Goal: Information Seeking & Learning: Learn about a topic

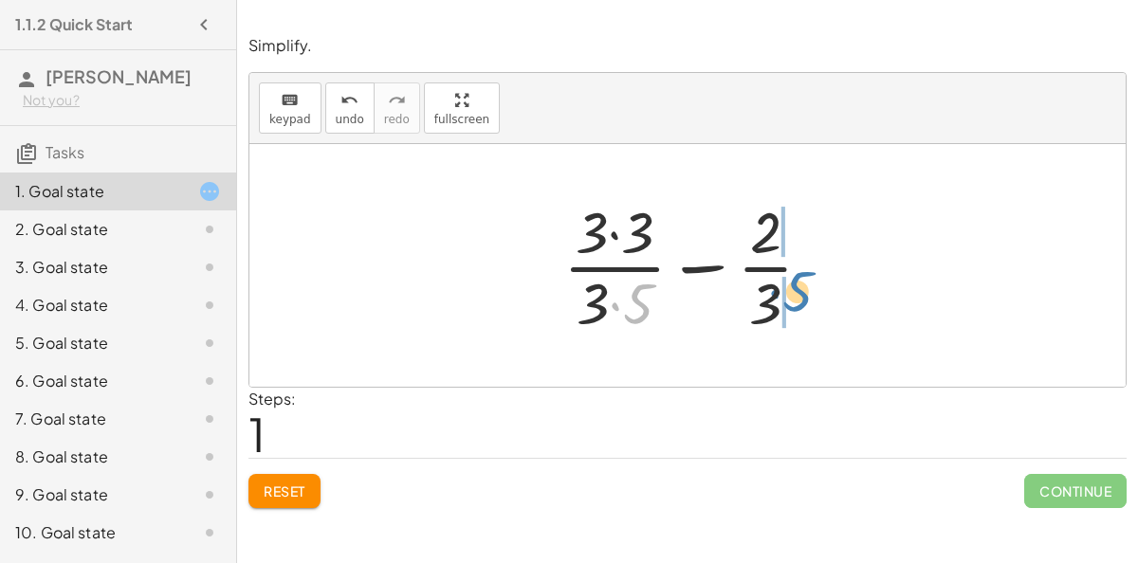
drag, startPoint x: 636, startPoint y: 296, endPoint x: 795, endPoint y: 273, distance: 160.9
click at [795, 273] on div at bounding box center [695, 265] width 283 height 146
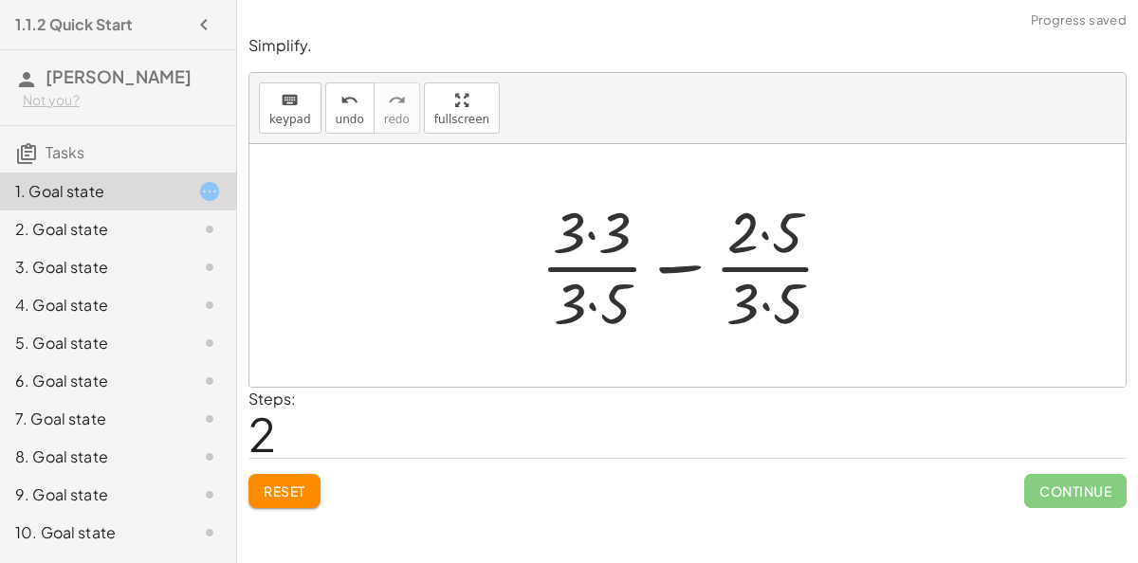
click at [756, 298] on div at bounding box center [694, 265] width 327 height 146
click at [763, 237] on div at bounding box center [694, 265] width 327 height 146
click at [759, 298] on div at bounding box center [694, 265] width 327 height 146
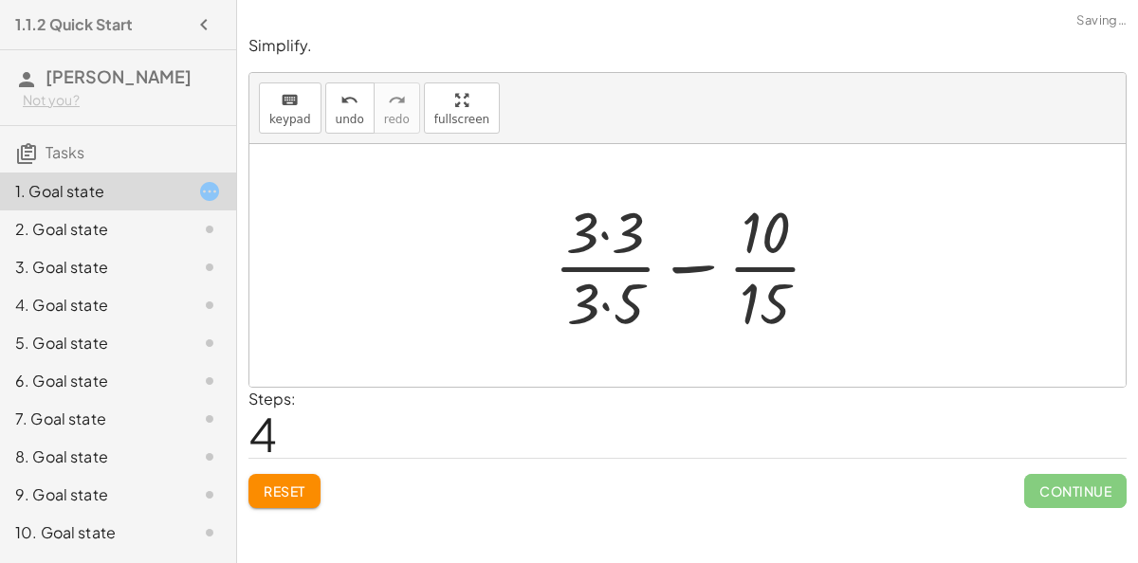
click at [609, 306] on div at bounding box center [694, 265] width 300 height 146
click at [602, 248] on div at bounding box center [694, 265] width 300 height 146
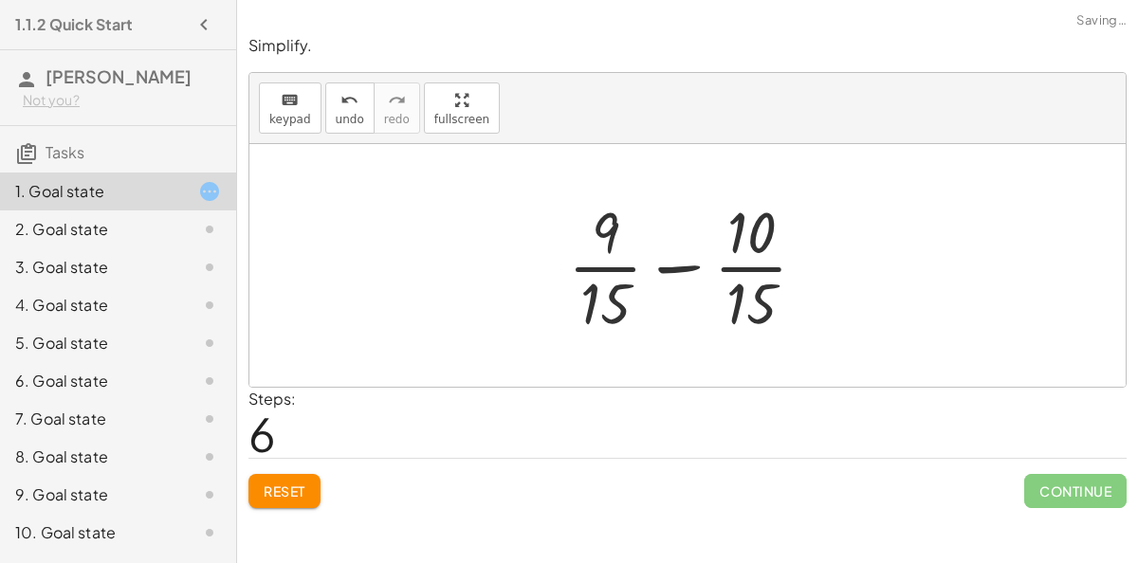
click at [662, 267] on div at bounding box center [694, 265] width 273 height 146
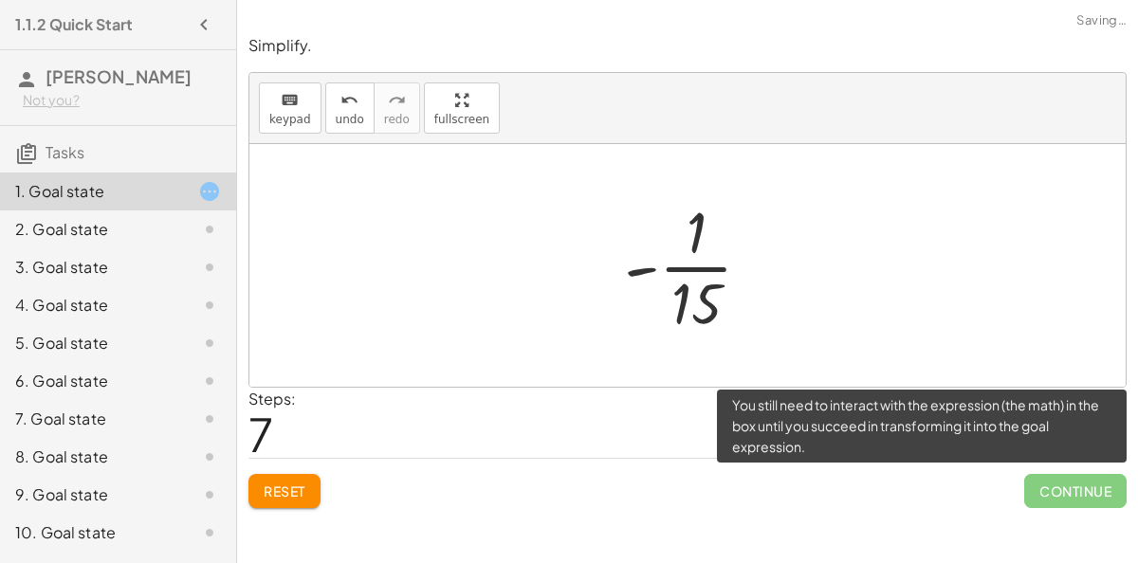
click at [1096, 492] on span "Continue" at bounding box center [1075, 491] width 102 height 34
click at [292, 499] on button "Reset" at bounding box center [284, 491] width 72 height 34
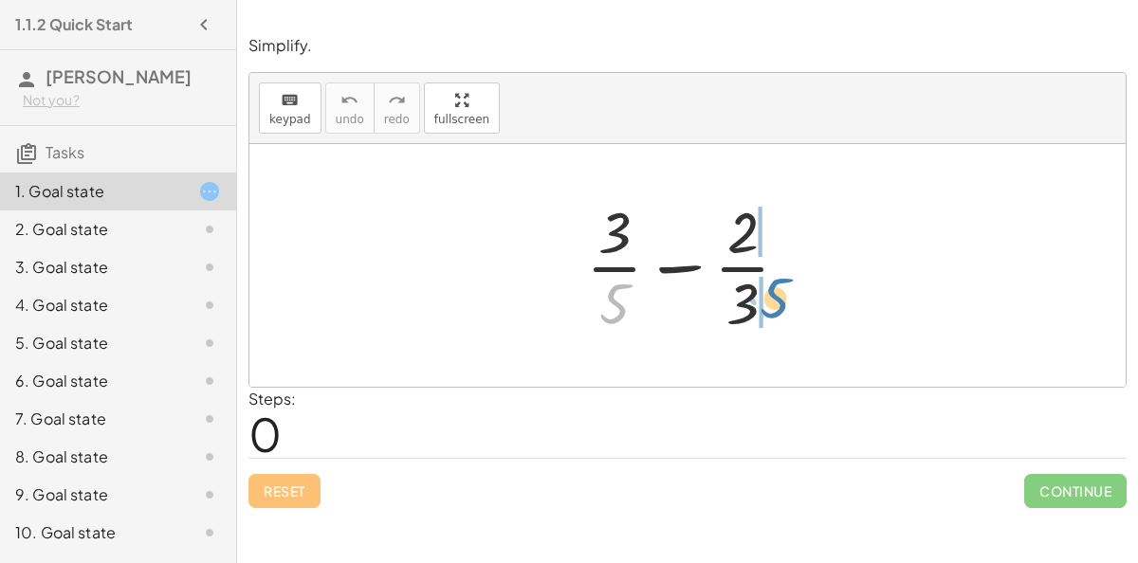
drag, startPoint x: 622, startPoint y: 305, endPoint x: 783, endPoint y: 299, distance: 161.3
click at [783, 299] on div at bounding box center [694, 265] width 237 height 146
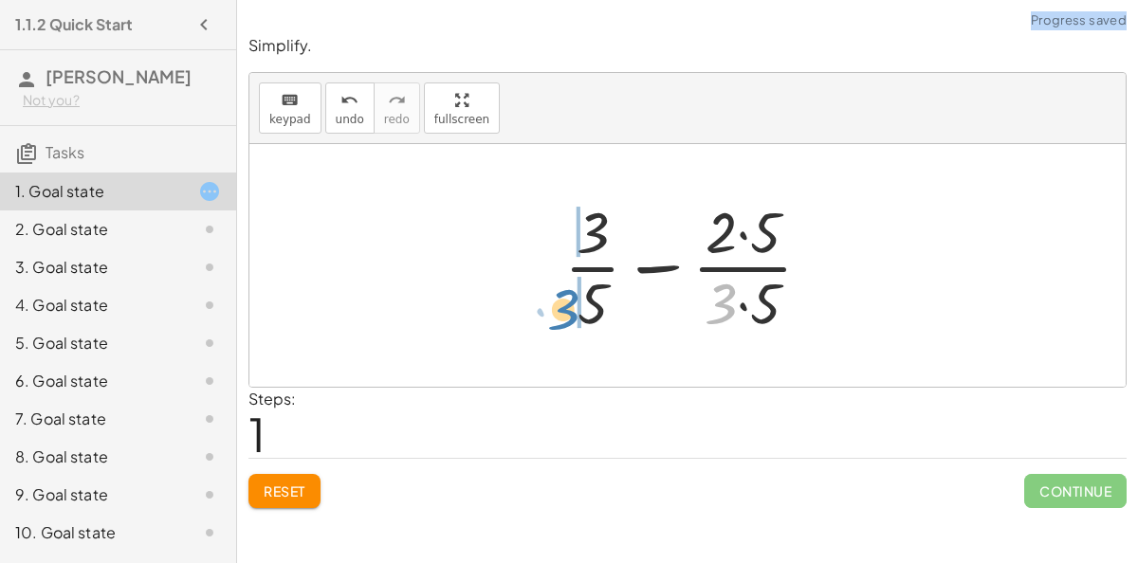
drag, startPoint x: 734, startPoint y: 308, endPoint x: 552, endPoint y: 303, distance: 182.1
drag, startPoint x: 715, startPoint y: 290, endPoint x: 509, endPoint y: 209, distance: 220.9
click at [509, 209] on div "+ · 3 · 5 − · 2 · 3 · 3 + · 3 − · 2 · 3 · 5 · 5 · 5" at bounding box center [687, 265] width 876 height 243
drag, startPoint x: 718, startPoint y: 305, endPoint x: 581, endPoint y: 258, distance: 144.5
click at [581, 258] on div at bounding box center [696, 265] width 282 height 146
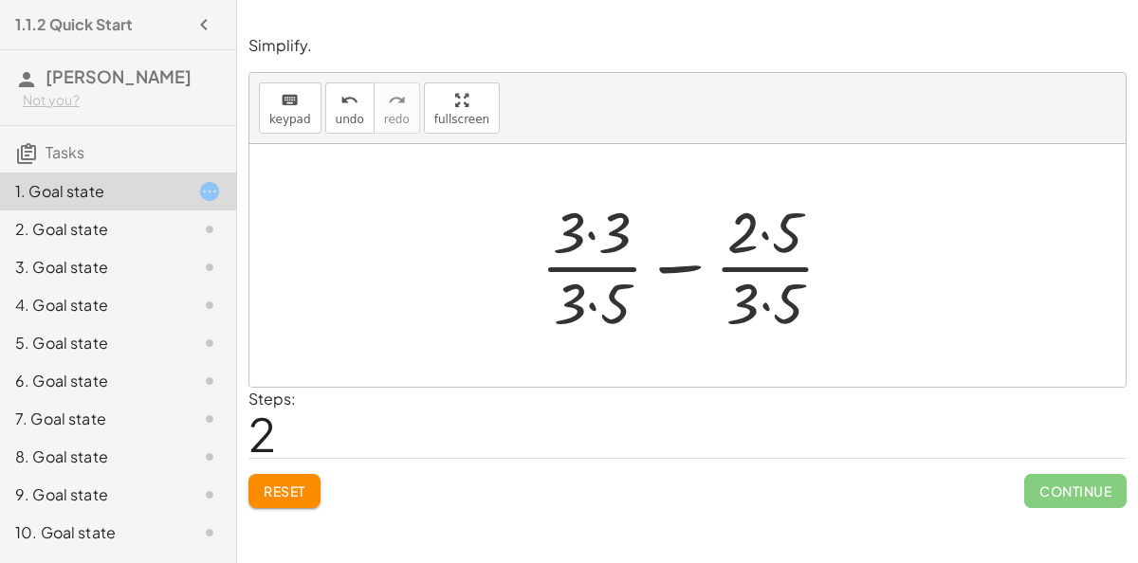
click at [592, 241] on div at bounding box center [694, 265] width 327 height 146
click at [591, 299] on div at bounding box center [694, 265] width 325 height 146
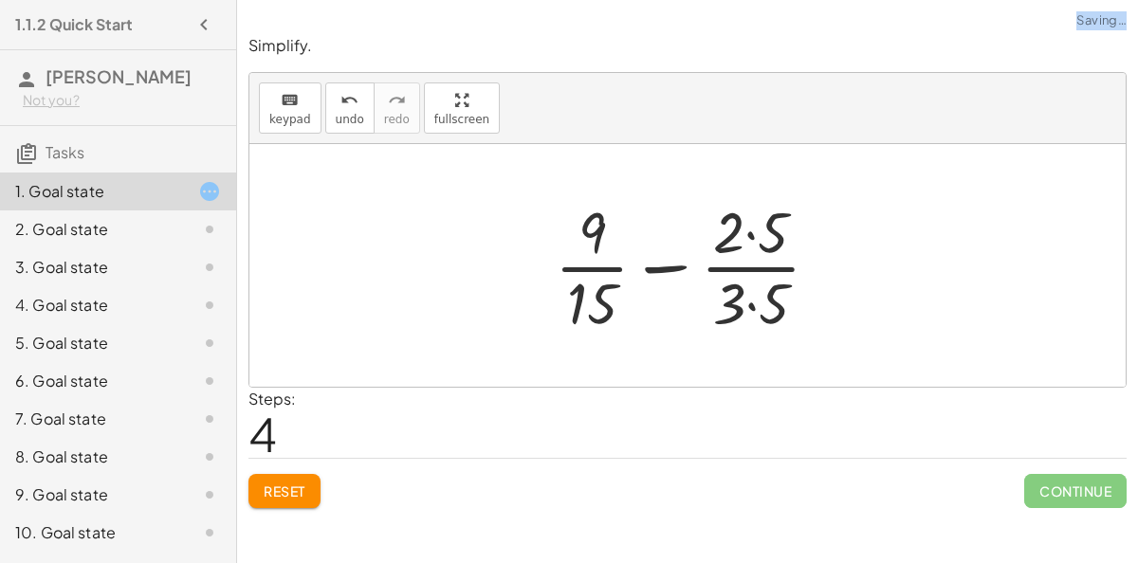
click at [752, 302] on div at bounding box center [694, 265] width 299 height 146
click at [744, 237] on div at bounding box center [695, 265] width 298 height 146
click at [746, 236] on div at bounding box center [695, 265] width 298 height 146
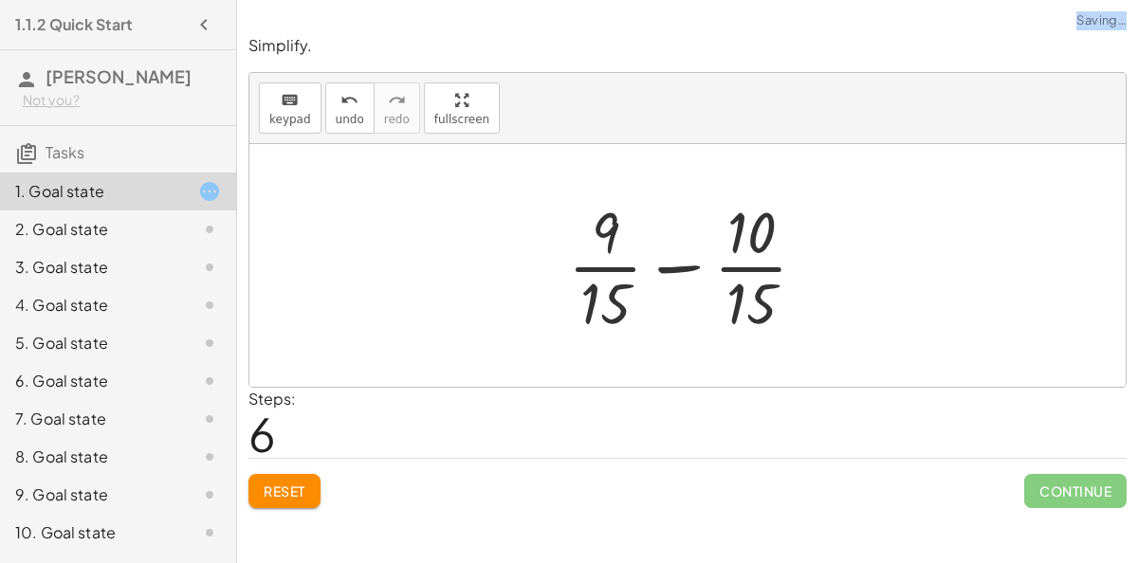
click at [684, 271] on div at bounding box center [694, 265] width 273 height 146
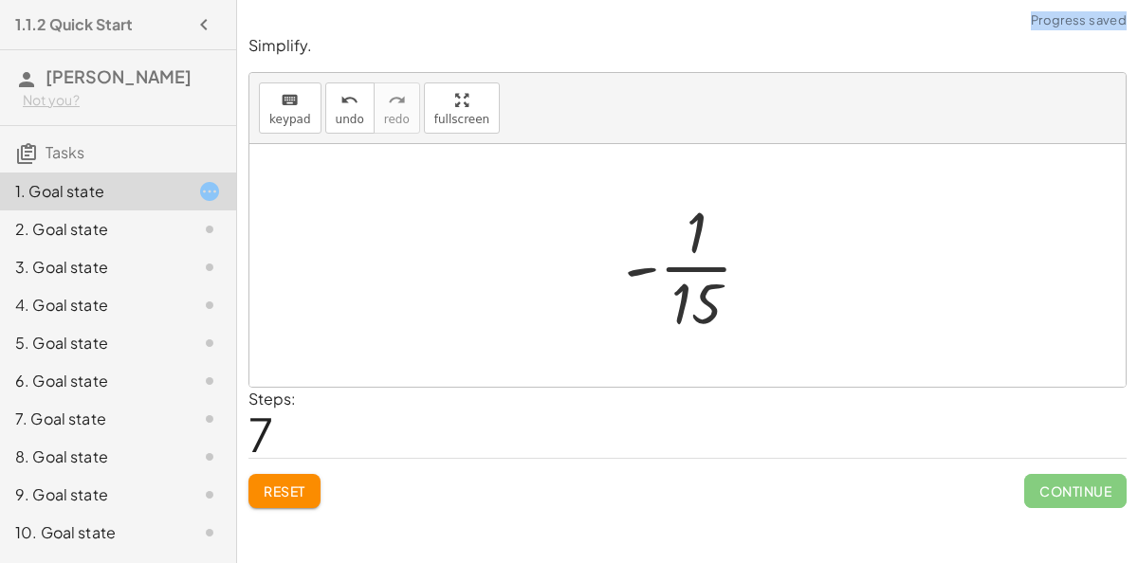
click at [282, 494] on span "Reset" at bounding box center [285, 490] width 42 height 17
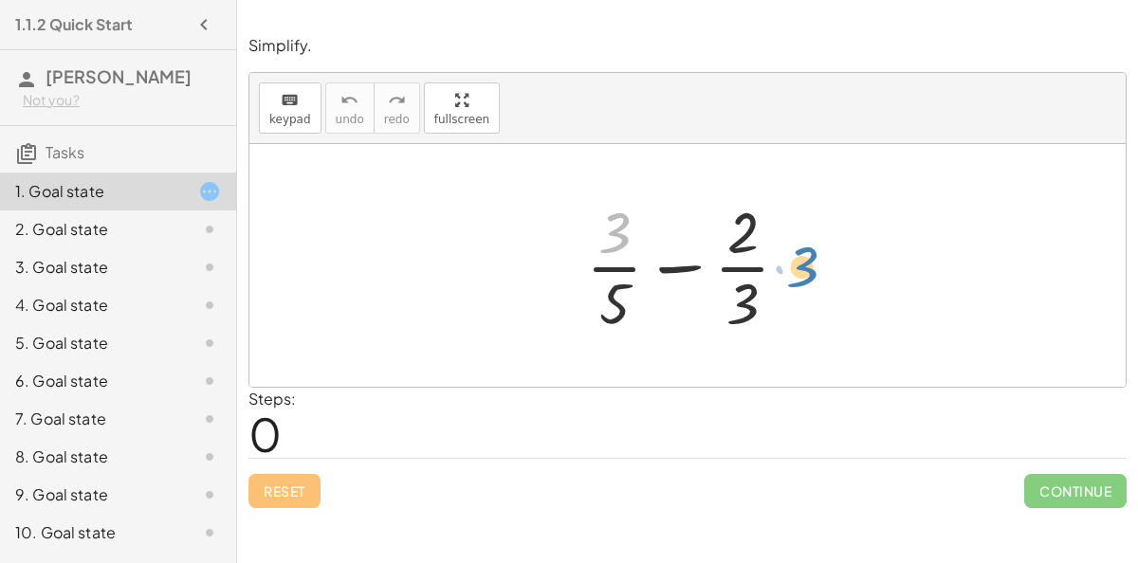
drag, startPoint x: 616, startPoint y: 232, endPoint x: 699, endPoint y: 225, distance: 82.8
click at [699, 225] on div at bounding box center [694, 265] width 237 height 146
click at [687, 258] on div at bounding box center [694, 265] width 237 height 146
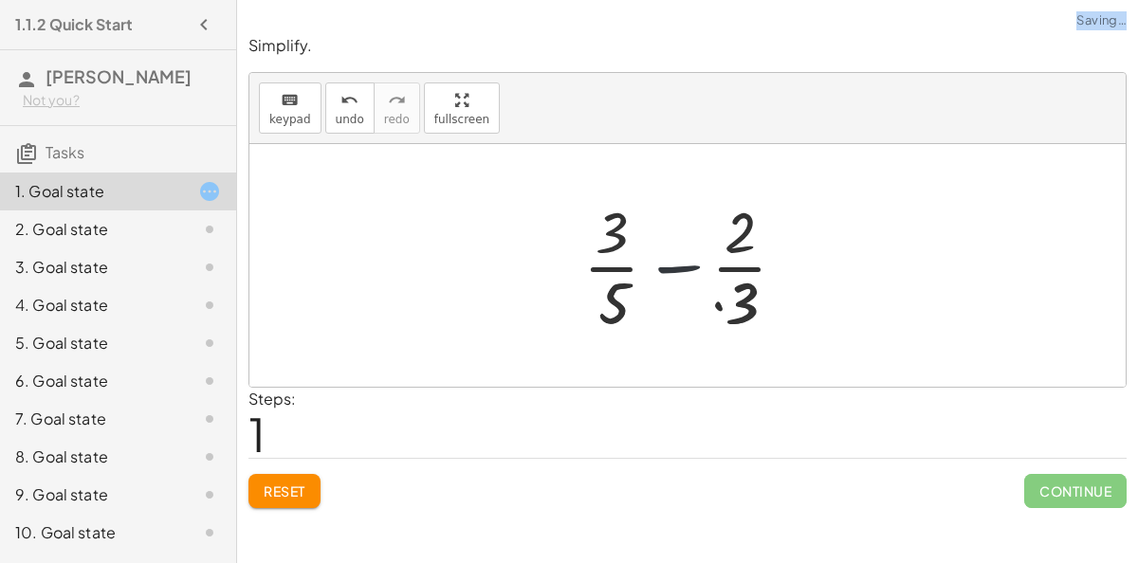
click at [687, 258] on div at bounding box center [694, 265] width 327 height 146
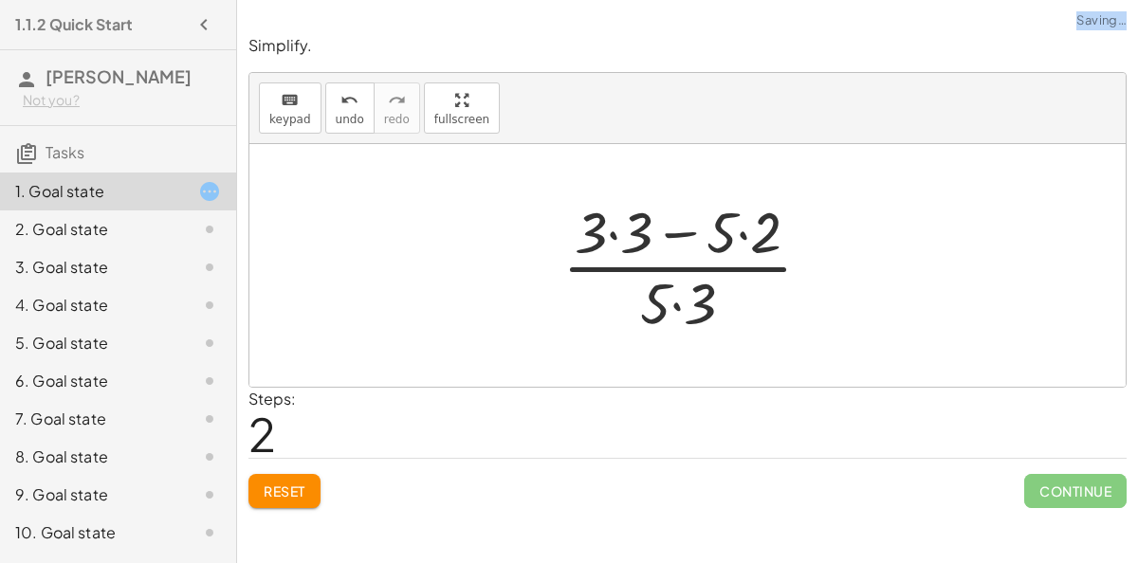
click at [616, 234] on div at bounding box center [694, 265] width 283 height 146
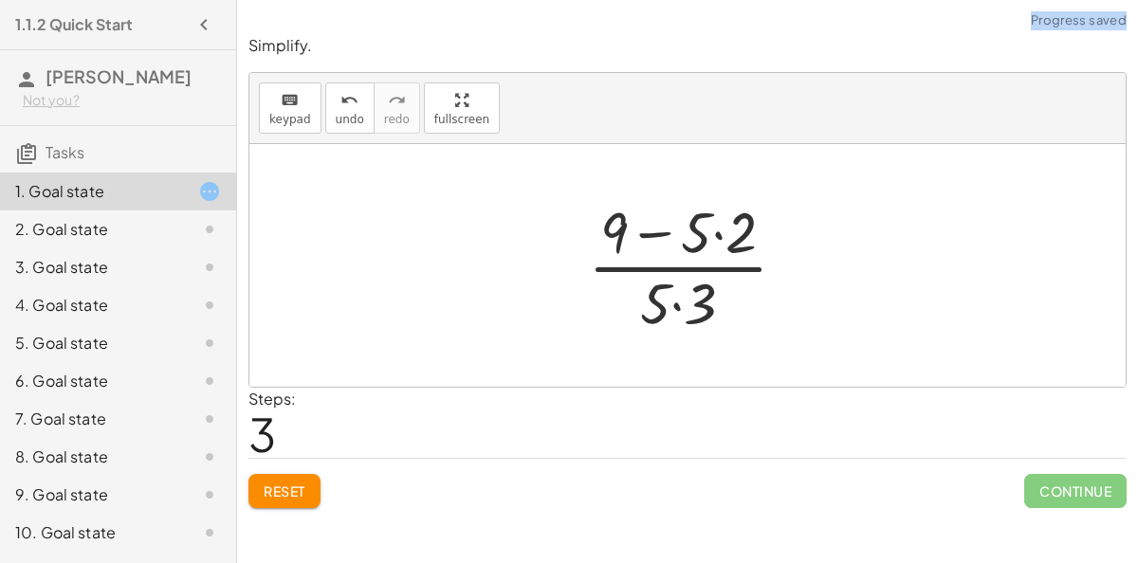
click at [720, 230] on div at bounding box center [694, 265] width 233 height 146
click at [678, 303] on div at bounding box center [695, 265] width 206 height 146
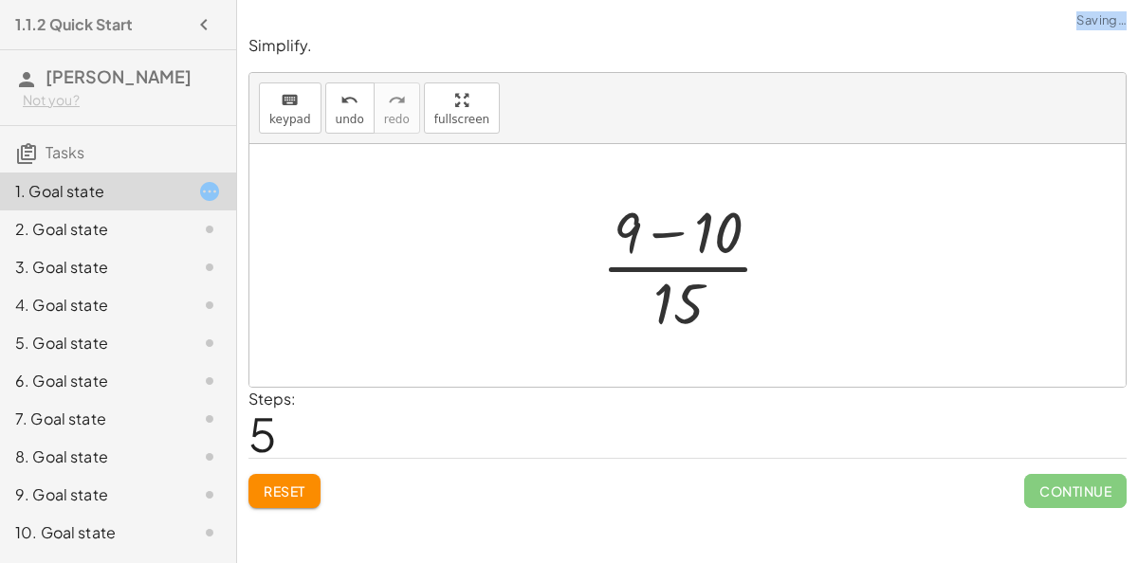
click at [665, 230] on div at bounding box center [695, 265] width 206 height 146
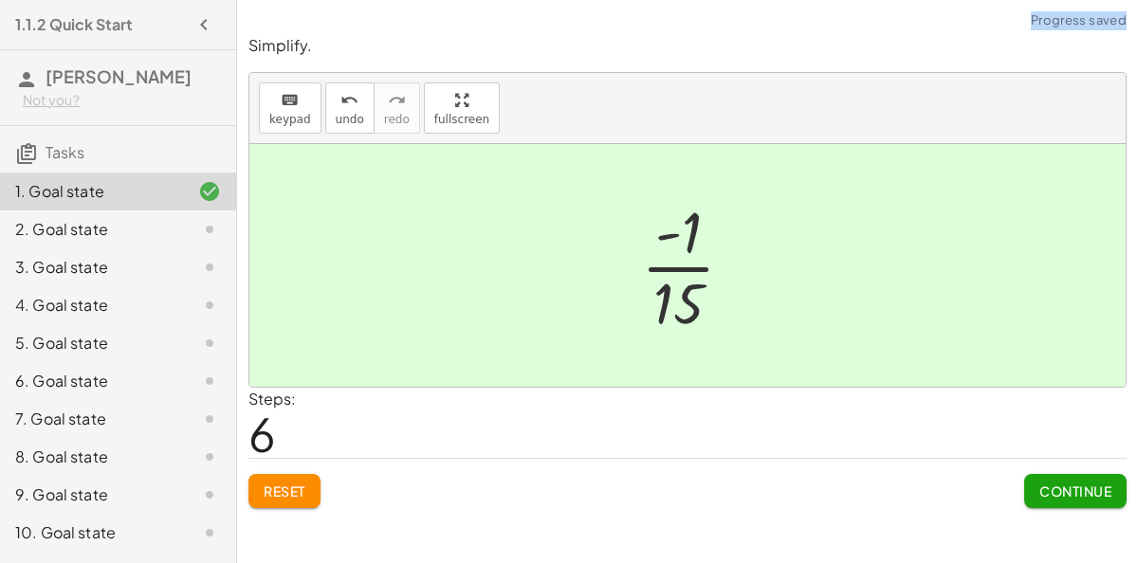
click at [1049, 479] on button "Continue" at bounding box center [1075, 491] width 102 height 34
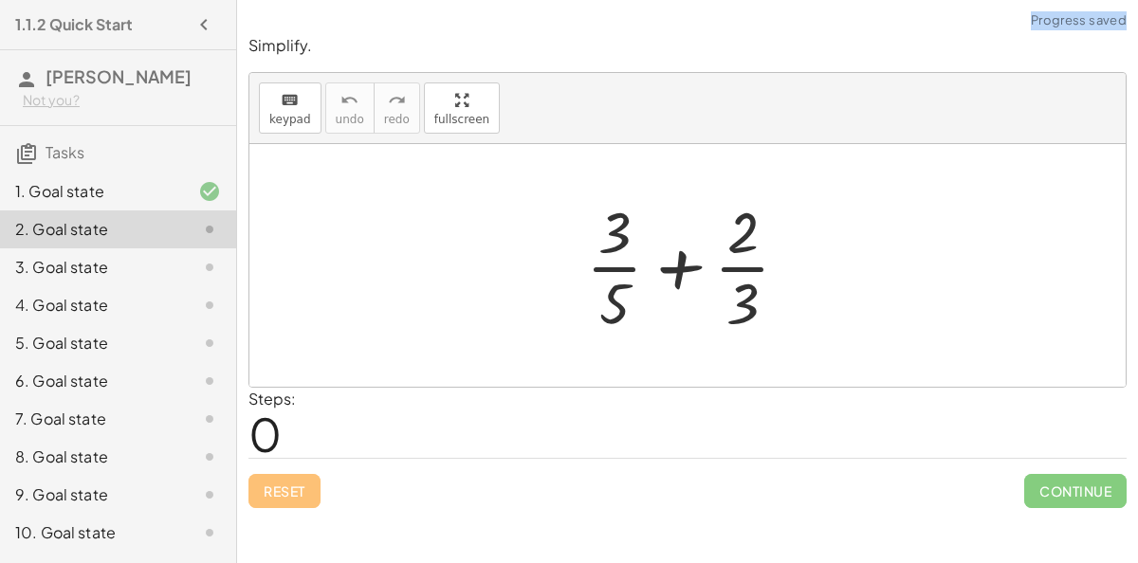
click at [676, 266] on div at bounding box center [694, 265] width 237 height 146
click at [676, 275] on div at bounding box center [694, 265] width 237 height 146
click at [676, 275] on div at bounding box center [694, 265] width 327 height 146
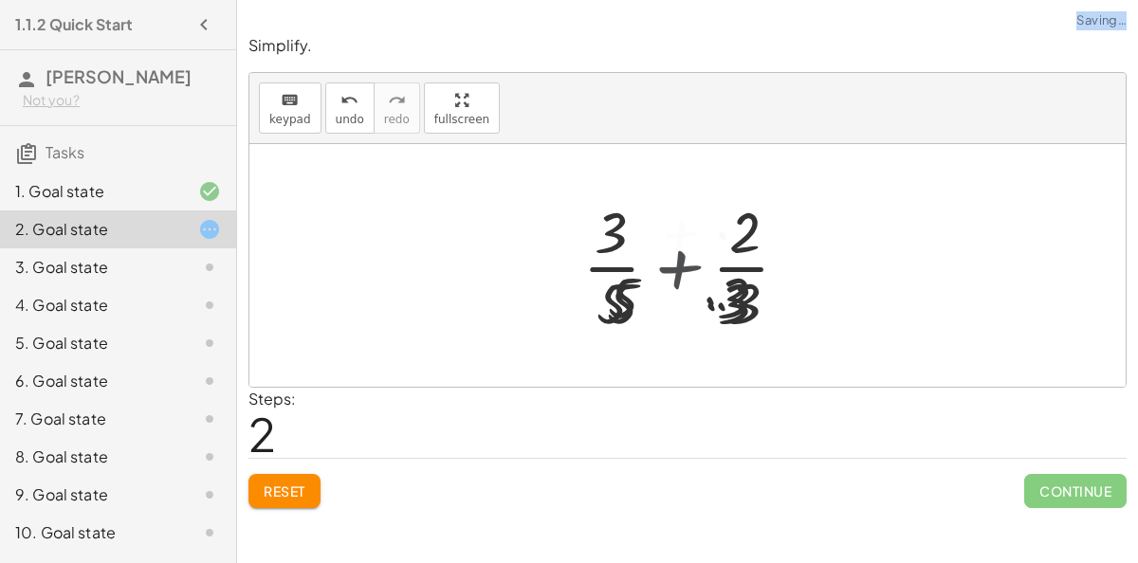
click at [676, 275] on div at bounding box center [694, 265] width 283 height 146
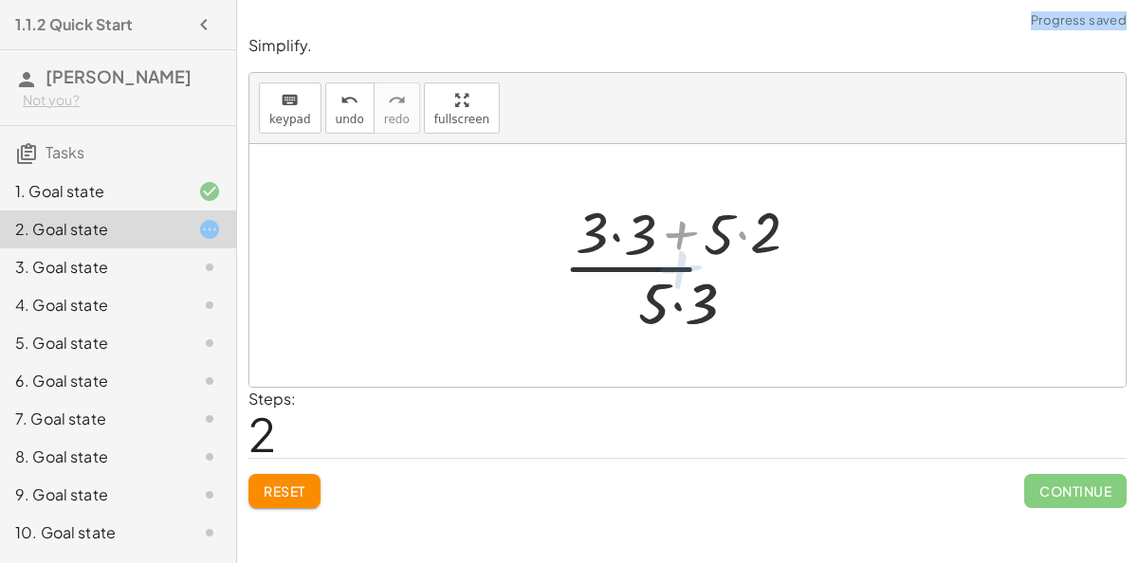
click at [676, 275] on div at bounding box center [694, 265] width 283 height 146
click at [677, 245] on div at bounding box center [694, 265] width 283 height 146
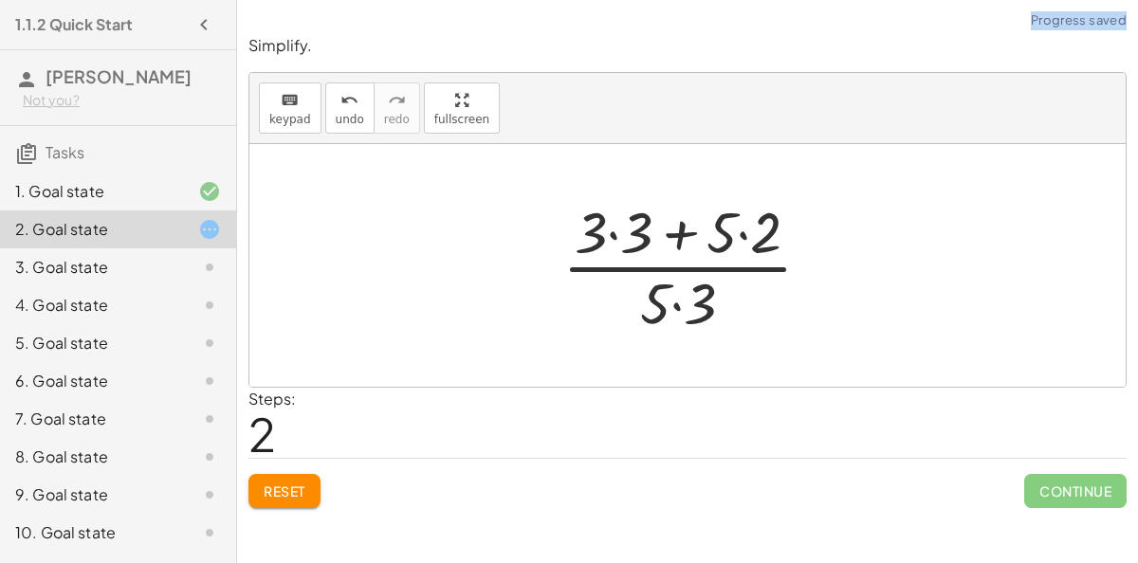
click at [736, 237] on div at bounding box center [694, 265] width 283 height 146
click at [742, 232] on div at bounding box center [694, 265] width 283 height 146
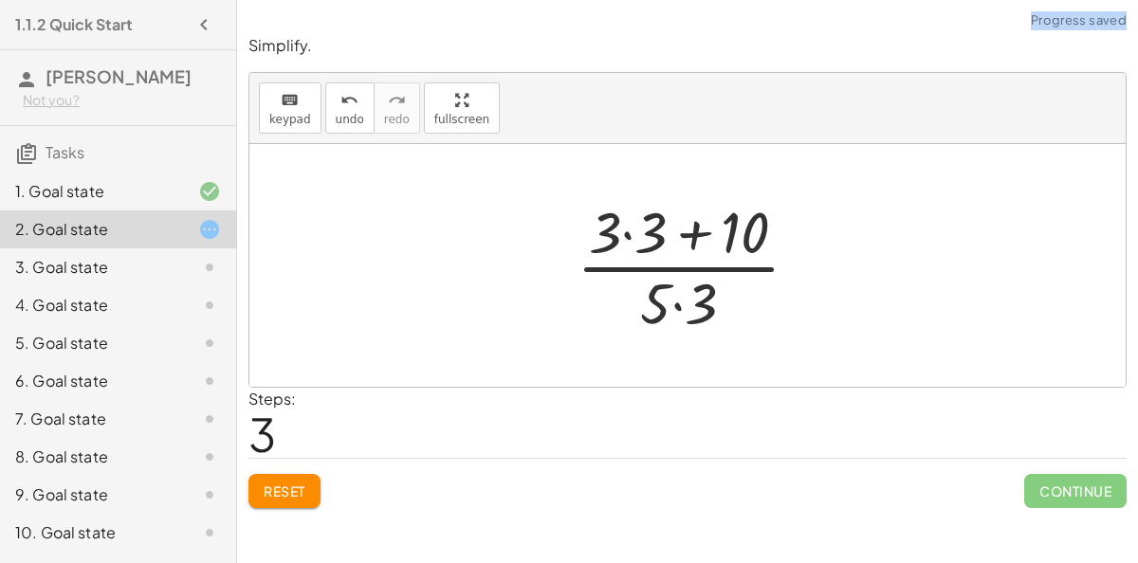
click at [627, 233] on div at bounding box center [695, 265] width 257 height 146
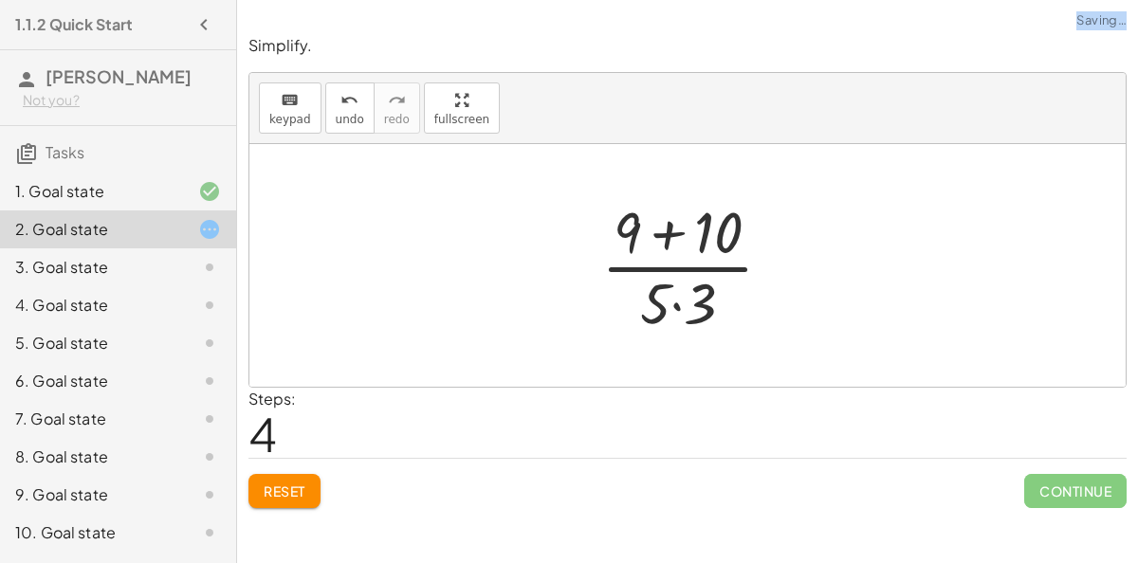
click at [674, 302] on div at bounding box center [695, 265] width 206 height 146
click at [663, 247] on div at bounding box center [695, 265] width 206 height 146
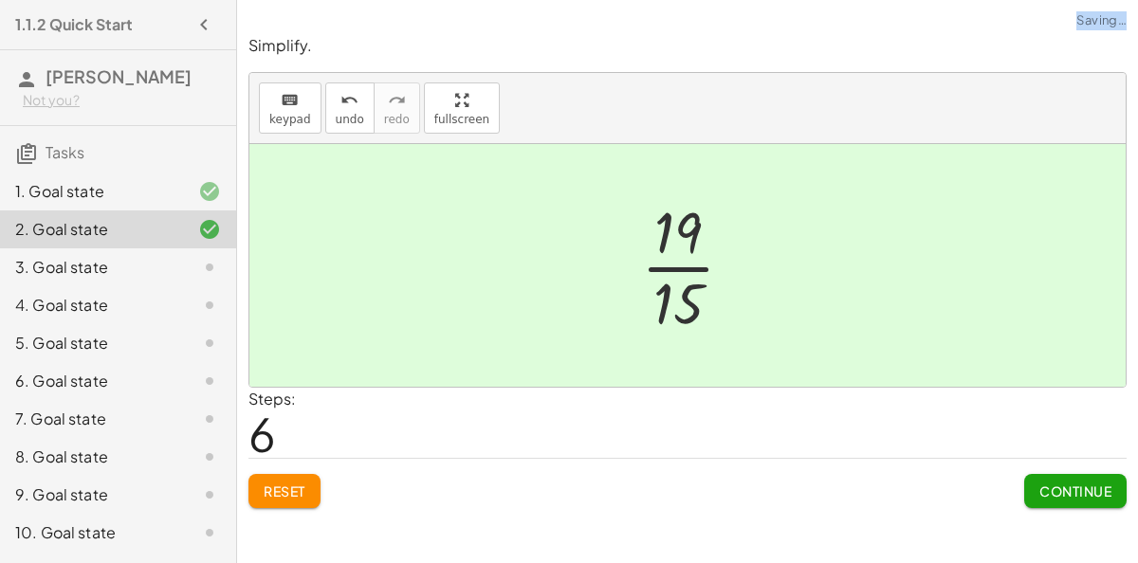
click at [1067, 487] on span "Continue" at bounding box center [1075, 490] width 72 height 17
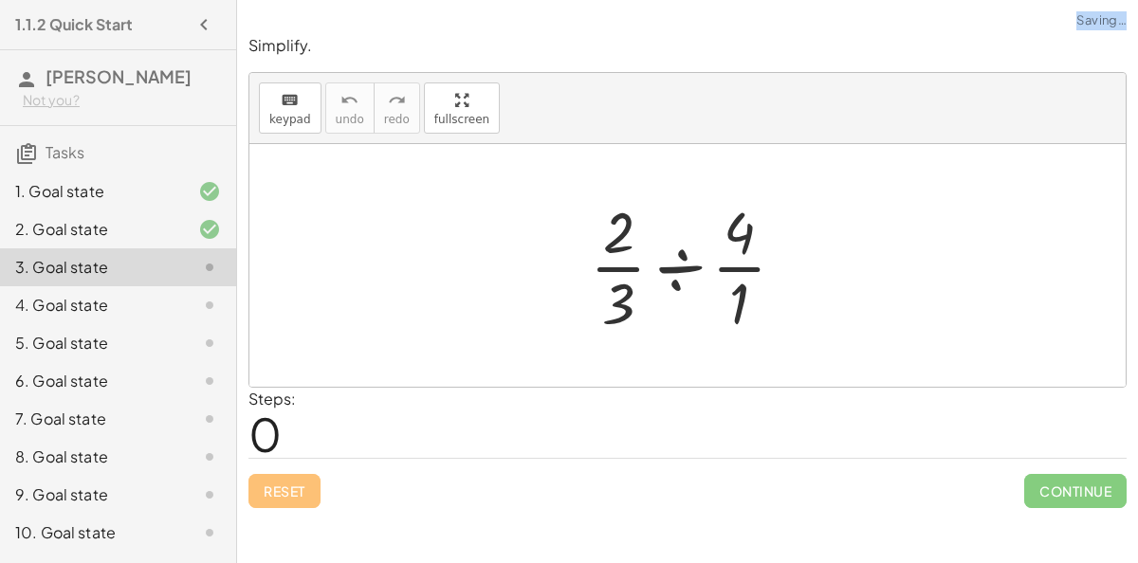
click at [676, 264] on div at bounding box center [694, 265] width 229 height 146
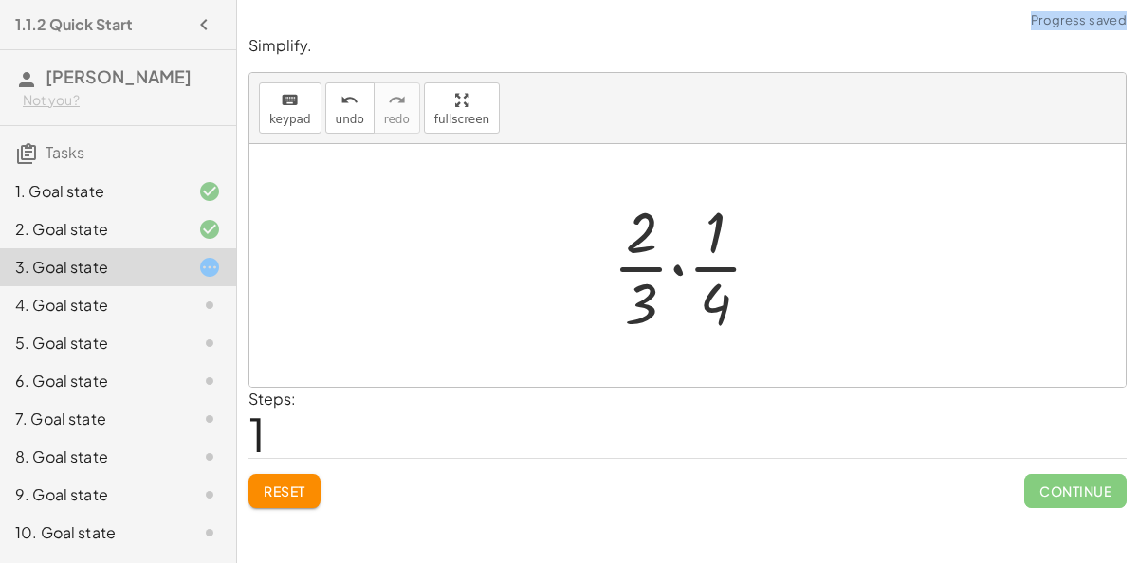
click at [676, 264] on div at bounding box center [694, 265] width 183 height 146
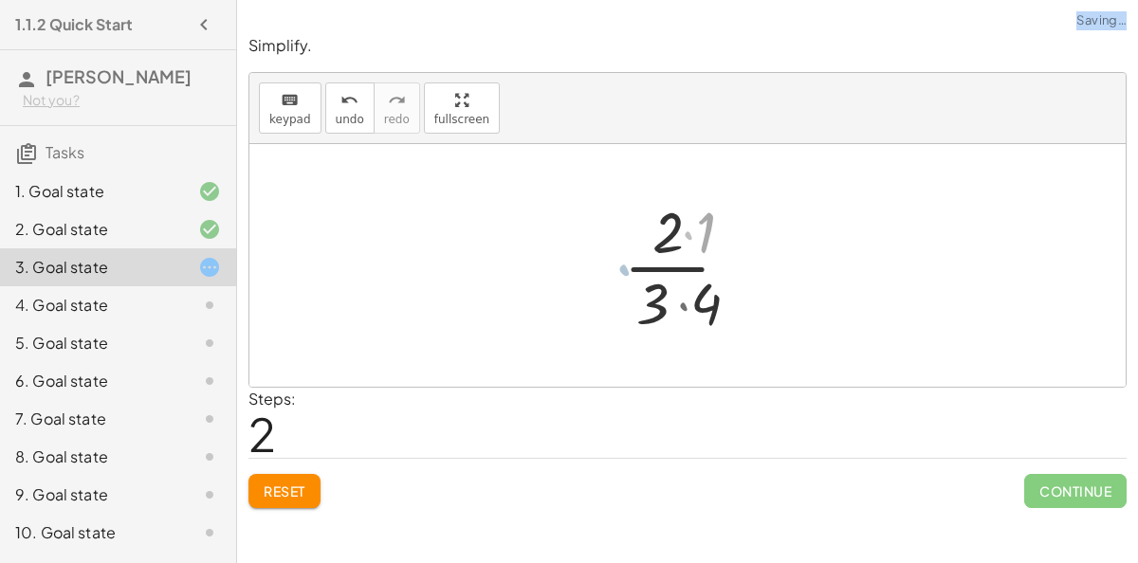
click at [676, 264] on div at bounding box center [695, 265] width 155 height 146
click at [681, 299] on div at bounding box center [695, 265] width 155 height 146
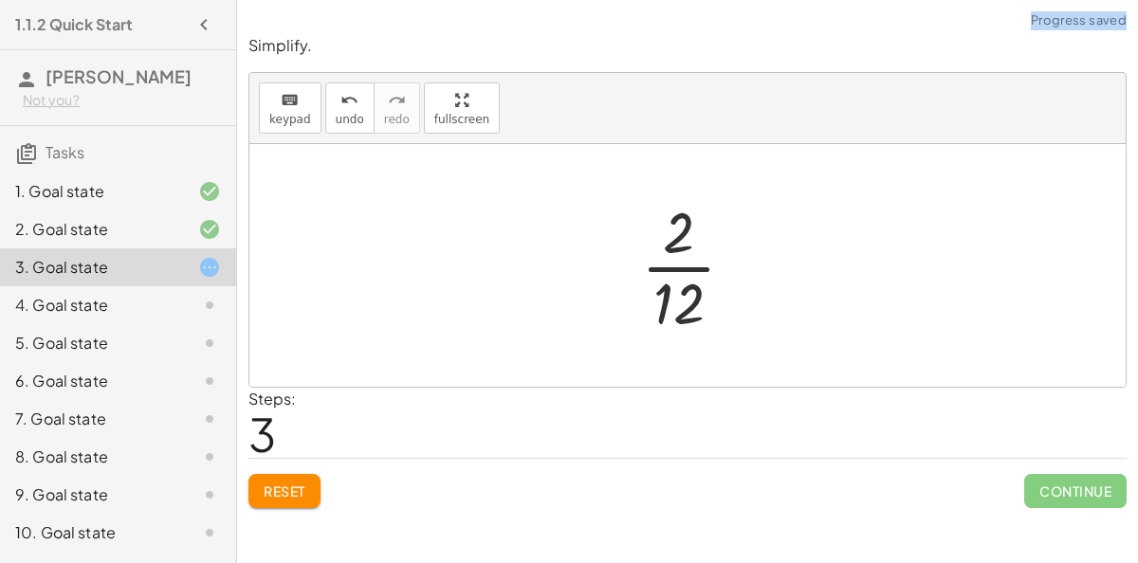
click at [680, 265] on div at bounding box center [695, 265] width 128 height 146
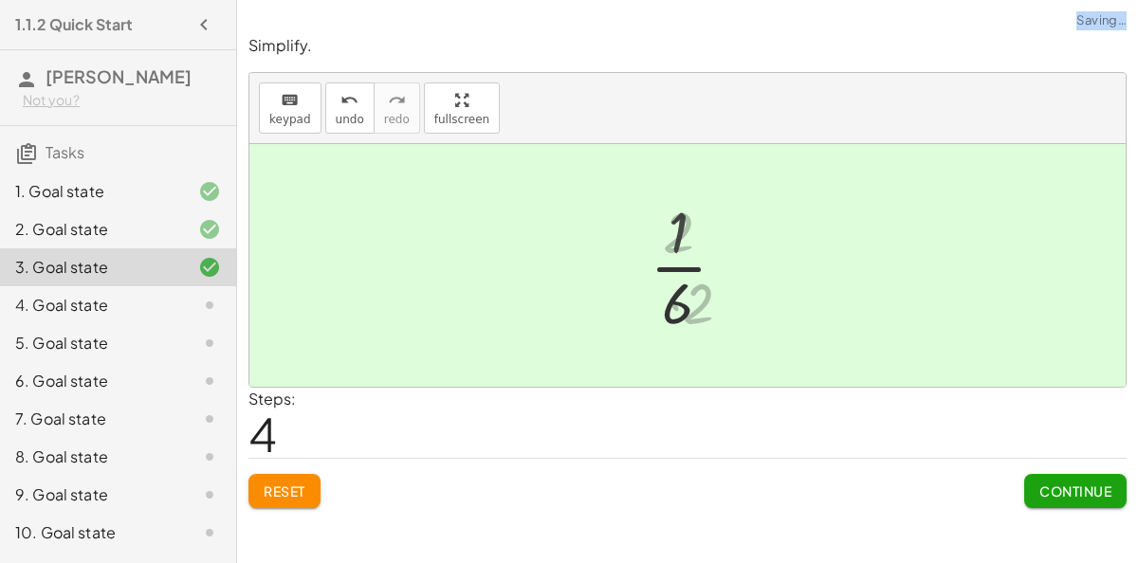
click at [679, 265] on div at bounding box center [695, 265] width 108 height 146
click at [1071, 497] on button "Continue" at bounding box center [1075, 491] width 102 height 34
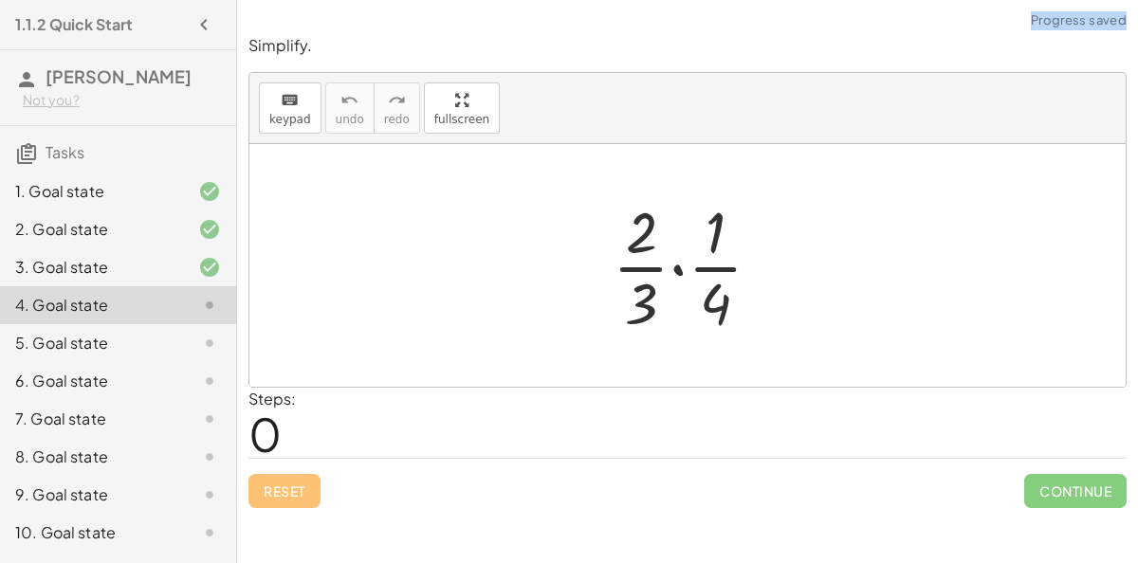
click at [675, 265] on div at bounding box center [694, 265] width 183 height 146
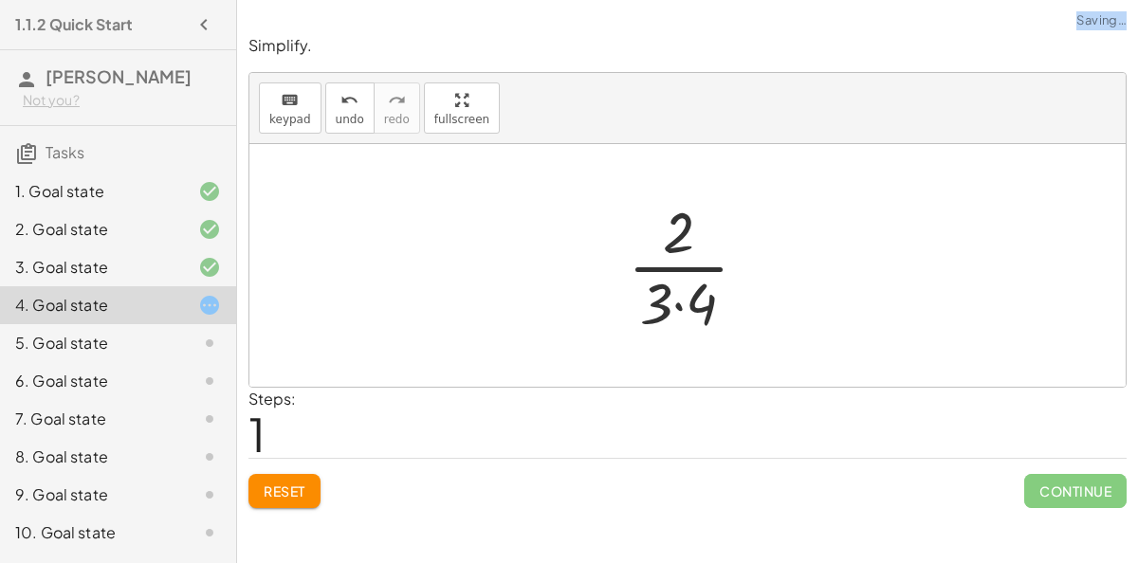
click at [682, 300] on div at bounding box center [695, 265] width 155 height 146
click at [678, 262] on div at bounding box center [695, 265] width 128 height 146
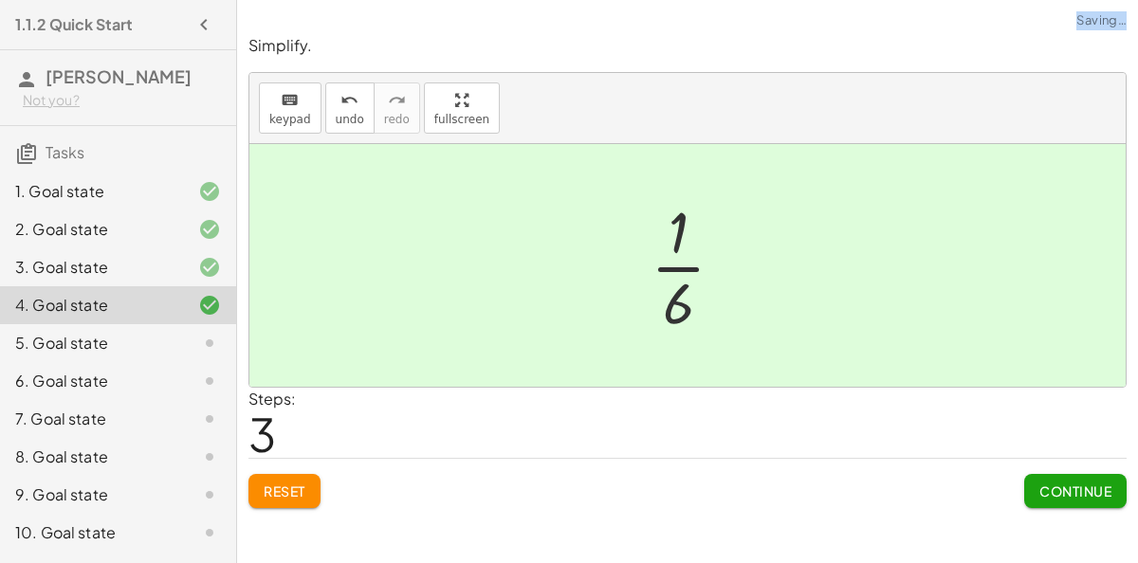
click at [679, 306] on div at bounding box center [695, 265] width 108 height 146
click at [1047, 496] on span "Continue" at bounding box center [1075, 490] width 72 height 17
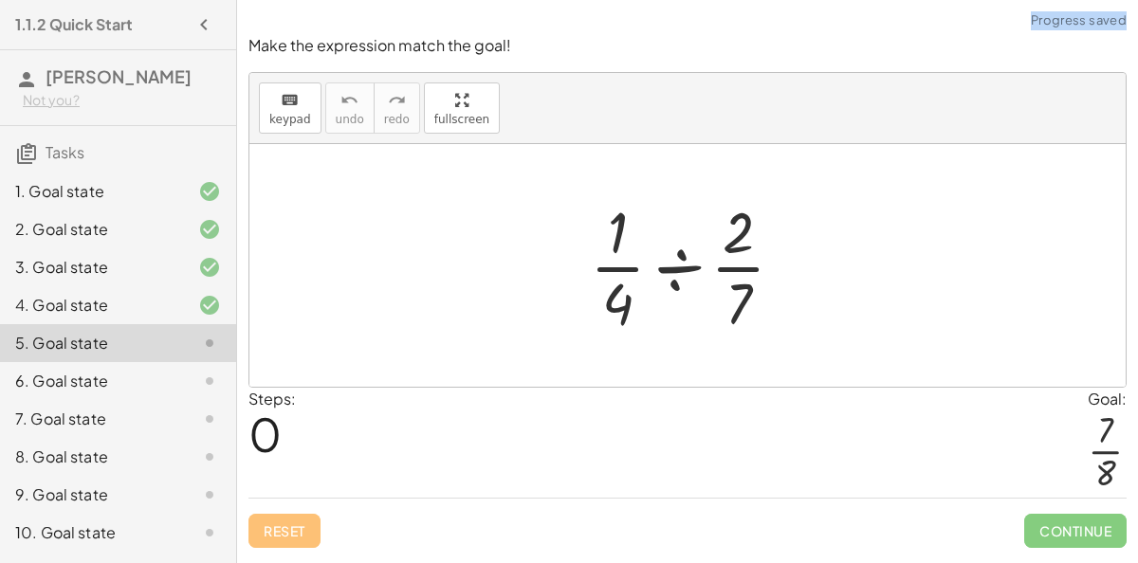
click at [671, 264] on div at bounding box center [694, 265] width 228 height 146
click at [671, 264] on div at bounding box center [695, 265] width 182 height 146
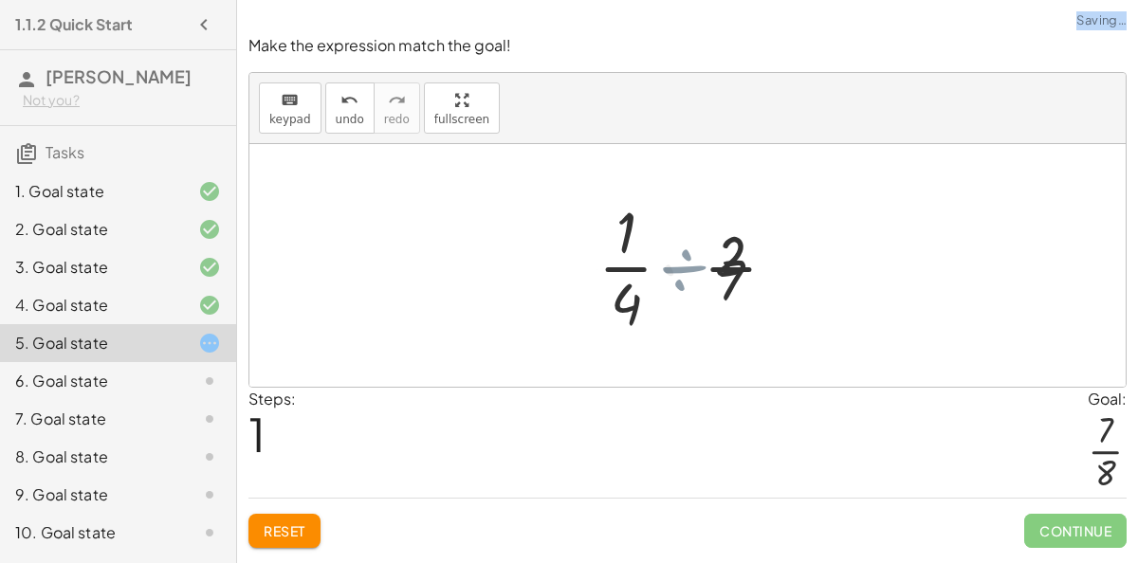
click at [671, 264] on div at bounding box center [695, 265] width 182 height 146
click at [671, 264] on div at bounding box center [694, 265] width 153 height 146
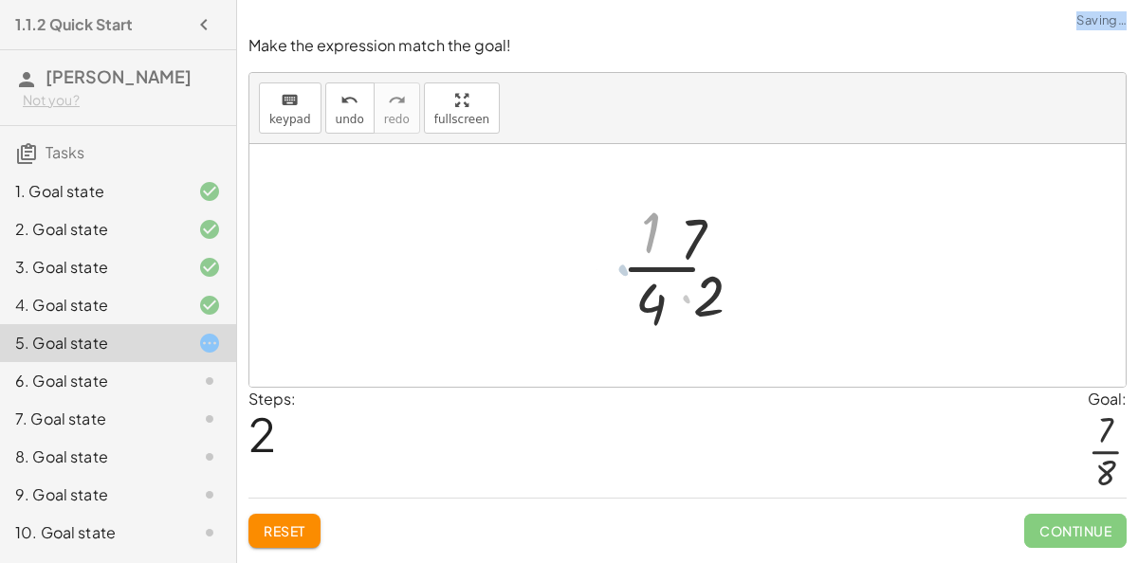
click at [671, 264] on div at bounding box center [694, 265] width 153 height 146
click at [674, 306] on div at bounding box center [694, 265] width 153 height 146
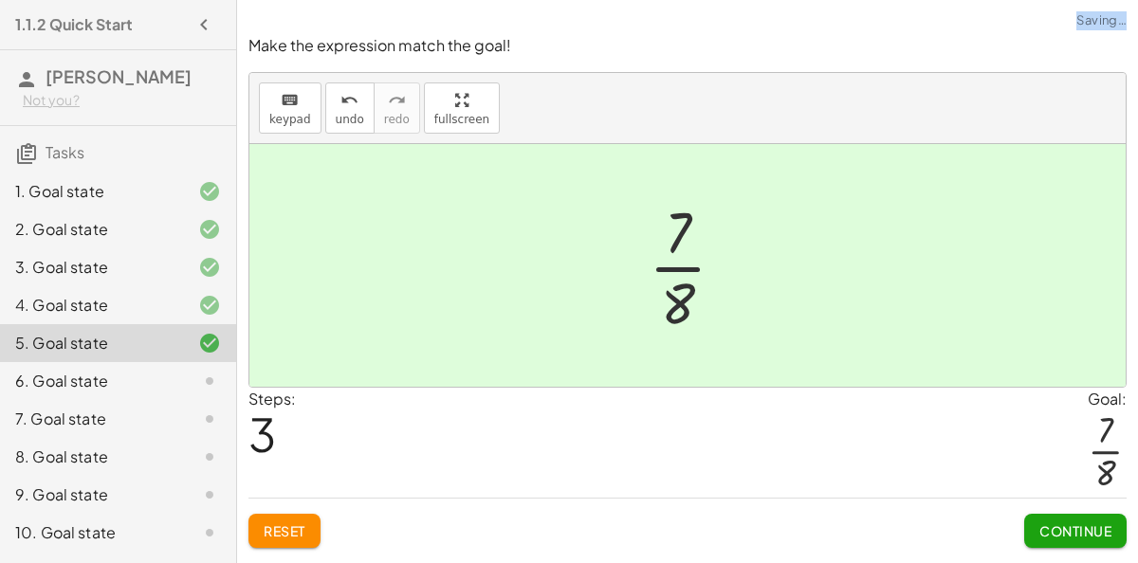
click at [1051, 523] on span "Continue" at bounding box center [1075, 530] width 72 height 17
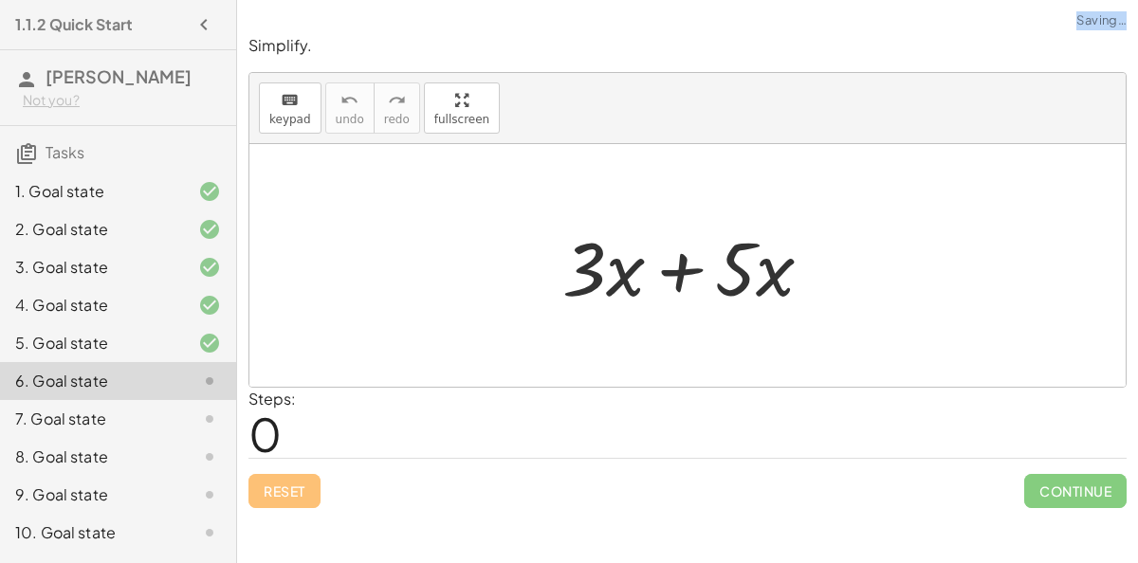
click at [668, 280] on div at bounding box center [695, 266] width 285 height 98
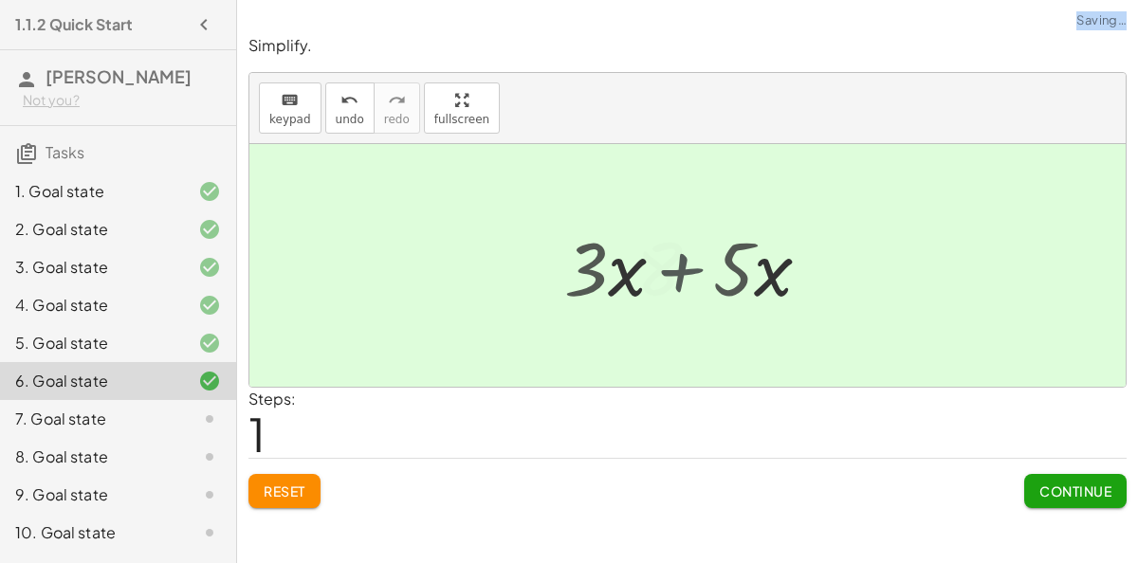
click at [668, 280] on div at bounding box center [695, 266] width 137 height 98
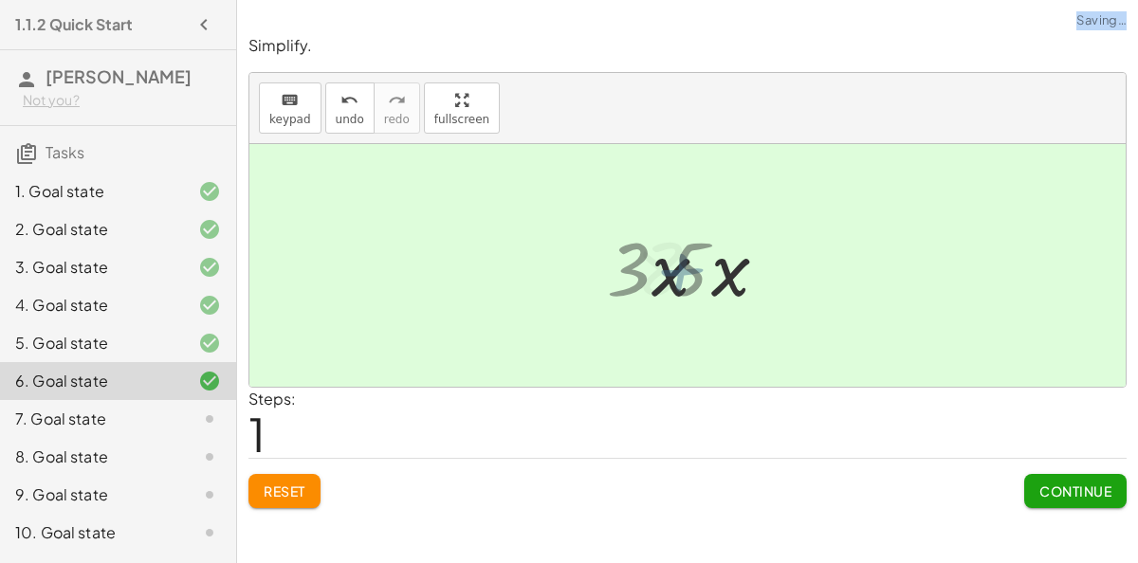
click at [668, 280] on div at bounding box center [695, 266] width 137 height 98
click at [668, 279] on div at bounding box center [695, 266] width 137 height 98
click at [1051, 474] on button "Continue" at bounding box center [1075, 491] width 102 height 34
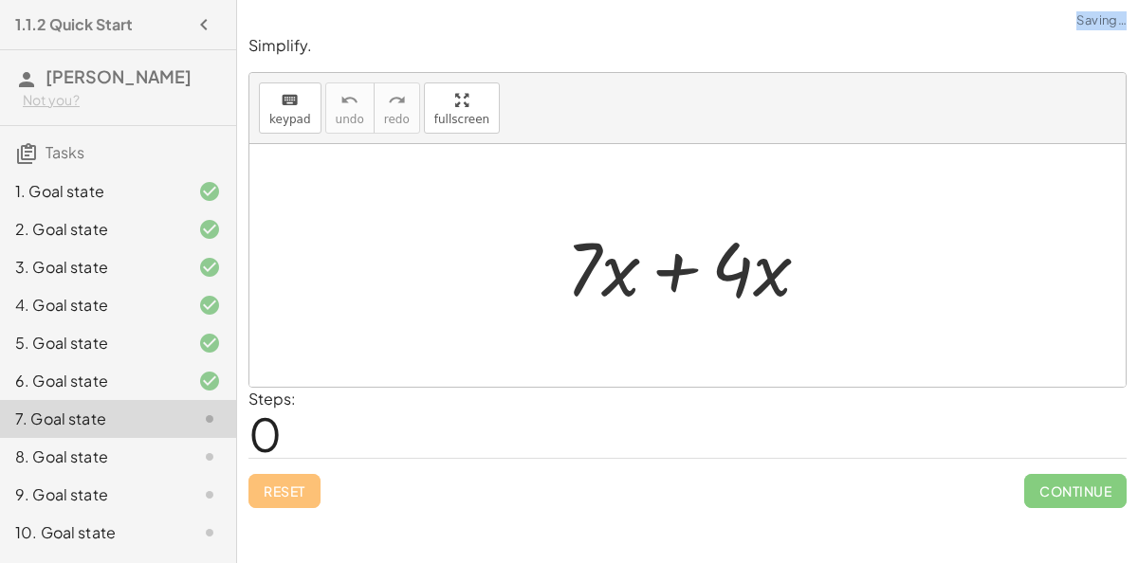
click at [691, 257] on div at bounding box center [695, 266] width 278 height 98
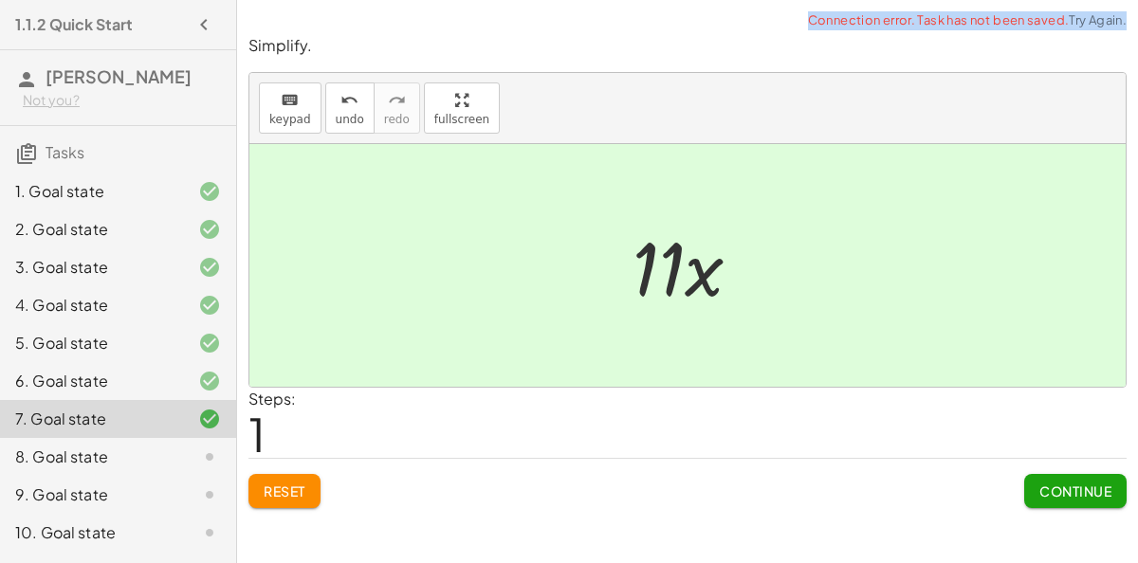
click at [1078, 491] on span "Continue" at bounding box center [1075, 490] width 72 height 17
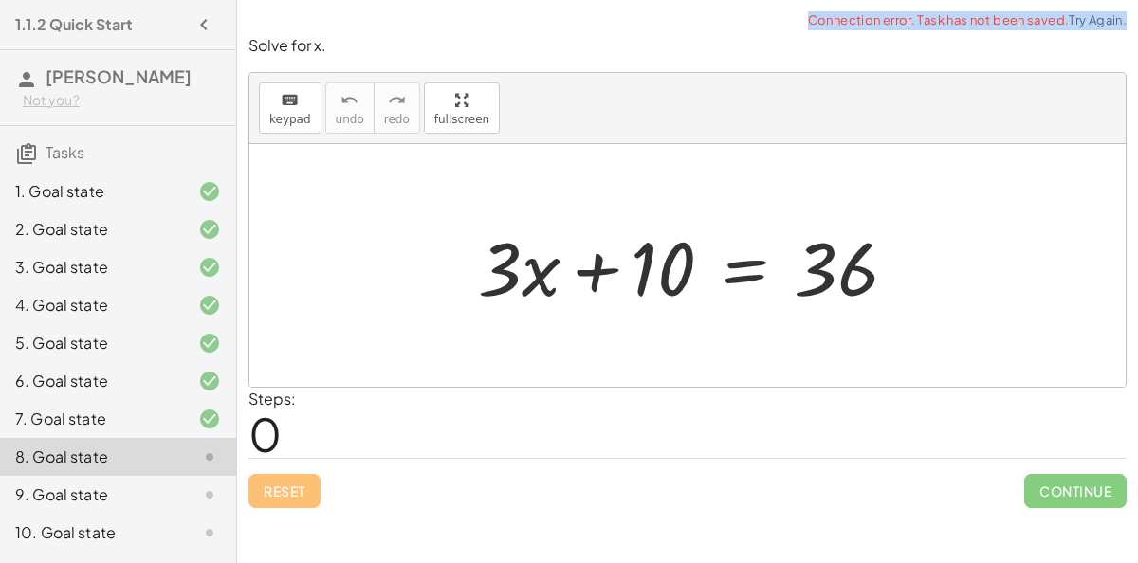
click at [599, 255] on div at bounding box center [694, 266] width 453 height 98
click at [738, 260] on div at bounding box center [694, 266] width 453 height 98
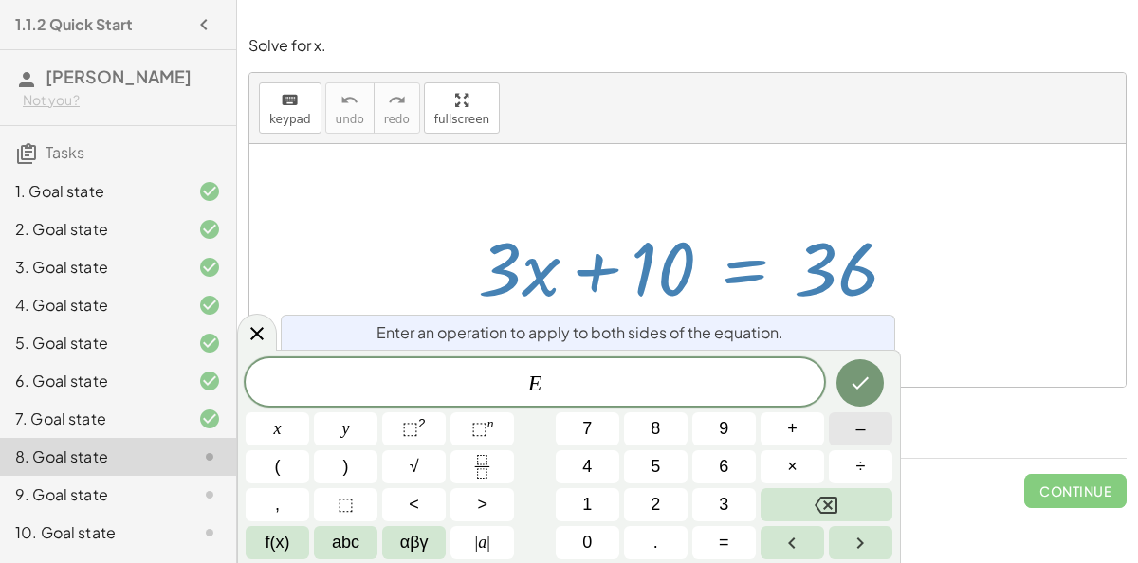
click at [856, 423] on span "–" at bounding box center [859, 429] width 9 height 26
click at [576, 514] on button "1" at bounding box center [587, 504] width 64 height 33
click at [586, 537] on span "0" at bounding box center [586, 543] width 9 height 26
click at [861, 391] on icon "Done" at bounding box center [859, 383] width 23 height 23
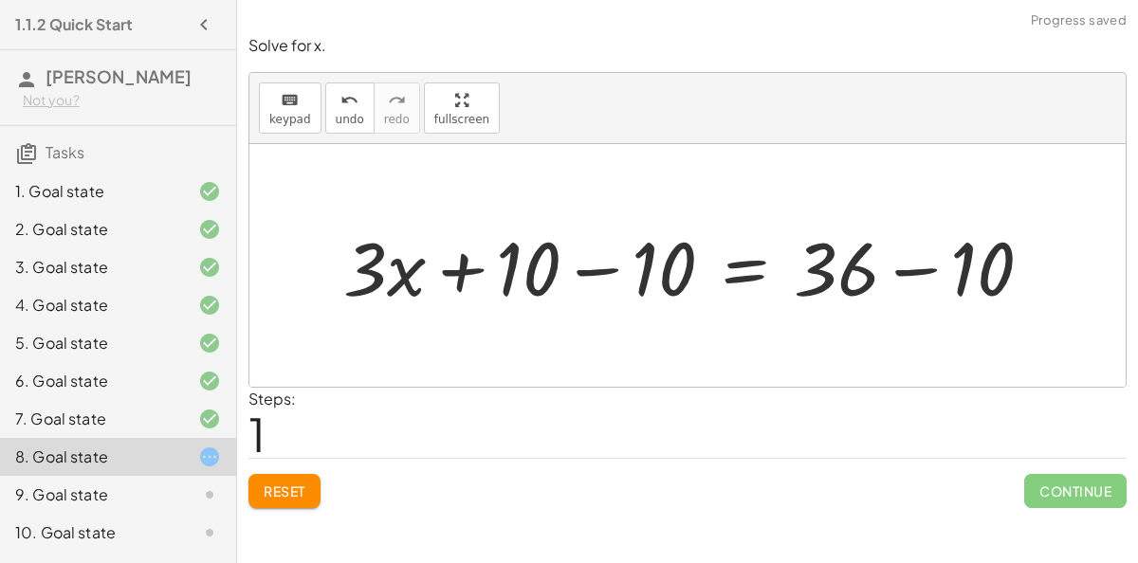
click at [608, 261] on div at bounding box center [695, 266] width 723 height 98
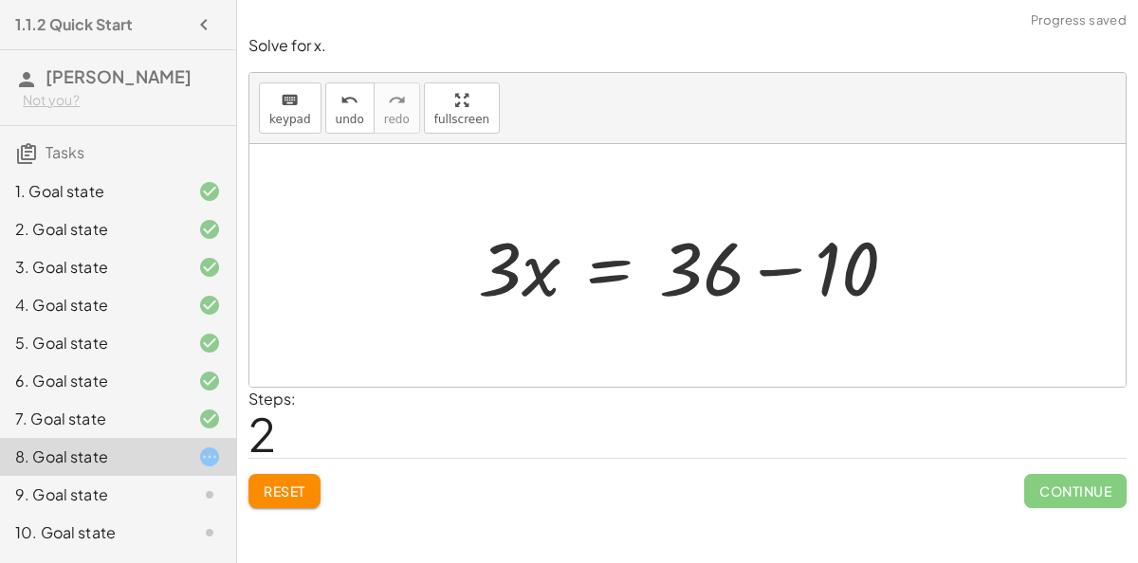
click at [768, 264] on div at bounding box center [694, 266] width 453 height 98
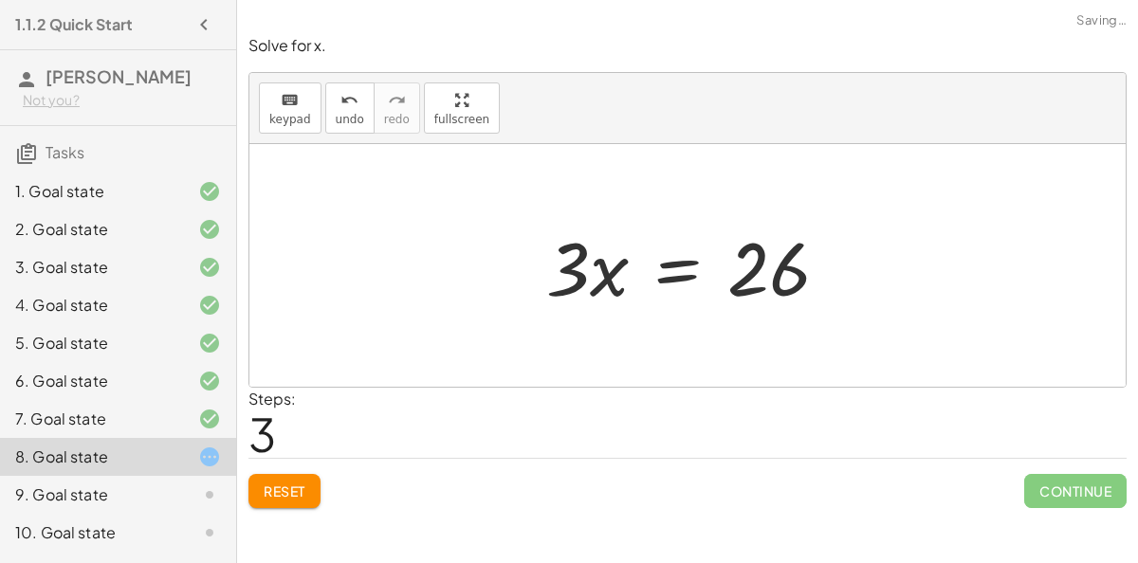
click at [683, 271] on div at bounding box center [695, 266] width 317 height 98
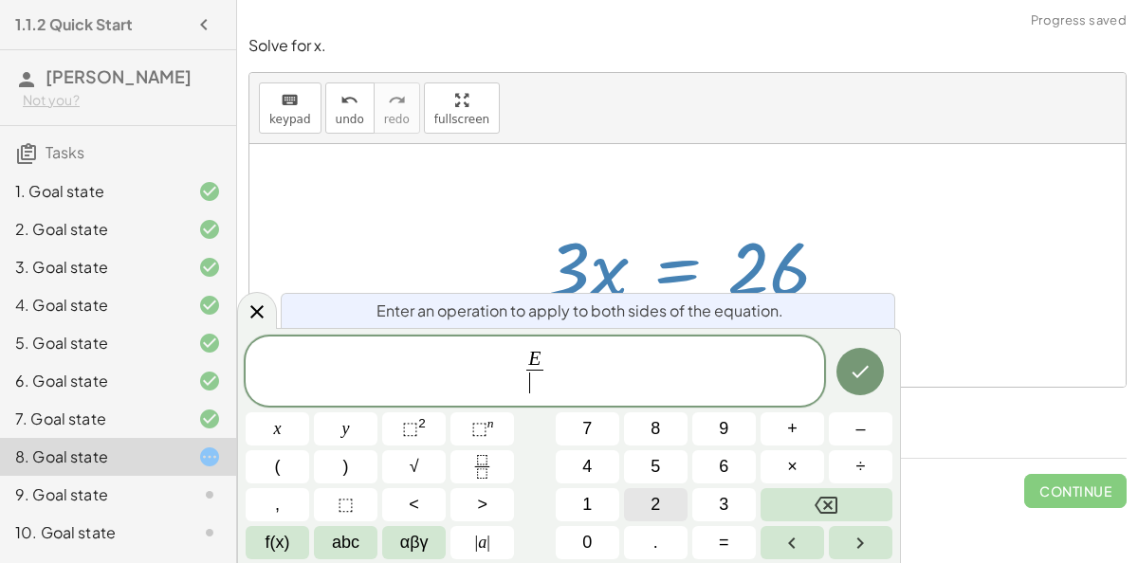
click at [667, 499] on button "2" at bounding box center [656, 504] width 64 height 33
click at [699, 471] on button "6" at bounding box center [724, 466] width 64 height 33
click at [856, 364] on icon "Done" at bounding box center [859, 371] width 23 height 23
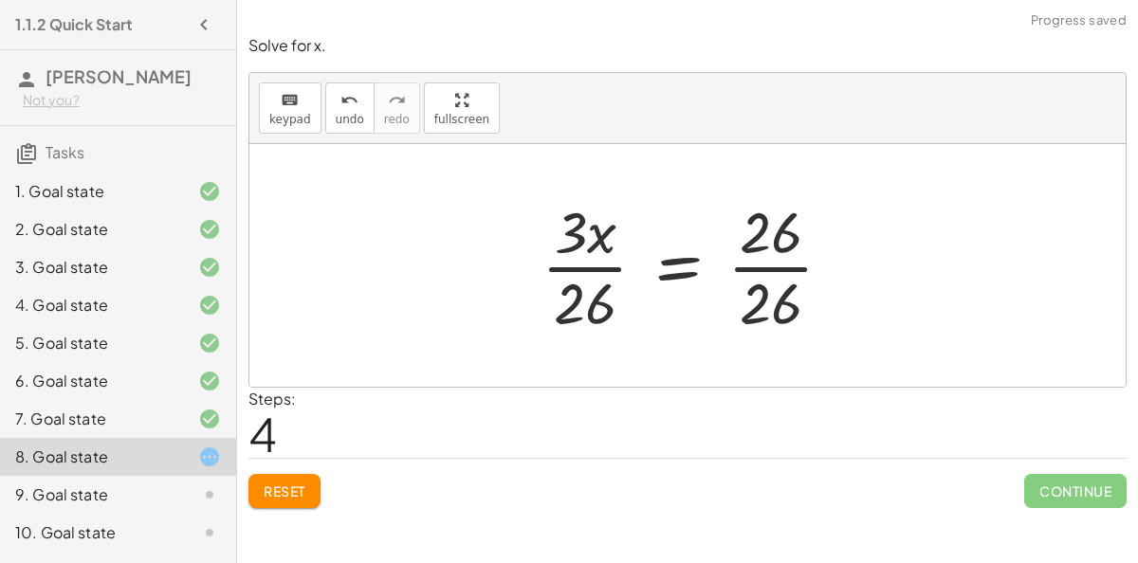
click at [778, 264] on div at bounding box center [694, 265] width 325 height 146
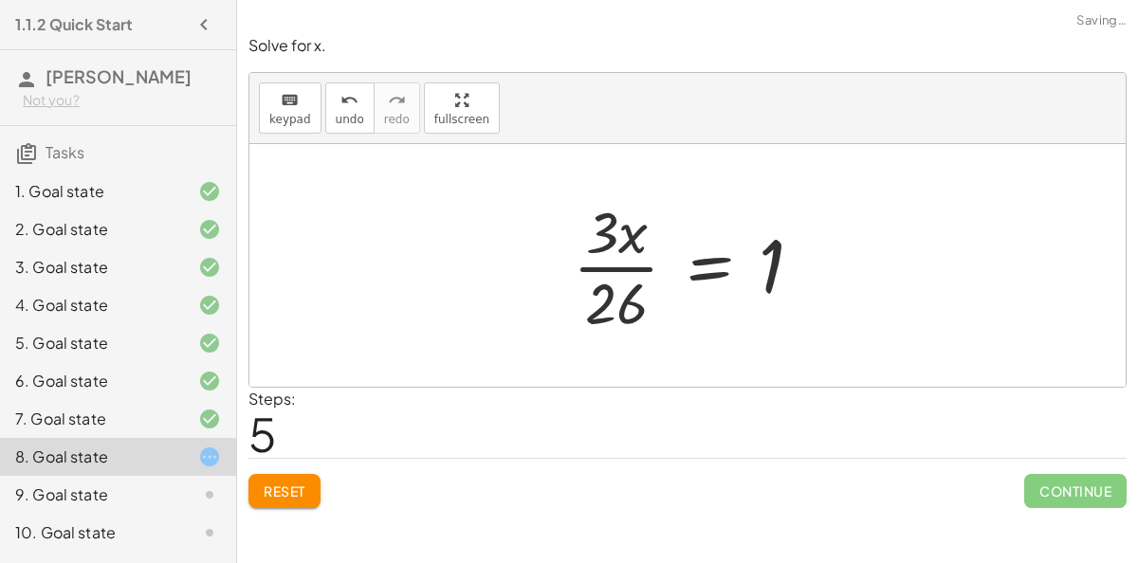
click at [634, 265] on div at bounding box center [695, 265] width 264 height 146
click at [627, 231] on div at bounding box center [695, 265] width 264 height 146
click at [708, 261] on div at bounding box center [695, 265] width 264 height 146
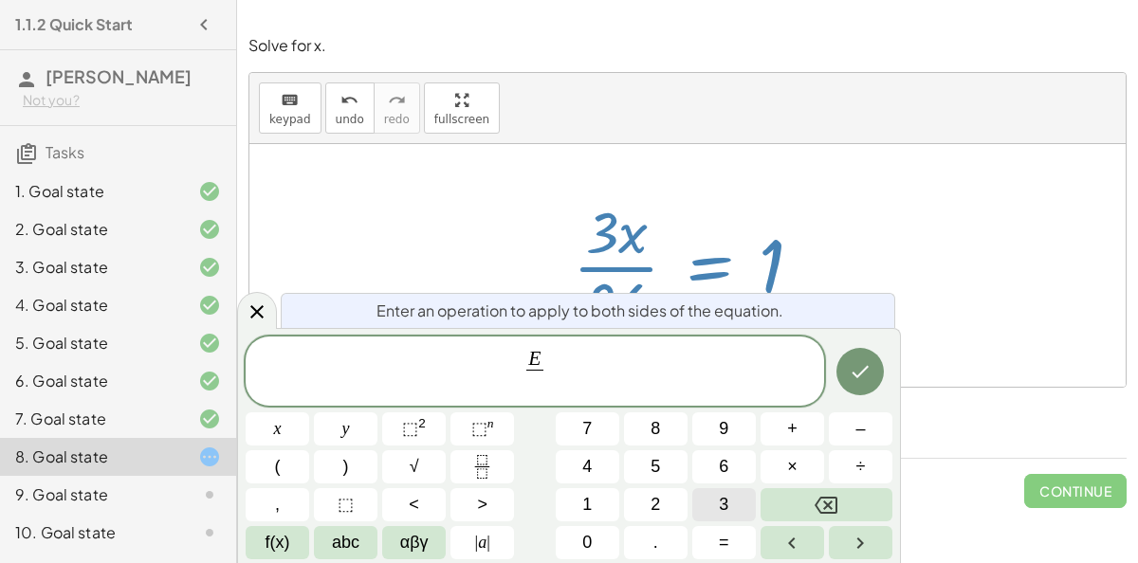
click at [724, 515] on span "3" at bounding box center [723, 505] width 9 height 26
click at [855, 366] on icon "Done" at bounding box center [859, 371] width 23 height 23
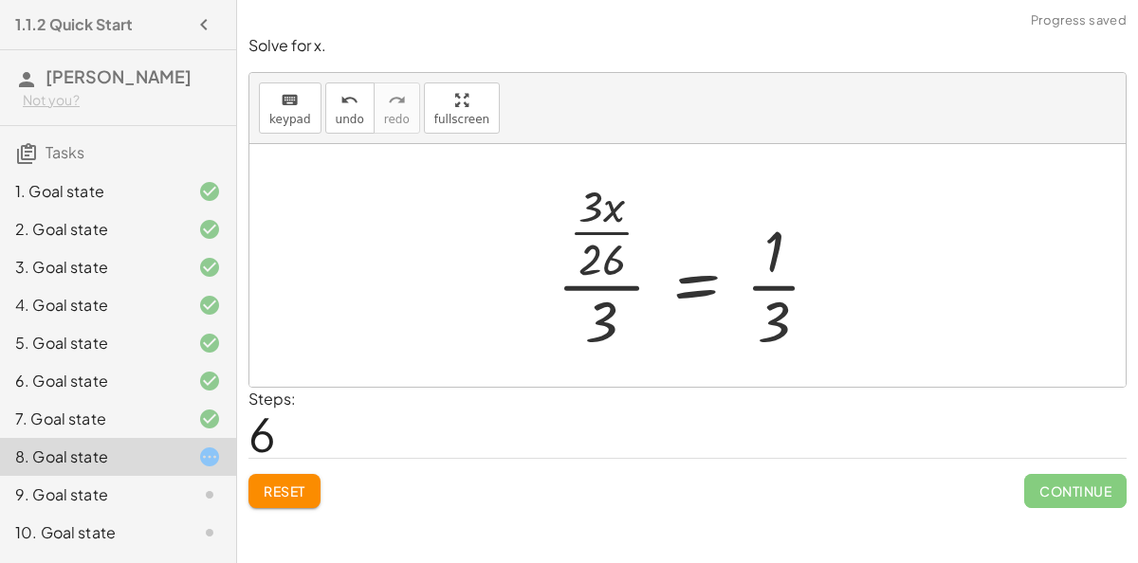
click at [633, 284] on div at bounding box center [696, 265] width 298 height 183
click at [607, 229] on div at bounding box center [695, 265] width 298 height 183
click at [682, 280] on div at bounding box center [695, 265] width 298 height 183
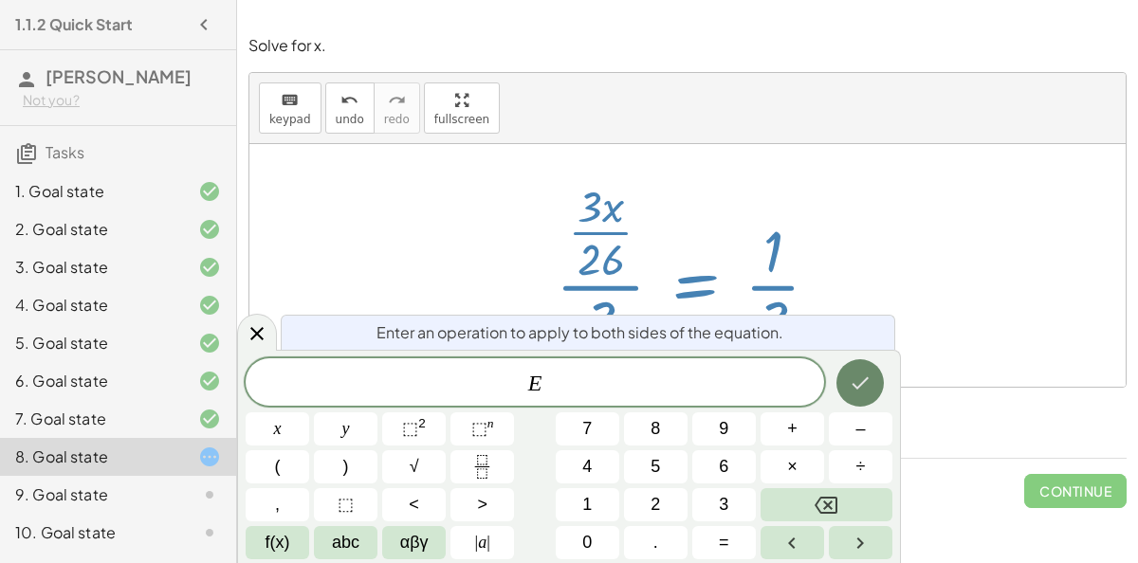
click at [857, 376] on icon "Done" at bounding box center [859, 383] width 23 height 23
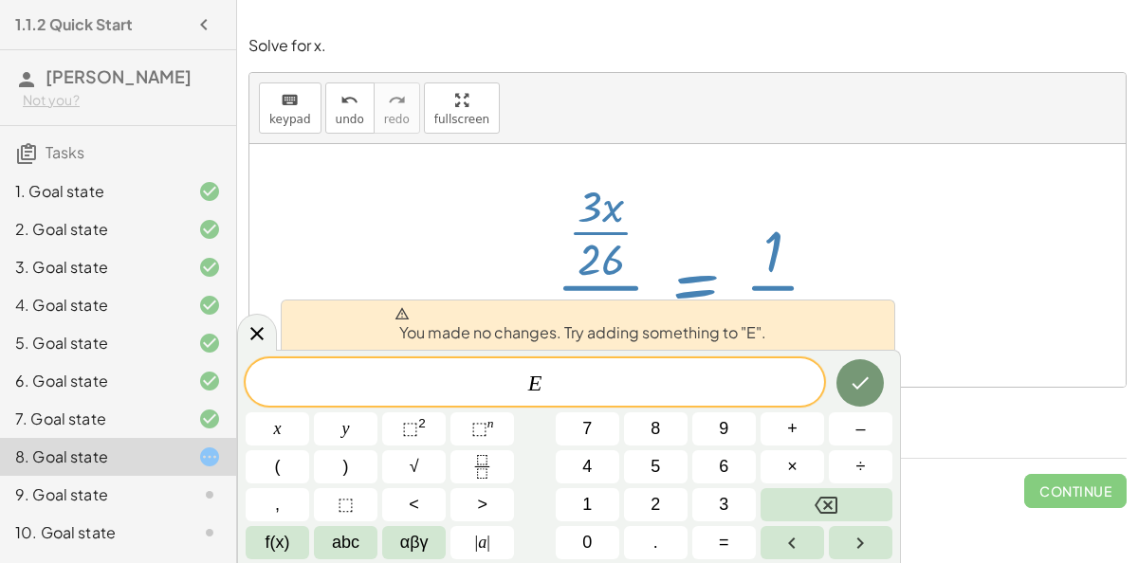
click at [877, 215] on div at bounding box center [687, 265] width 876 height 243
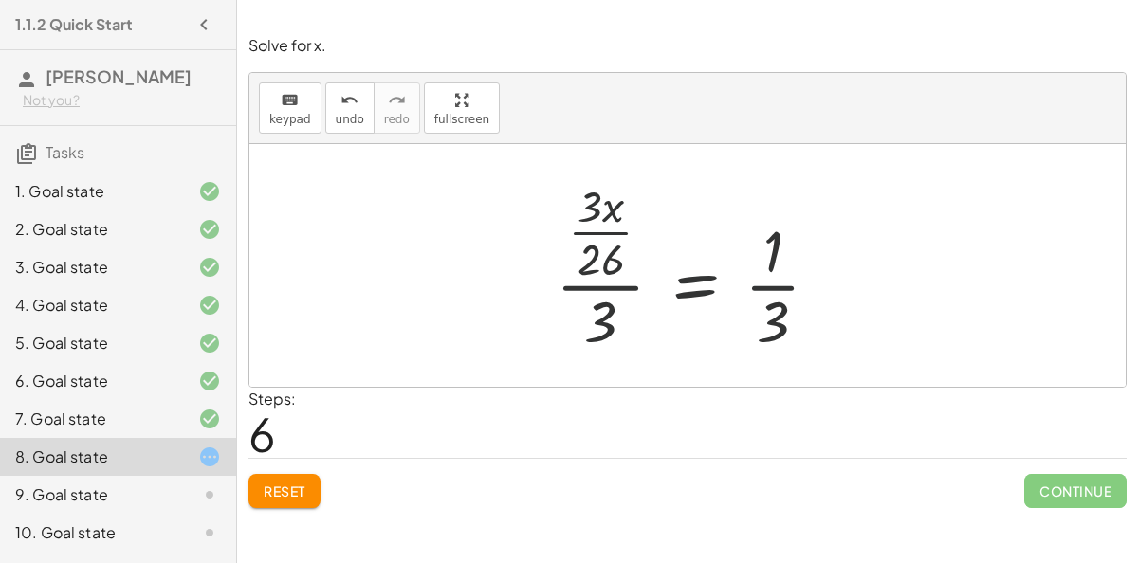
click at [781, 279] on div at bounding box center [695, 265] width 298 height 183
drag, startPoint x: 588, startPoint y: 196, endPoint x: 566, endPoint y: 326, distance: 131.7
click at [566, 326] on div at bounding box center [695, 265] width 298 height 183
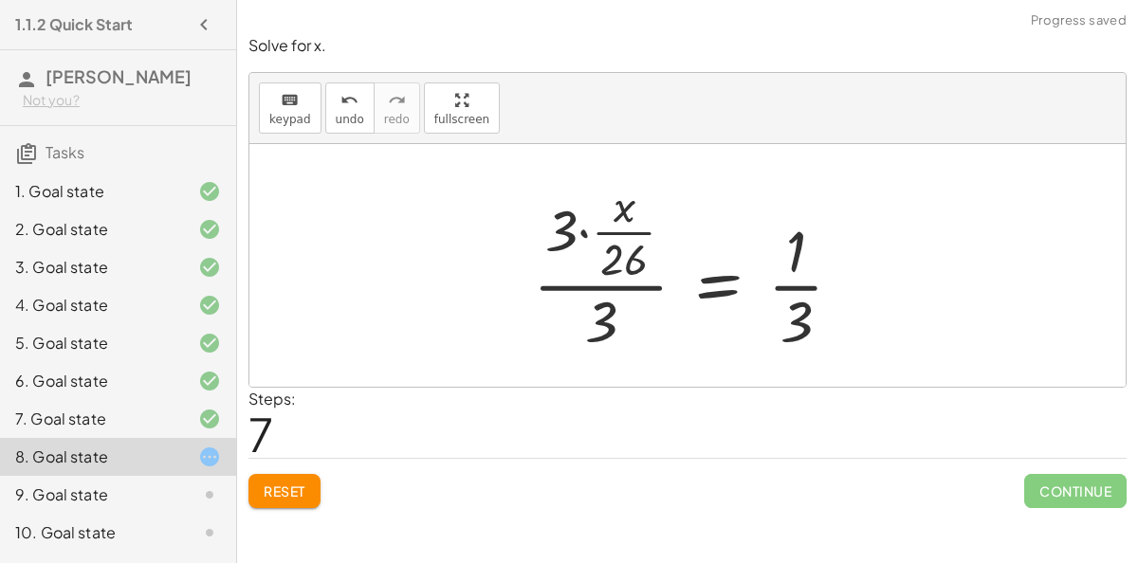
click at [582, 230] on div at bounding box center [695, 265] width 344 height 183
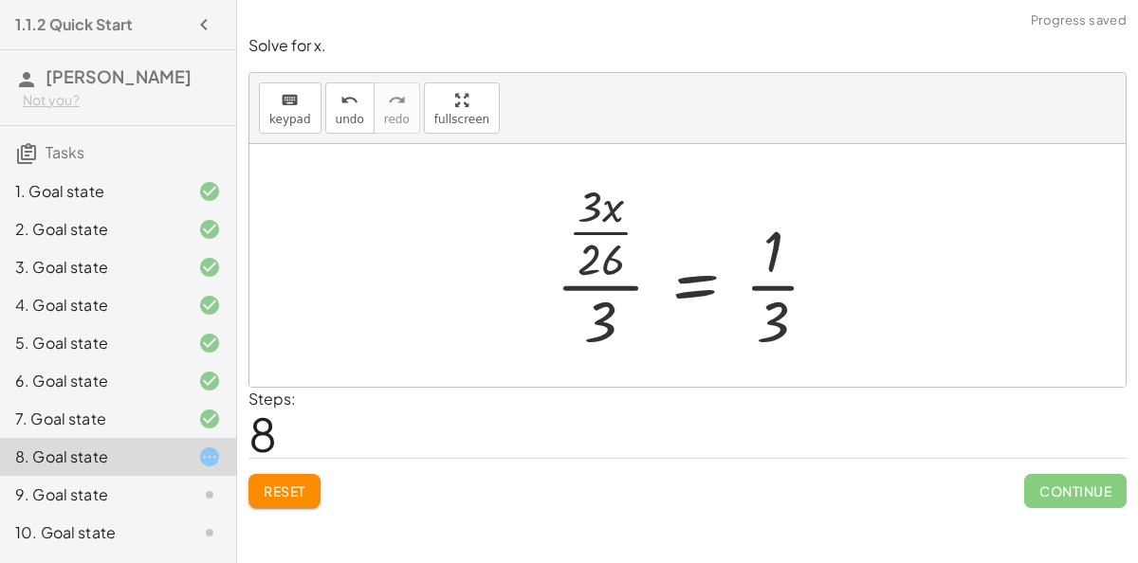
click at [579, 247] on div at bounding box center [695, 265] width 298 height 183
click at [289, 489] on span "Reset" at bounding box center [285, 490] width 42 height 17
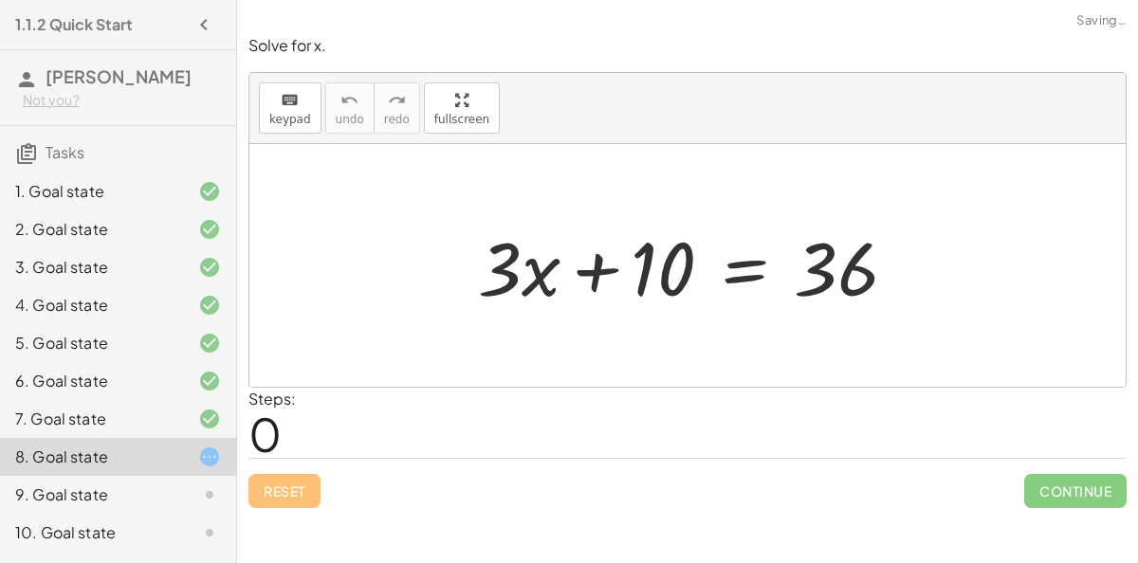
click at [731, 269] on div at bounding box center [694, 266] width 453 height 98
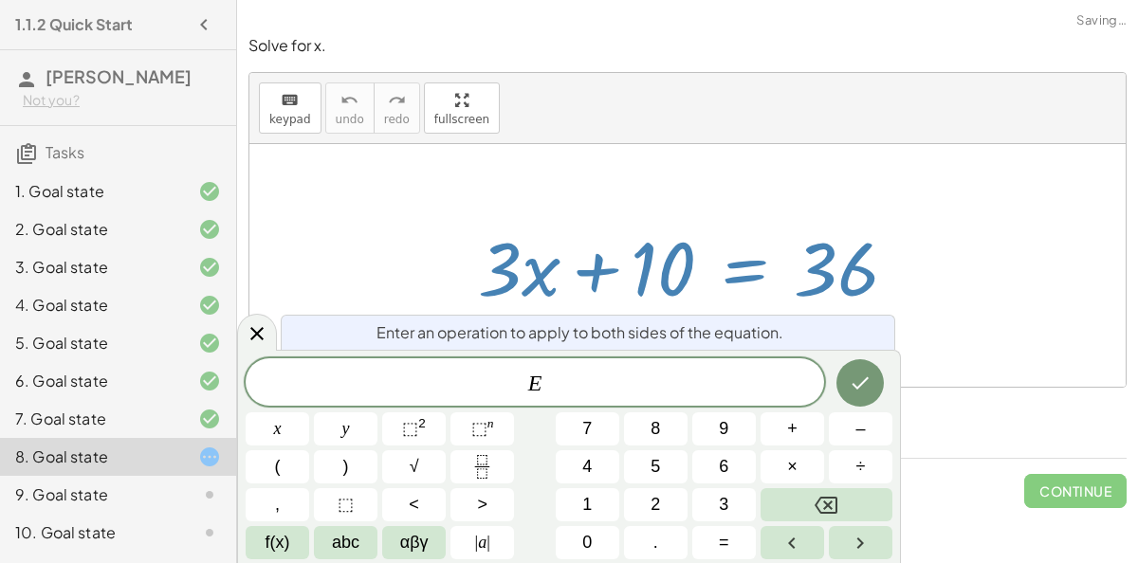
click at [1112, 309] on div at bounding box center [687, 265] width 876 height 243
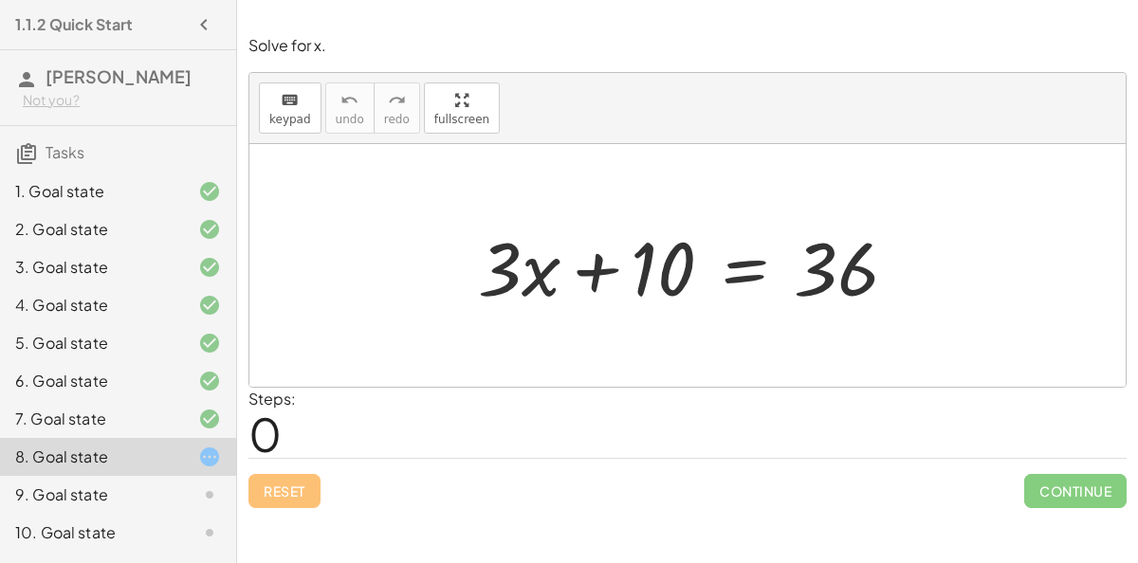
click at [738, 273] on div at bounding box center [694, 266] width 453 height 98
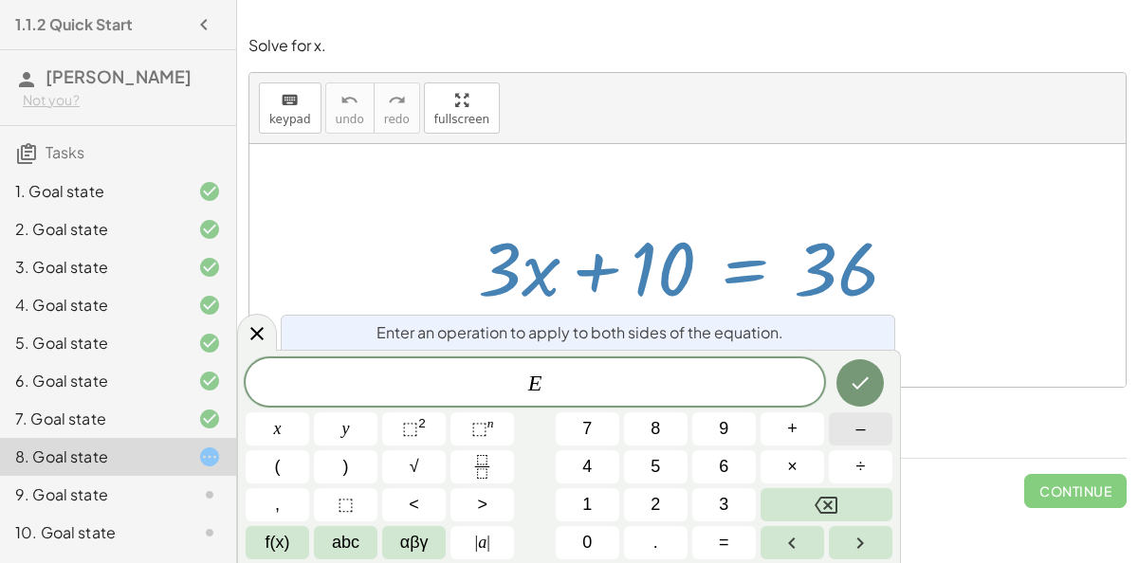
click at [861, 429] on span "–" at bounding box center [859, 429] width 9 height 26
click at [729, 502] on button "3" at bounding box center [724, 504] width 64 height 33
click at [727, 462] on span "6" at bounding box center [723, 467] width 9 height 26
click at [870, 435] on button "–" at bounding box center [860, 428] width 64 height 33
click at [594, 496] on button "1" at bounding box center [587, 504] width 64 height 33
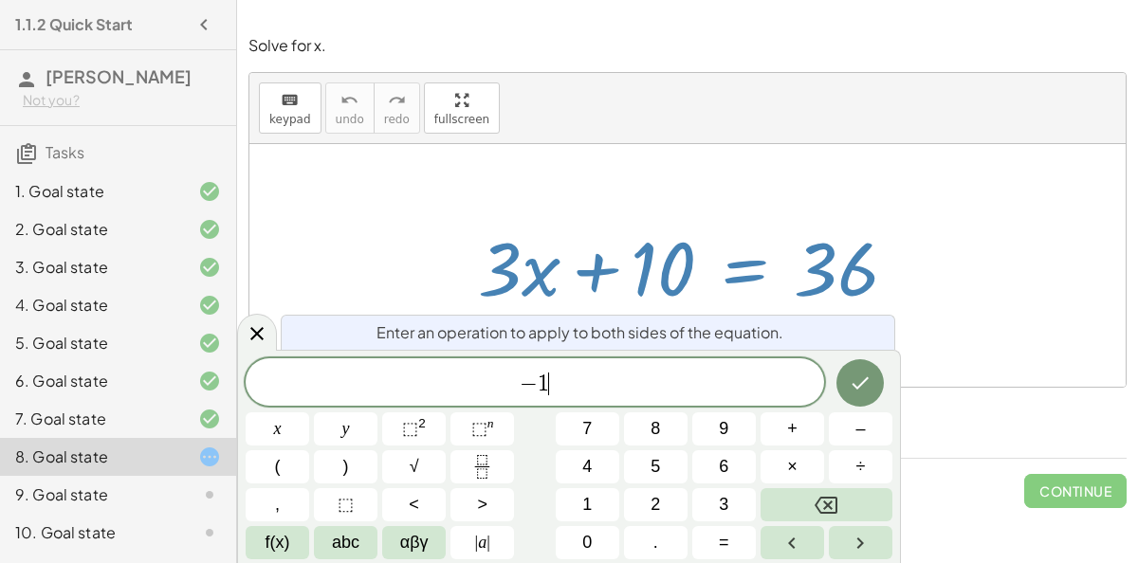
click at [593, 524] on div "− 1 ​ x y ⬚ 2 ⬚ n 7 8 9 + – ( ) √ 4 5 6 × ÷ , ⬚ < > 1 2 3 f(x) abc αβγ | a | 0 …" at bounding box center [569, 458] width 646 height 201
click at [865, 498] on button "Backspace" at bounding box center [826, 504] width 132 height 33
click at [743, 263] on div at bounding box center [694, 266] width 453 height 98
click at [292, 89] on icon "keyboard" at bounding box center [290, 100] width 18 height 23
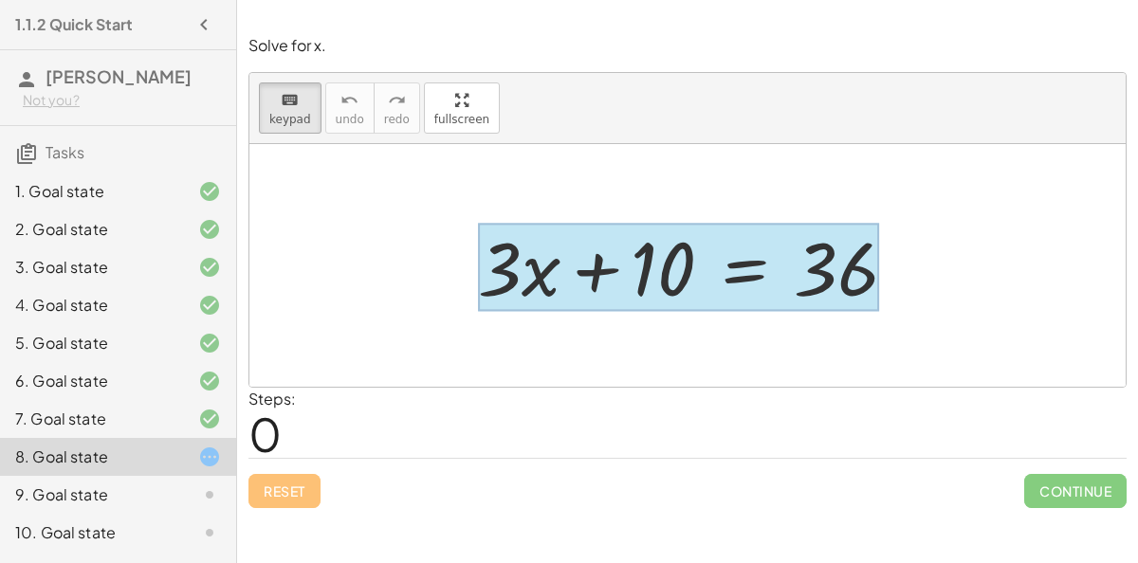
click at [743, 272] on div at bounding box center [678, 268] width 401 height 88
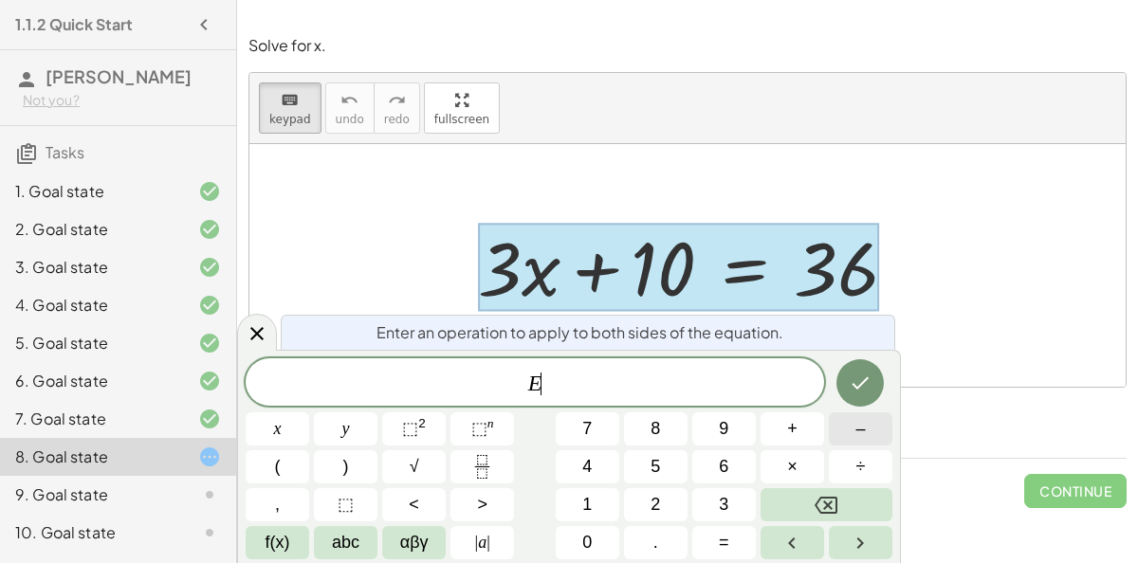
click at [852, 428] on button "–" at bounding box center [860, 428] width 64 height 33
click at [591, 500] on span "1" at bounding box center [586, 505] width 9 height 26
click at [592, 533] on button "0" at bounding box center [587, 542] width 64 height 33
click at [858, 373] on icon "Done" at bounding box center [859, 383] width 23 height 23
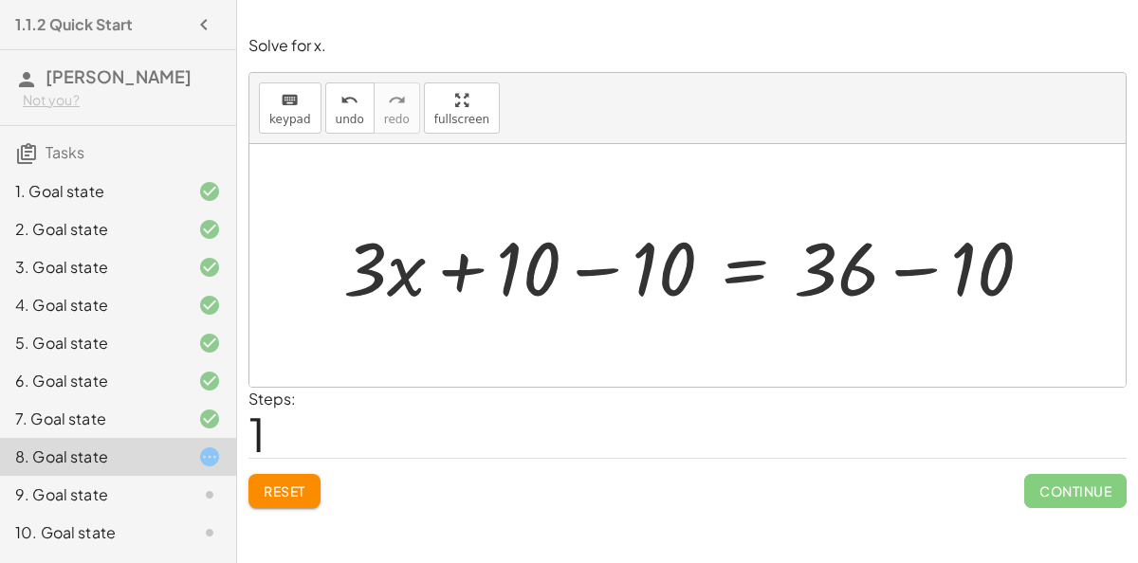
click at [597, 268] on div at bounding box center [695, 266] width 723 height 98
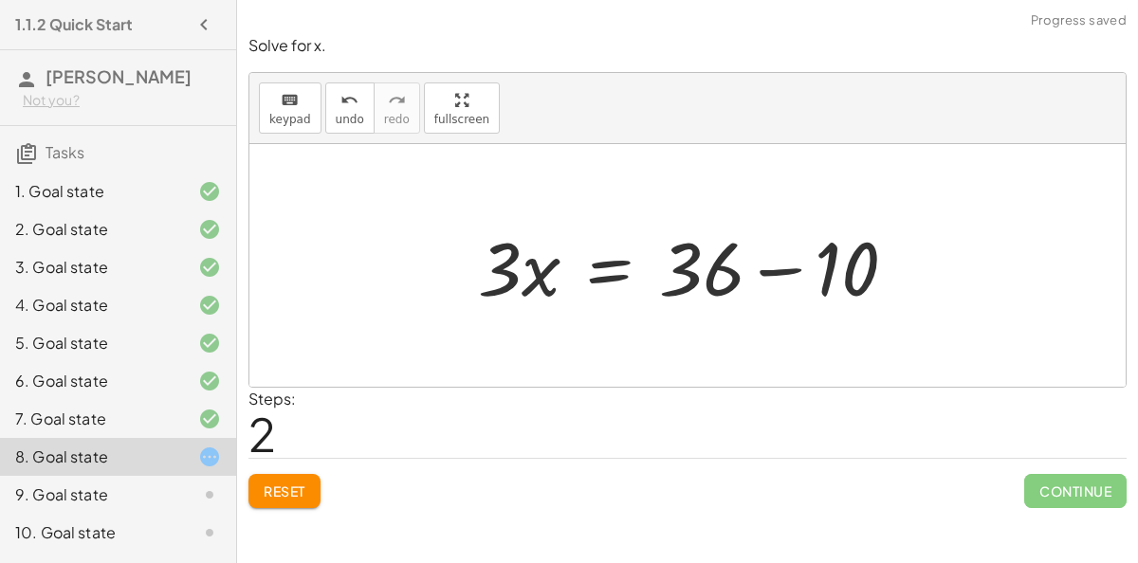
click at [793, 267] on div at bounding box center [694, 266] width 453 height 98
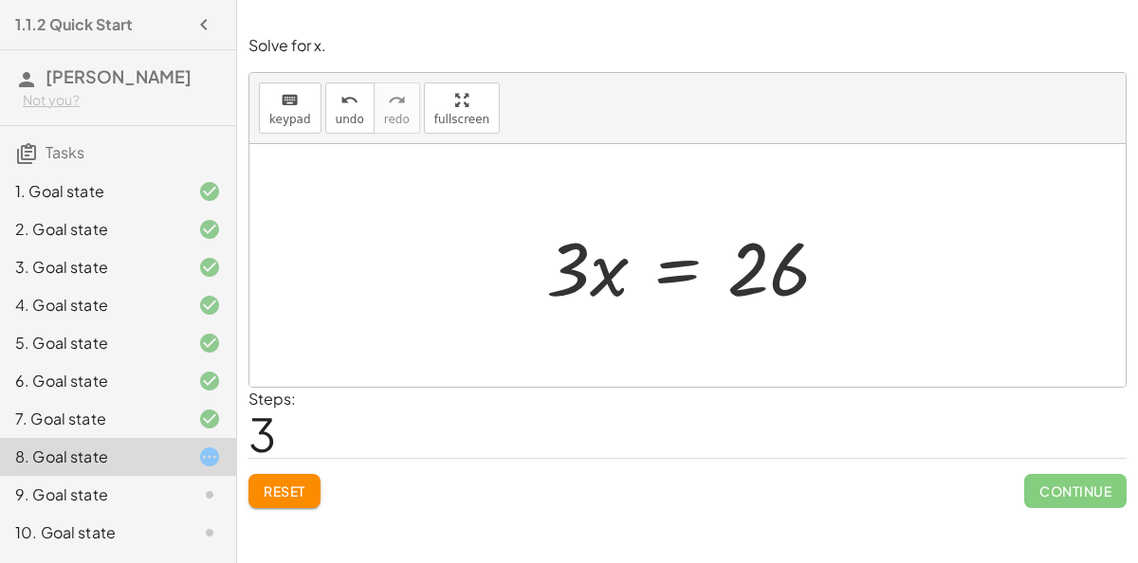
click at [661, 267] on div at bounding box center [695, 266] width 317 height 98
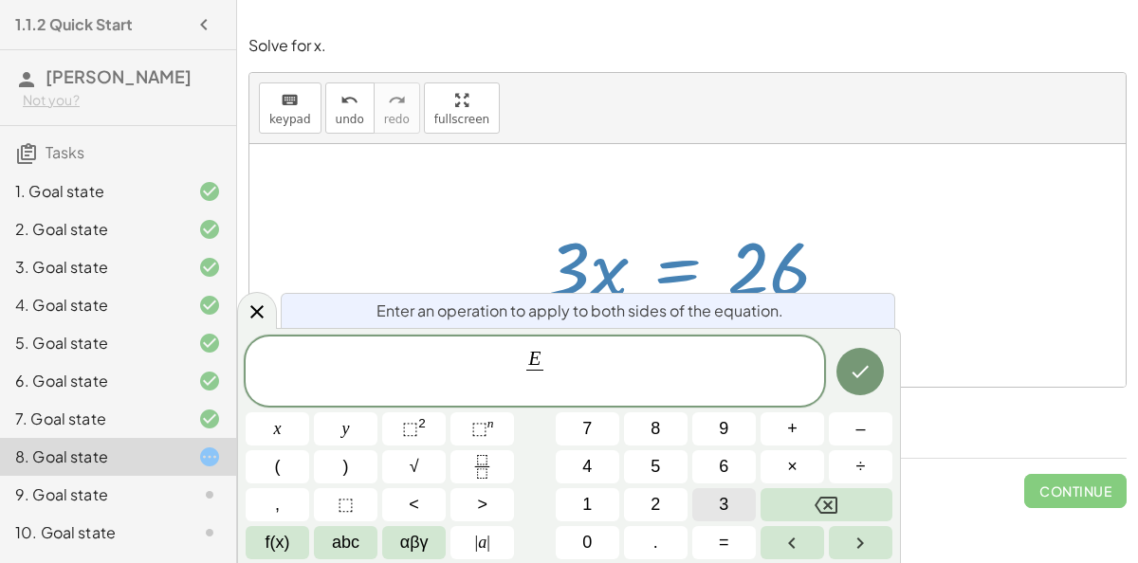
click at [720, 499] on span "3" at bounding box center [723, 505] width 9 height 26
click at [855, 389] on button "Done" at bounding box center [859, 371] width 47 height 47
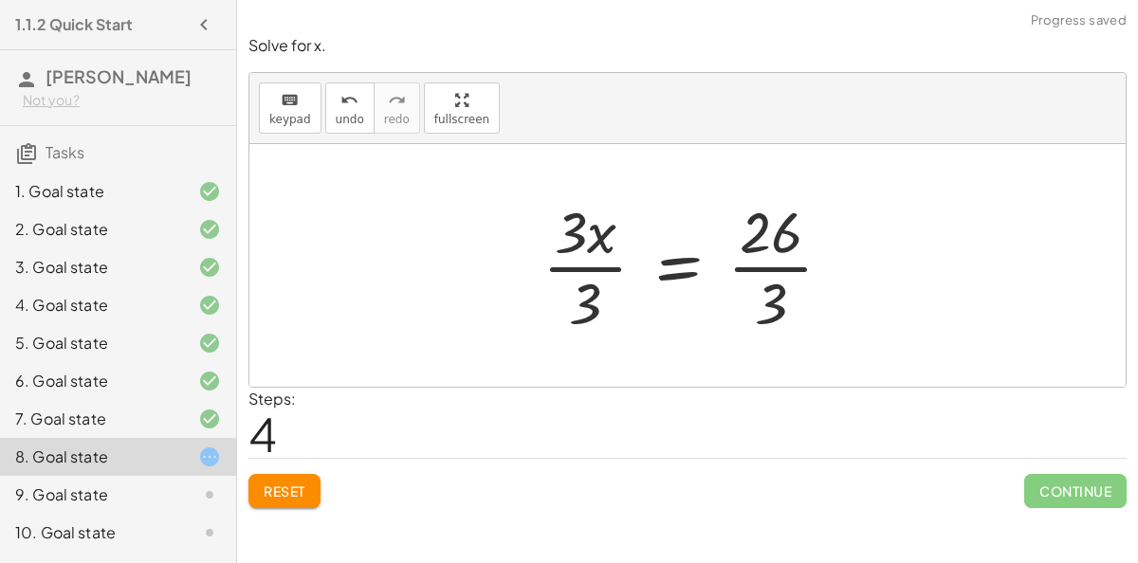
click at [587, 269] on div at bounding box center [695, 265] width 324 height 146
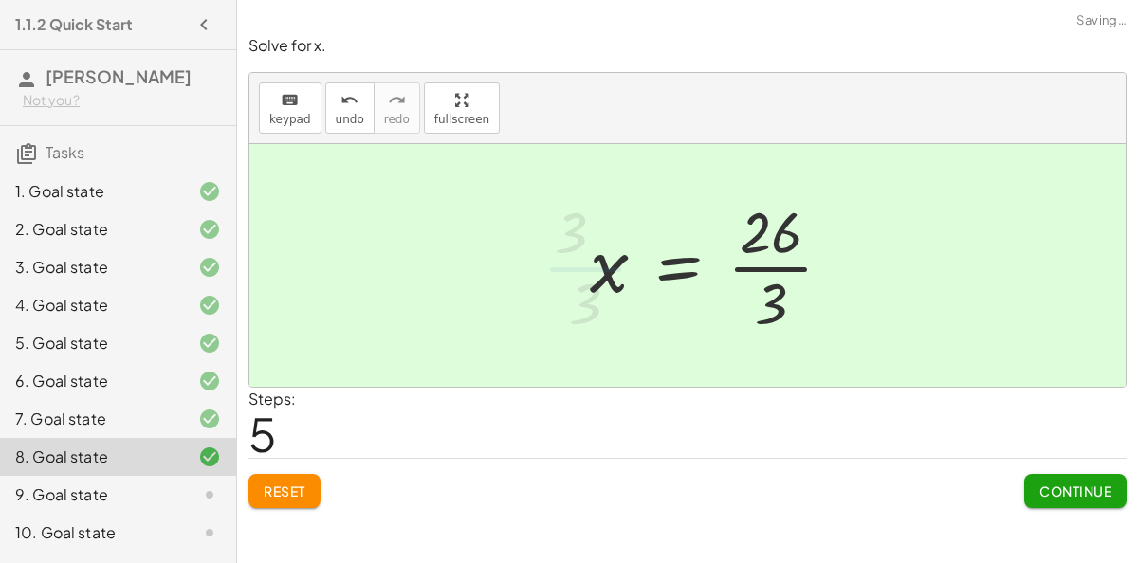
click at [744, 265] on div at bounding box center [718, 265] width 277 height 146
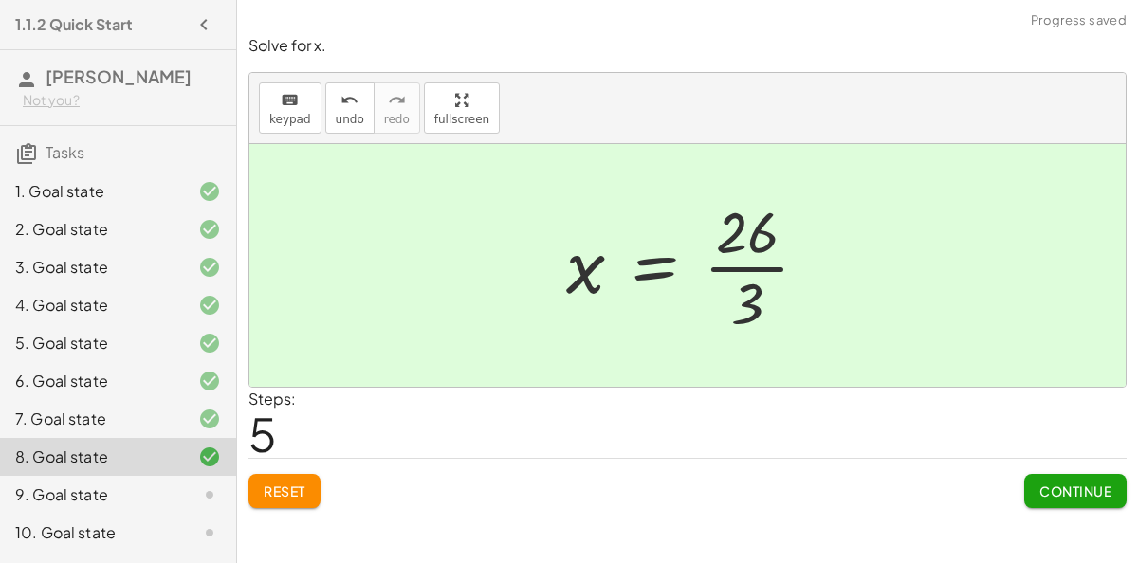
click at [1099, 494] on span "Continue" at bounding box center [1075, 490] width 72 height 17
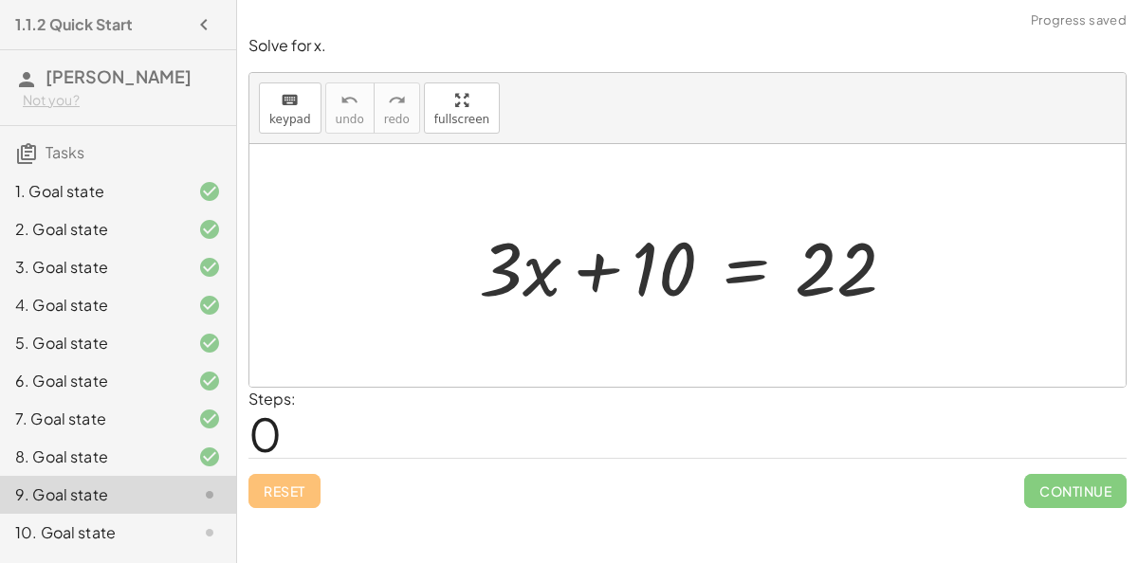
click at [744, 276] on div at bounding box center [694, 266] width 451 height 98
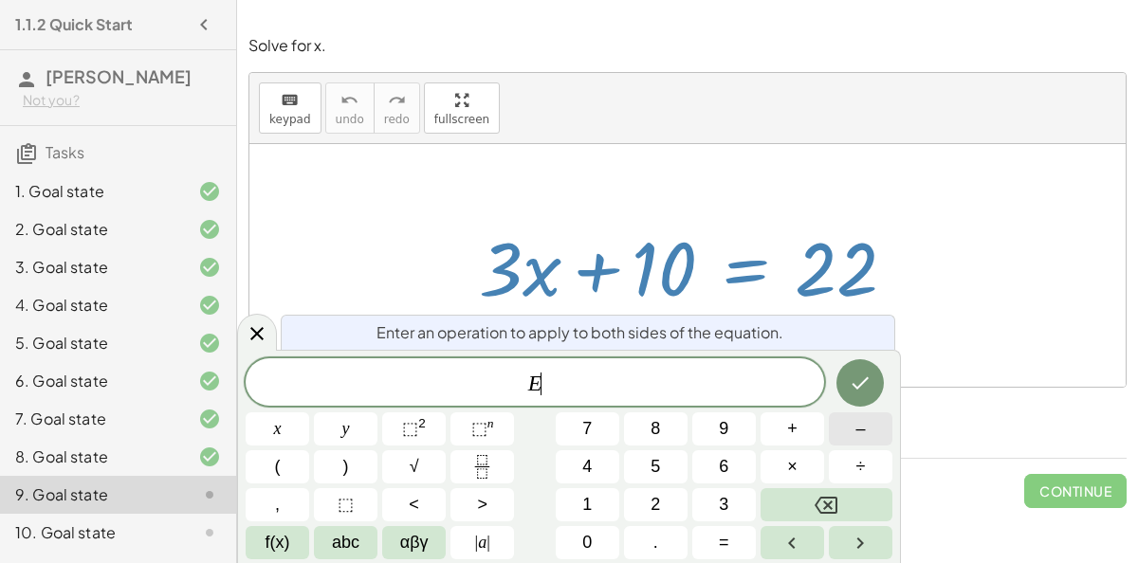
click at [852, 435] on button "–" at bounding box center [860, 428] width 64 height 33
click at [583, 512] on span "1" at bounding box center [586, 505] width 9 height 26
click at [593, 541] on button "0" at bounding box center [587, 542] width 64 height 33
click at [853, 378] on icon "Done" at bounding box center [859, 383] width 23 height 23
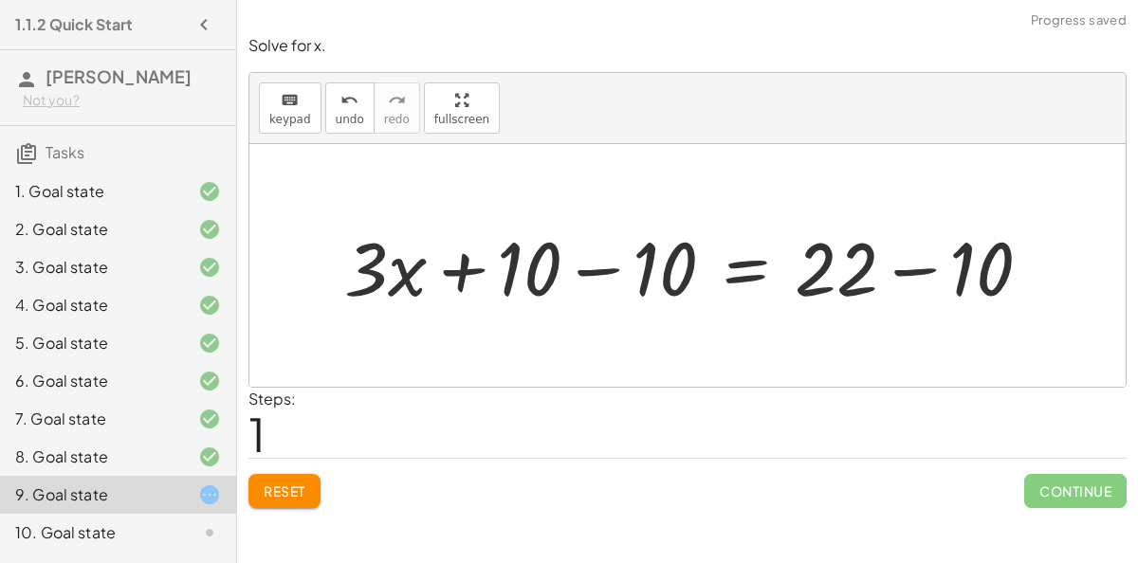
click at [579, 271] on div at bounding box center [695, 266] width 721 height 98
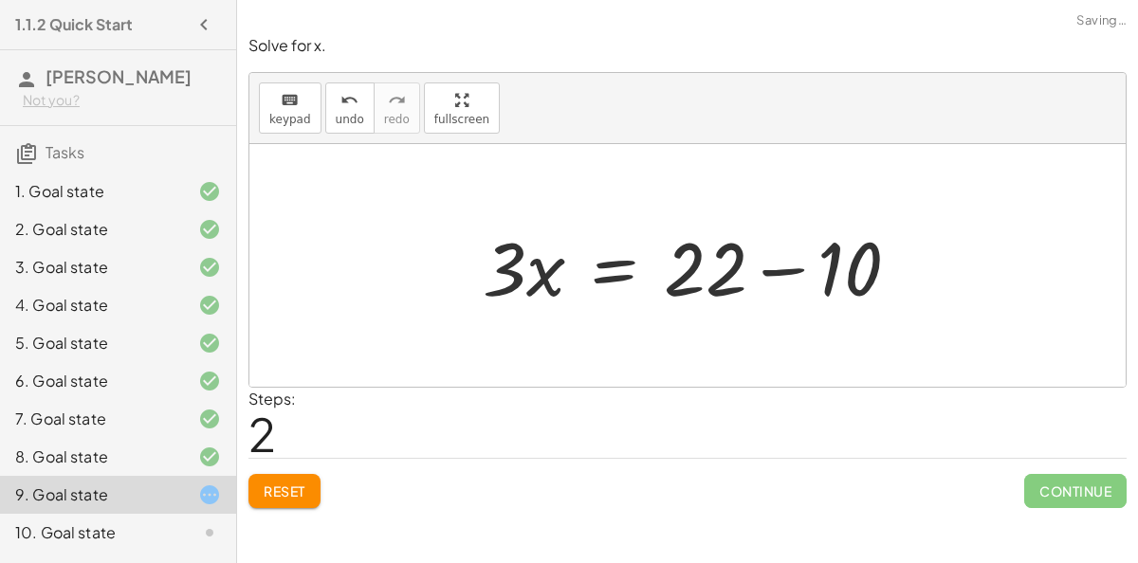
click at [910, 270] on div at bounding box center [698, 266] width 451 height 98
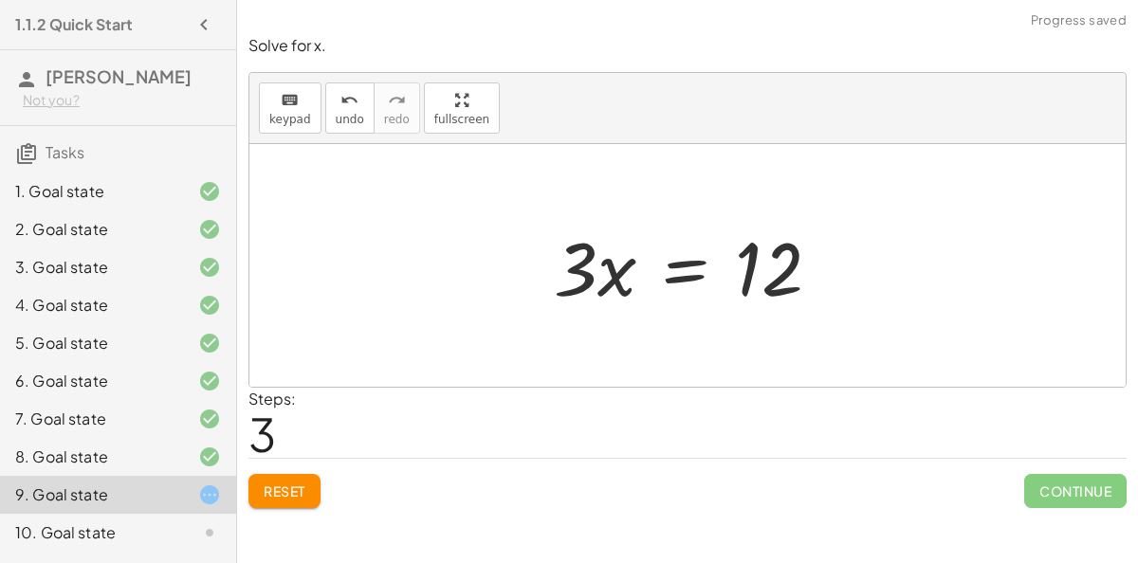
click at [683, 265] on div at bounding box center [694, 266] width 300 height 98
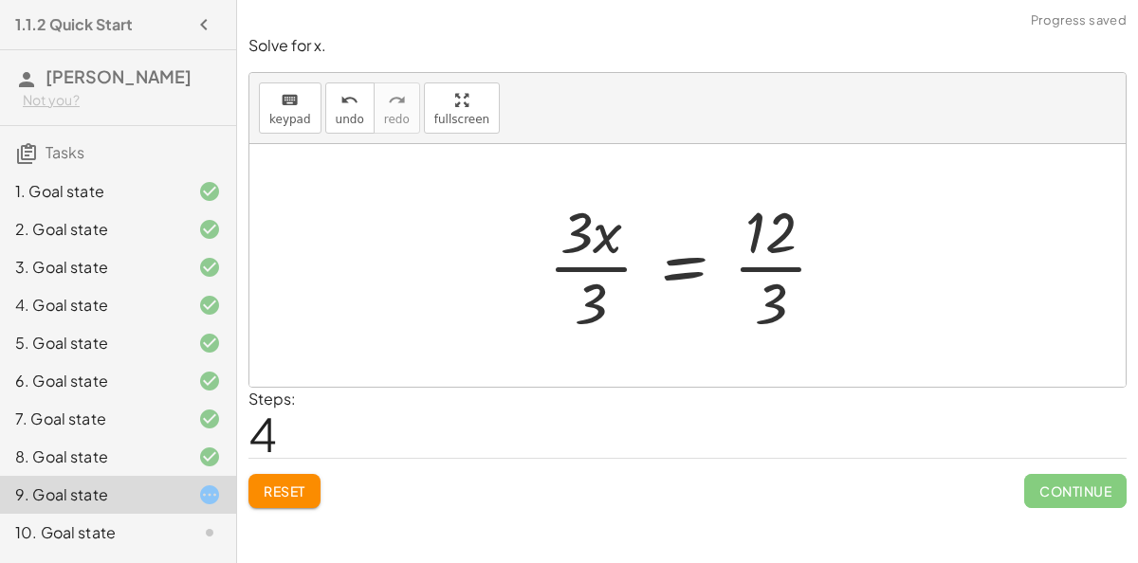
click at [553, 254] on div at bounding box center [694, 265] width 313 height 146
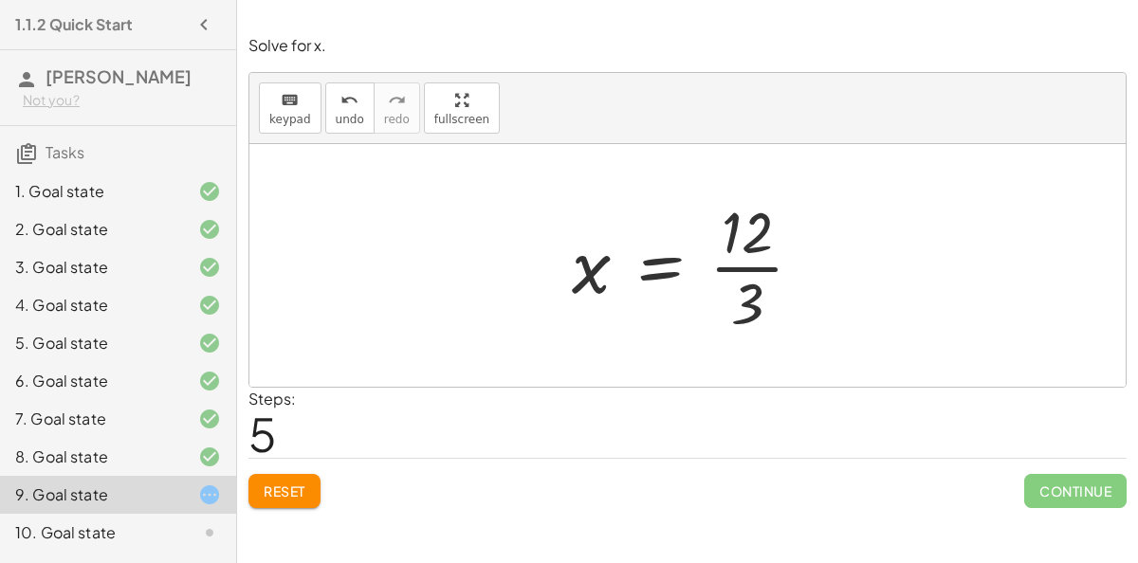
click at [744, 266] on div at bounding box center [694, 265] width 265 height 146
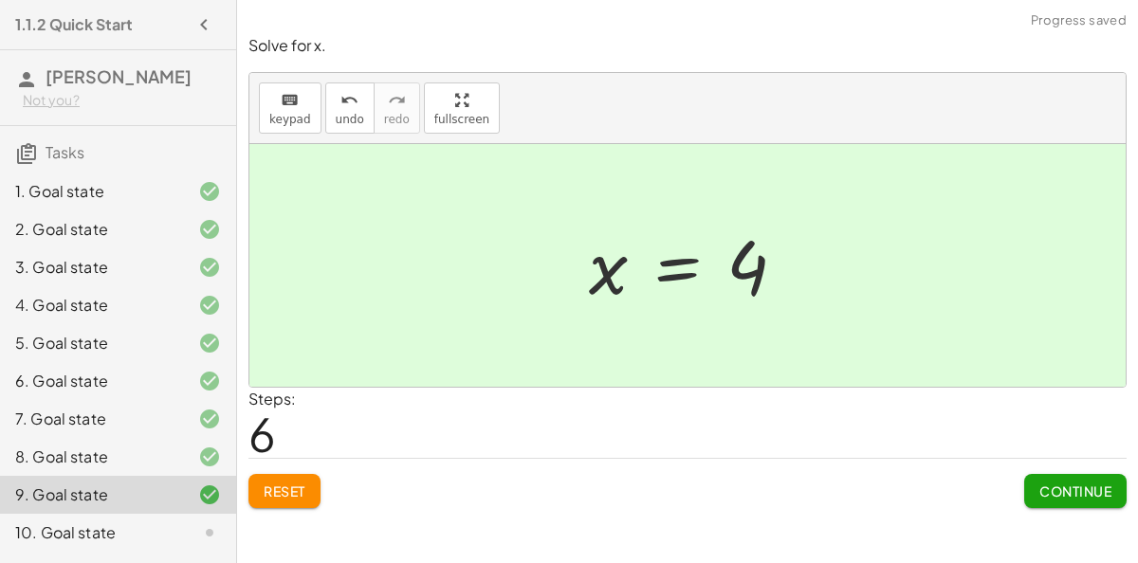
click at [1065, 476] on button "Continue" at bounding box center [1075, 491] width 102 height 34
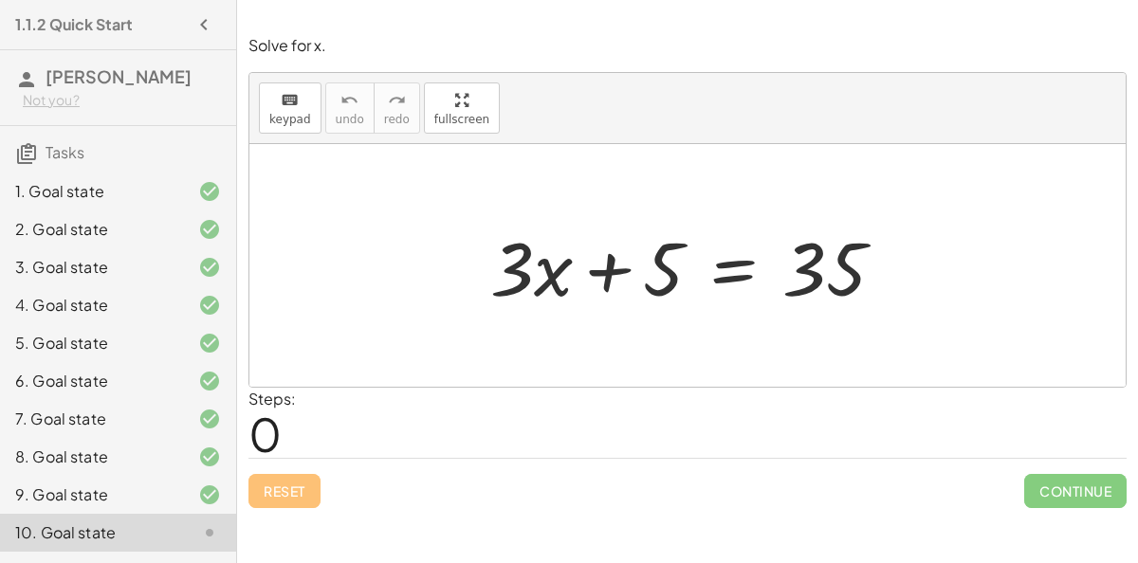
click at [731, 270] on div at bounding box center [695, 266] width 428 height 98
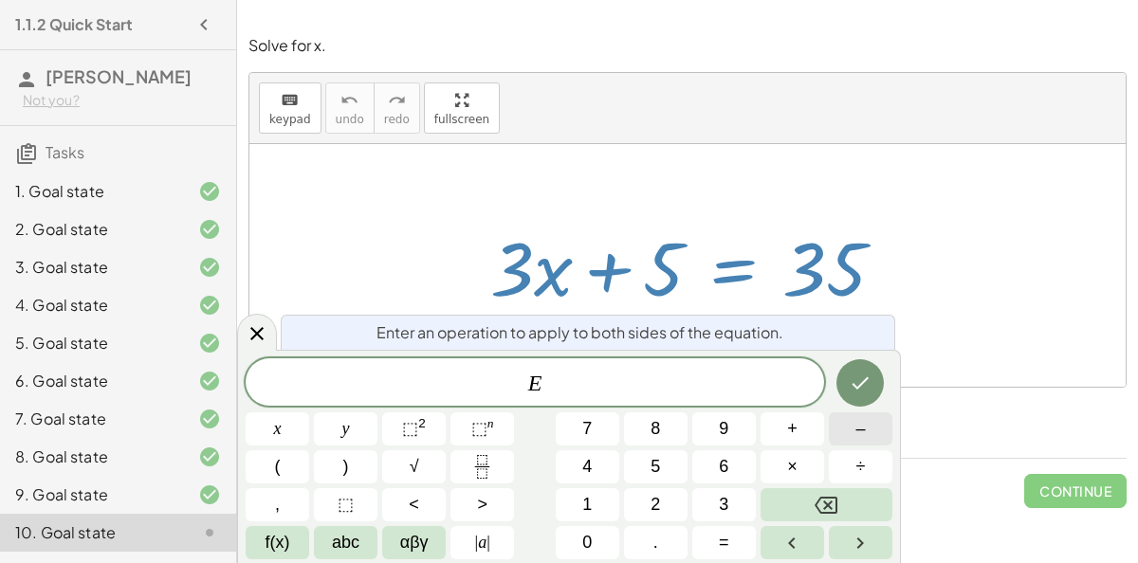
click at [849, 432] on button "–" at bounding box center [860, 428] width 64 height 33
click at [660, 461] on button "5" at bounding box center [656, 466] width 64 height 33
click at [854, 381] on icon "Done" at bounding box center [859, 383] width 23 height 23
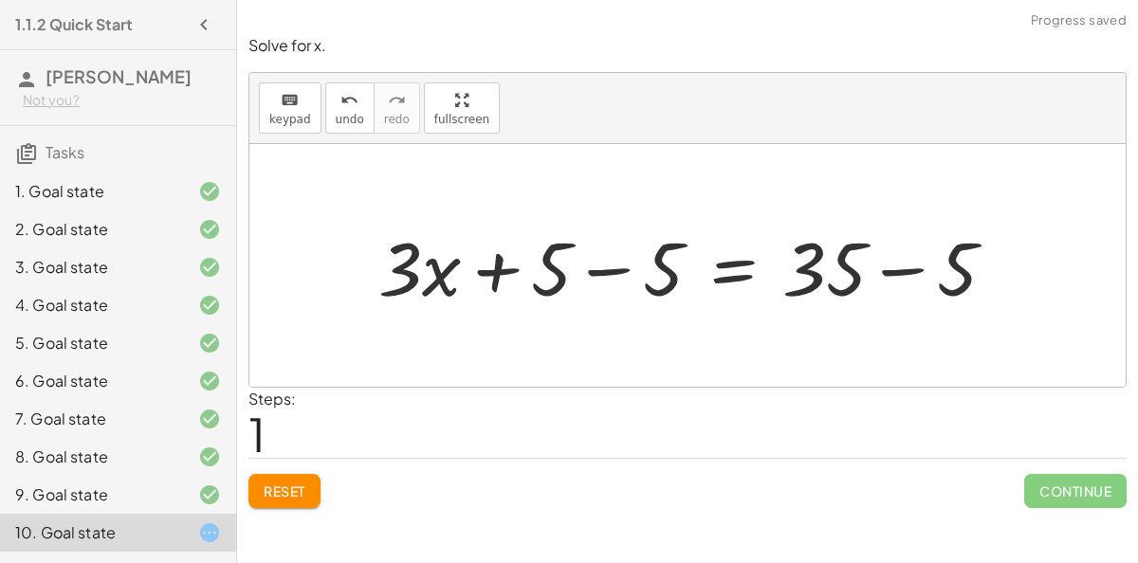
click at [611, 268] on div at bounding box center [694, 266] width 651 height 98
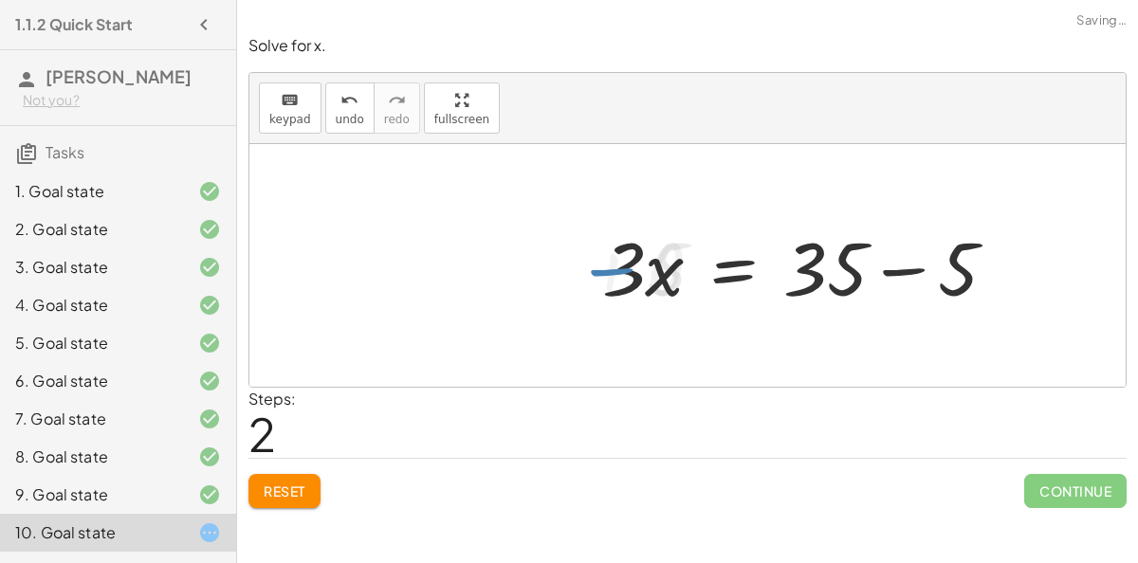
click at [895, 266] on div at bounding box center [806, 266] width 428 height 98
click at [737, 266] on div at bounding box center [749, 266] width 314 height 98
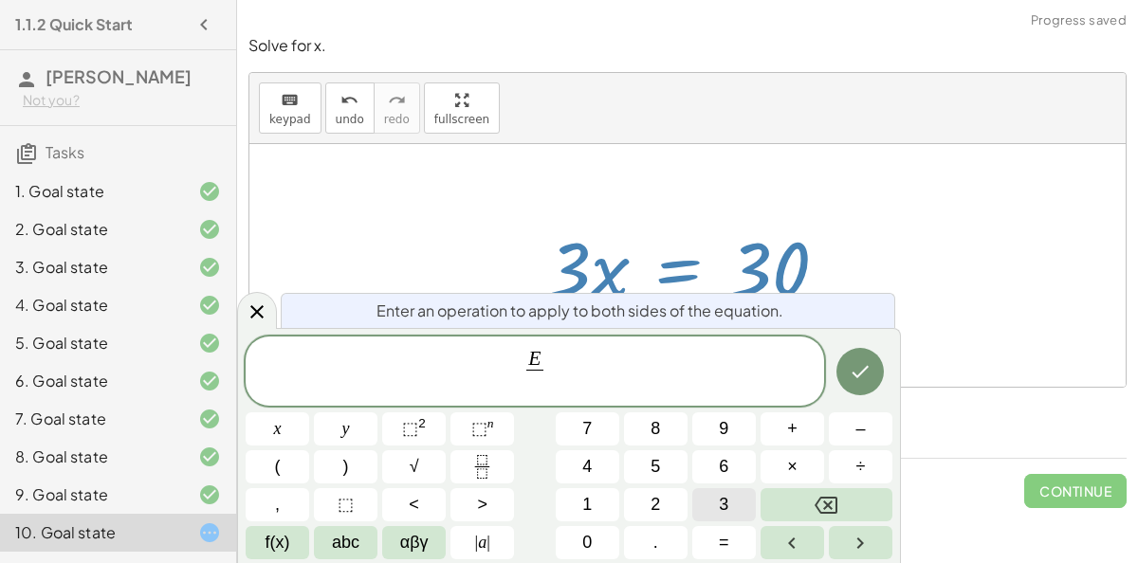
click at [746, 496] on button "3" at bounding box center [724, 504] width 64 height 33
click at [855, 392] on button "Done" at bounding box center [859, 371] width 47 height 47
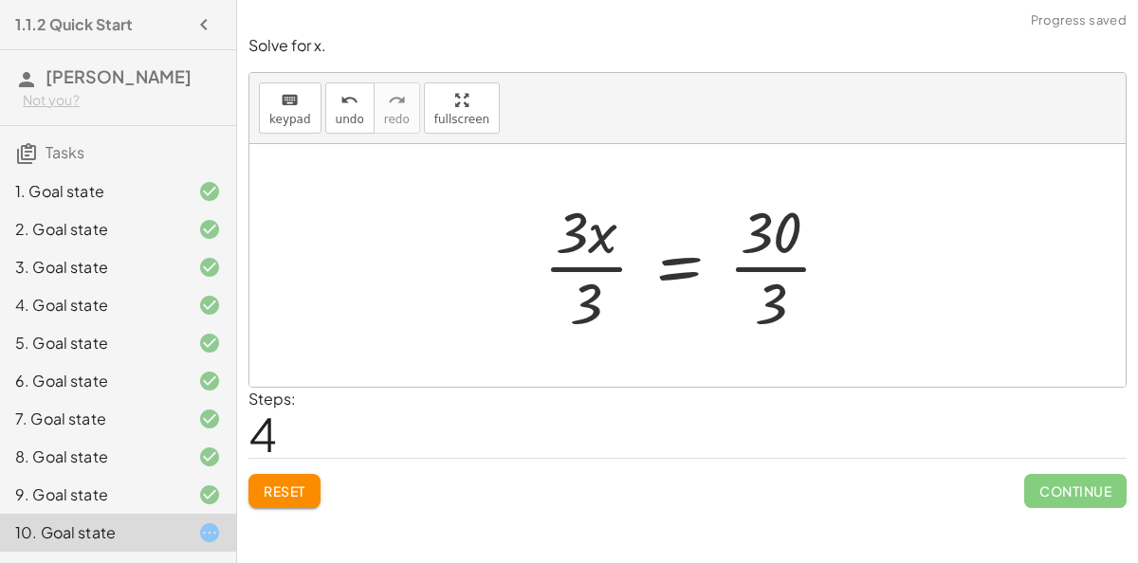
click at [611, 272] on div at bounding box center [695, 265] width 322 height 146
click at [735, 261] on div at bounding box center [718, 265] width 275 height 146
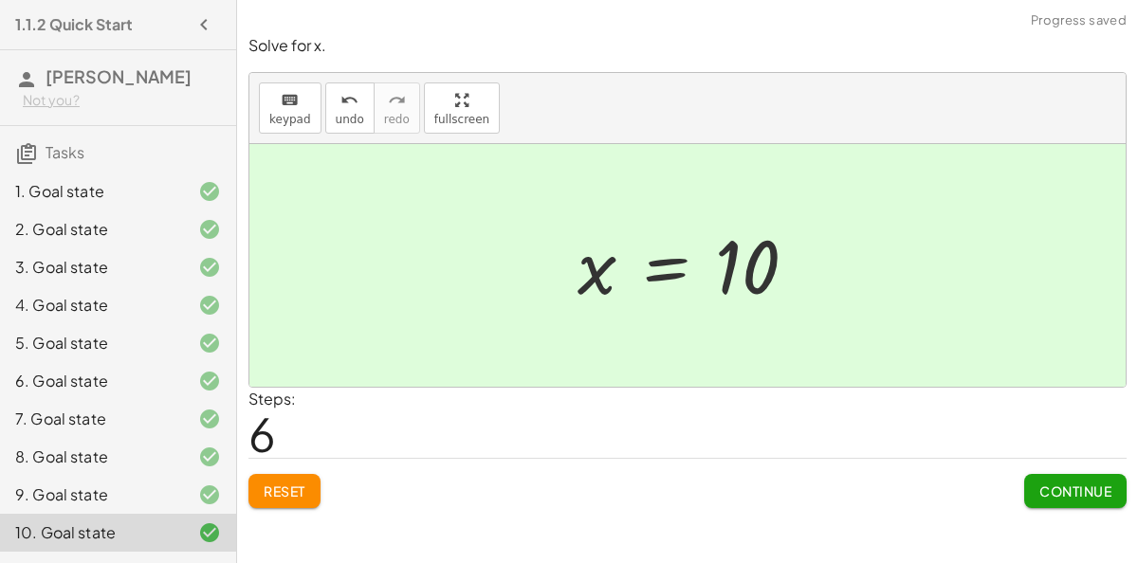
click at [1071, 490] on span "Continue" at bounding box center [1075, 490] width 72 height 17
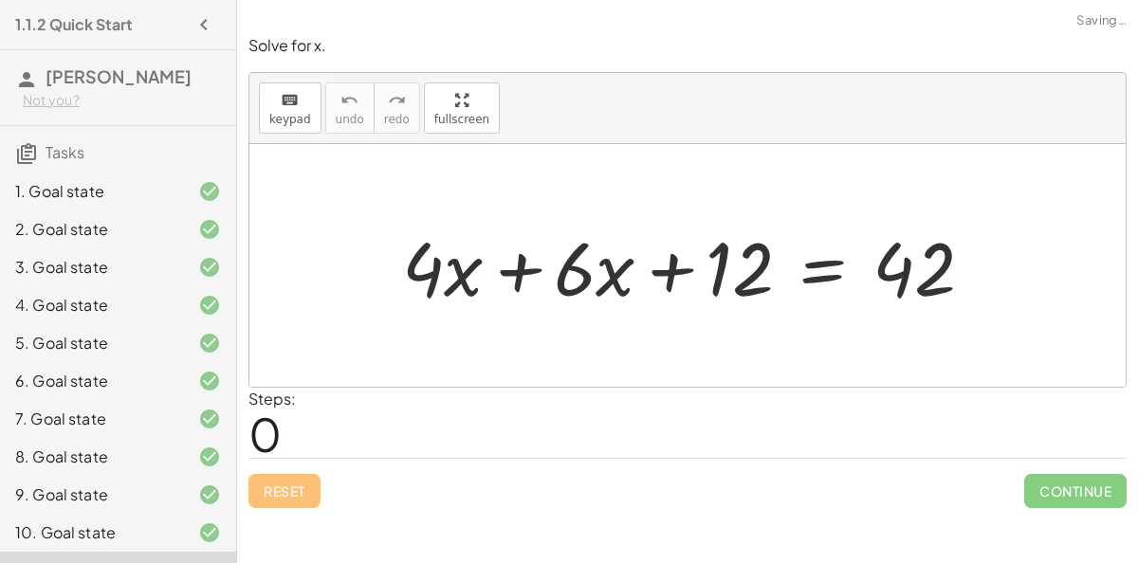
scroll to position [70, 0]
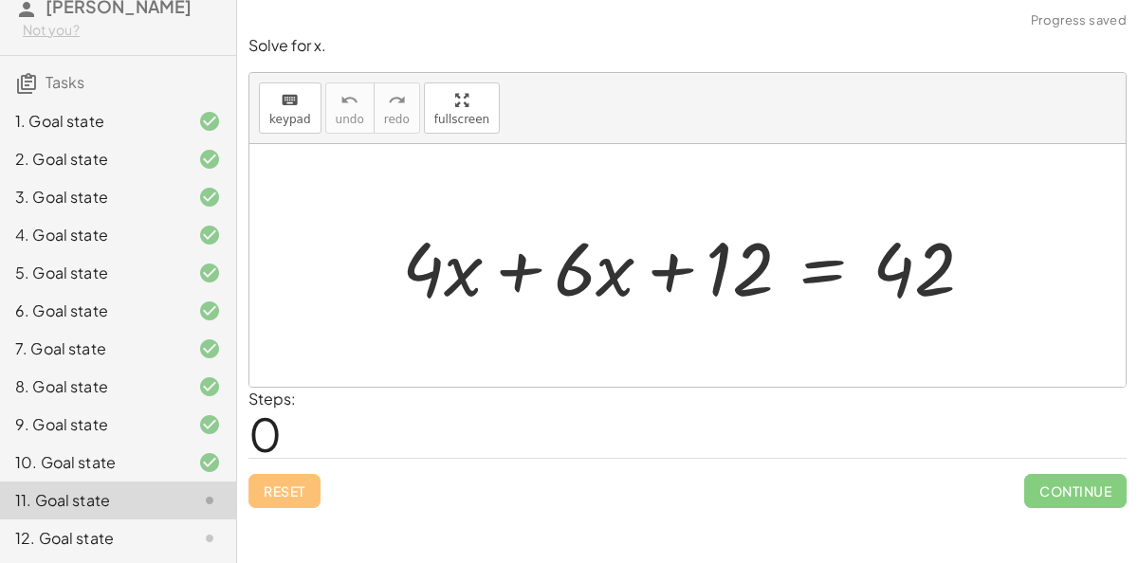
click at [529, 268] on div at bounding box center [695, 266] width 606 height 98
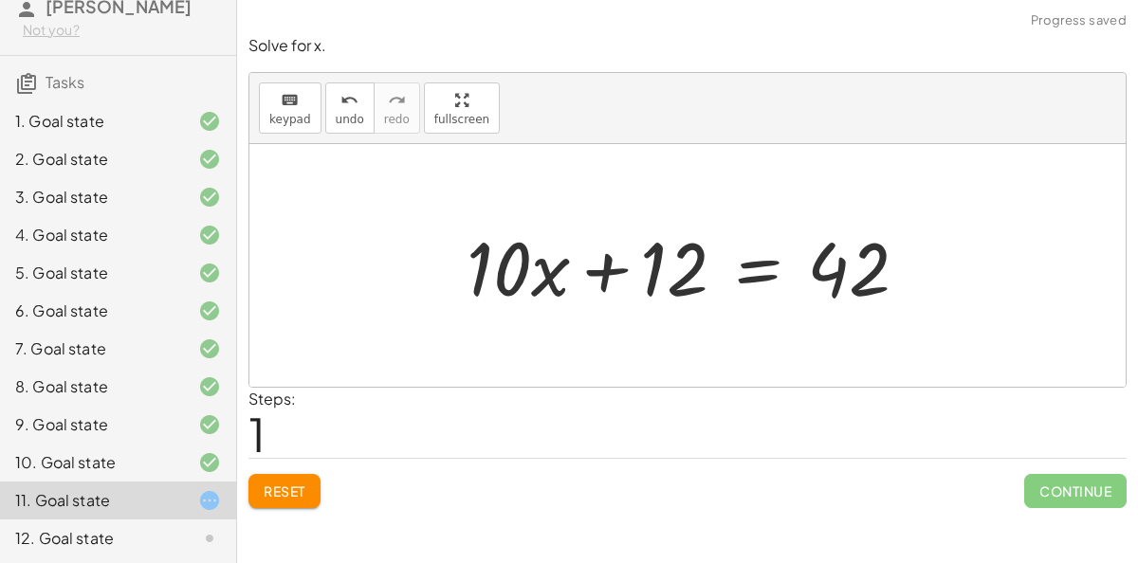
click at [762, 264] on div at bounding box center [695, 266] width 476 height 98
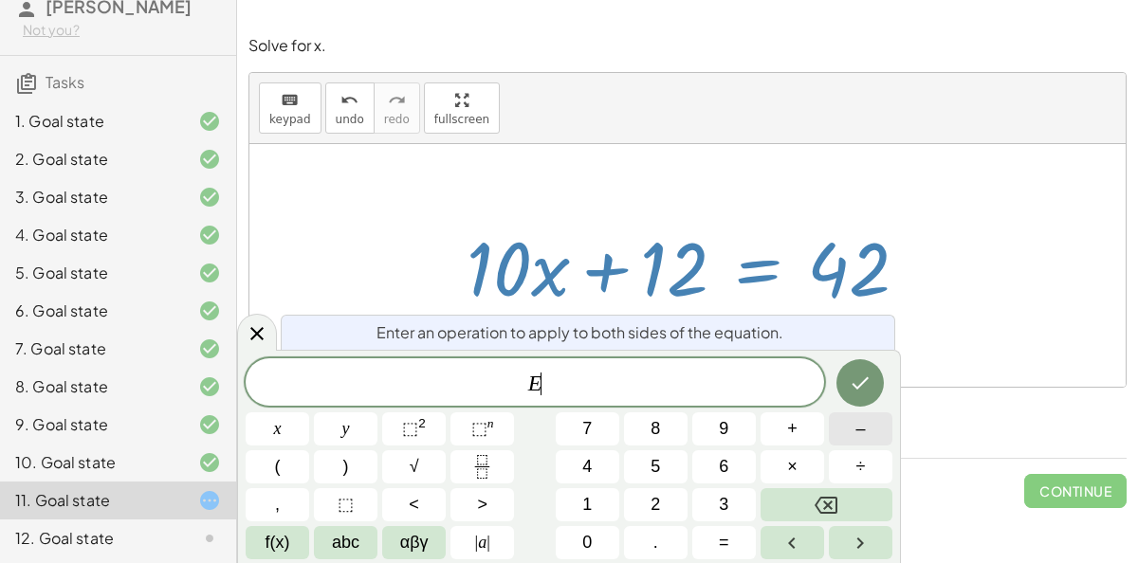
click at [852, 430] on button "–" at bounding box center [860, 428] width 64 height 33
click at [577, 505] on button "1" at bounding box center [587, 504] width 64 height 33
click at [641, 506] on button "2" at bounding box center [656, 504] width 64 height 33
click at [858, 373] on icon "Done" at bounding box center [859, 383] width 23 height 23
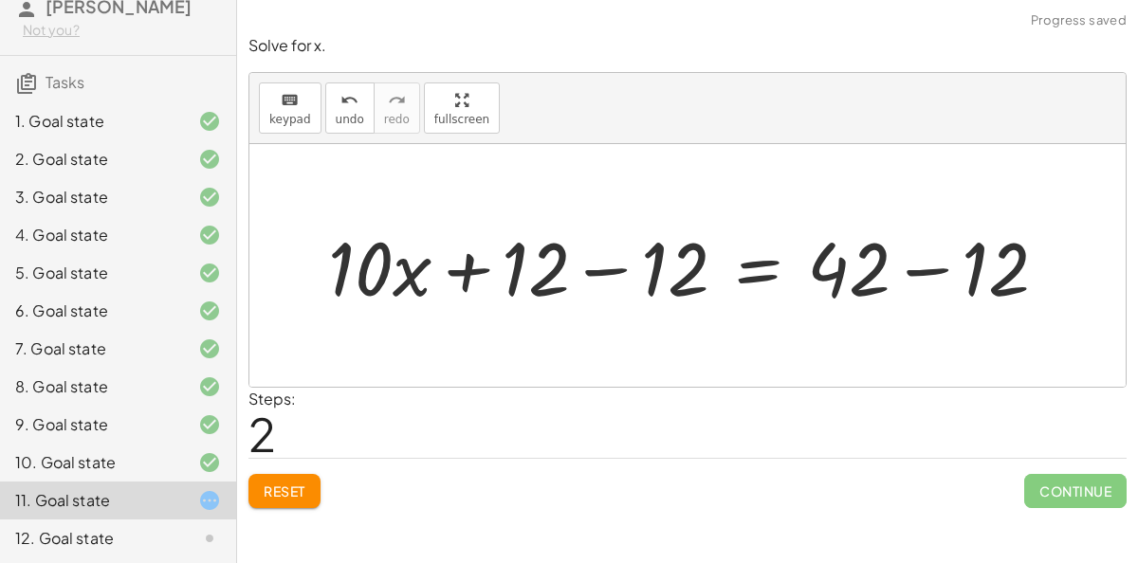
click at [593, 265] on div at bounding box center [695, 266] width 753 height 98
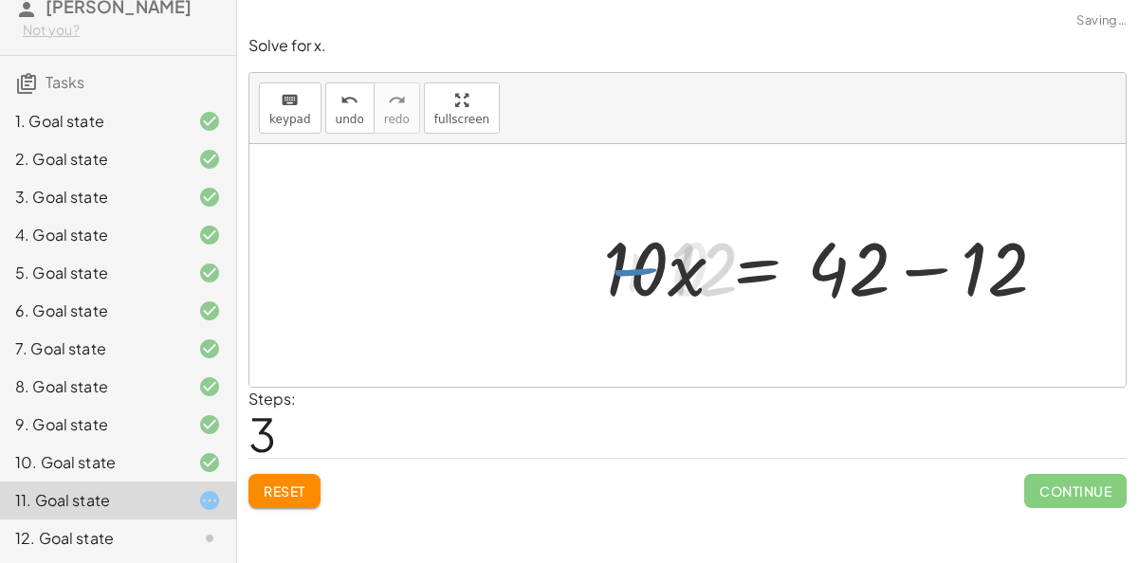
click at [942, 262] on div at bounding box center [833, 266] width 476 height 98
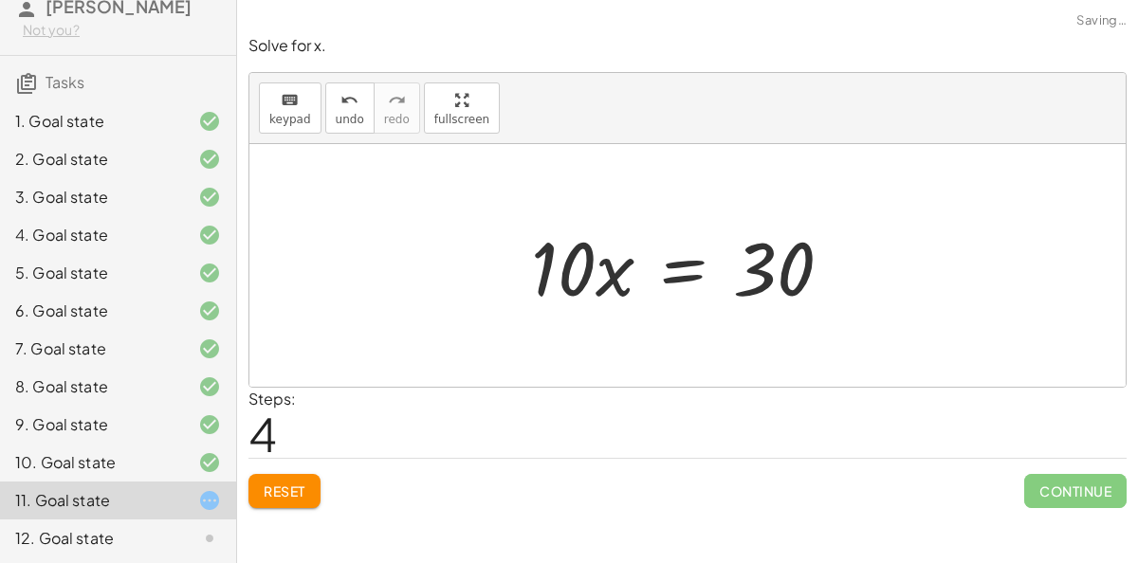
click at [621, 254] on div at bounding box center [688, 266] width 335 height 98
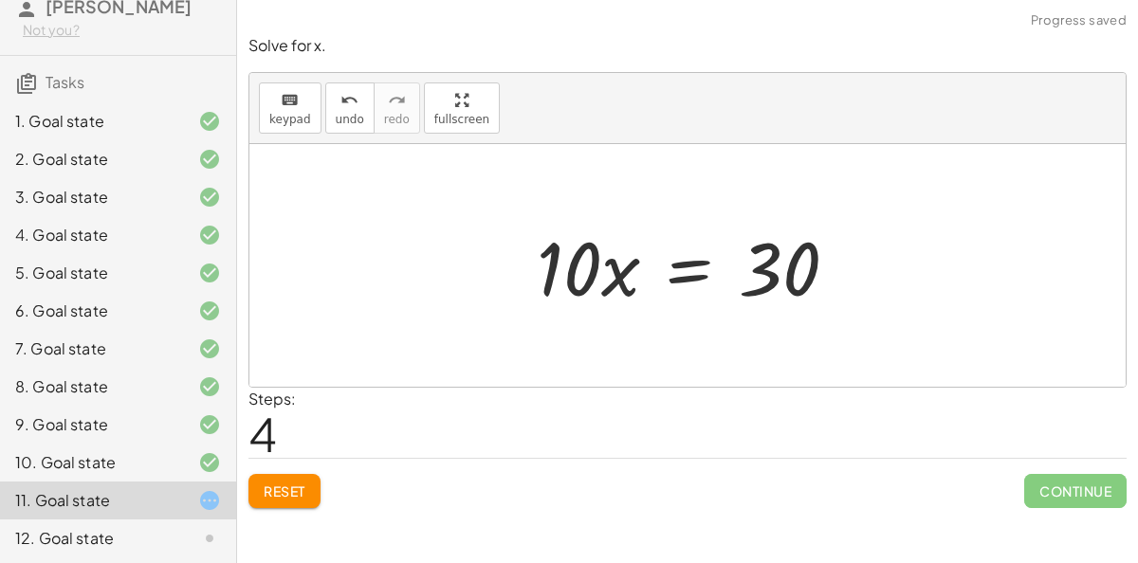
click at [679, 262] on div at bounding box center [694, 266] width 335 height 98
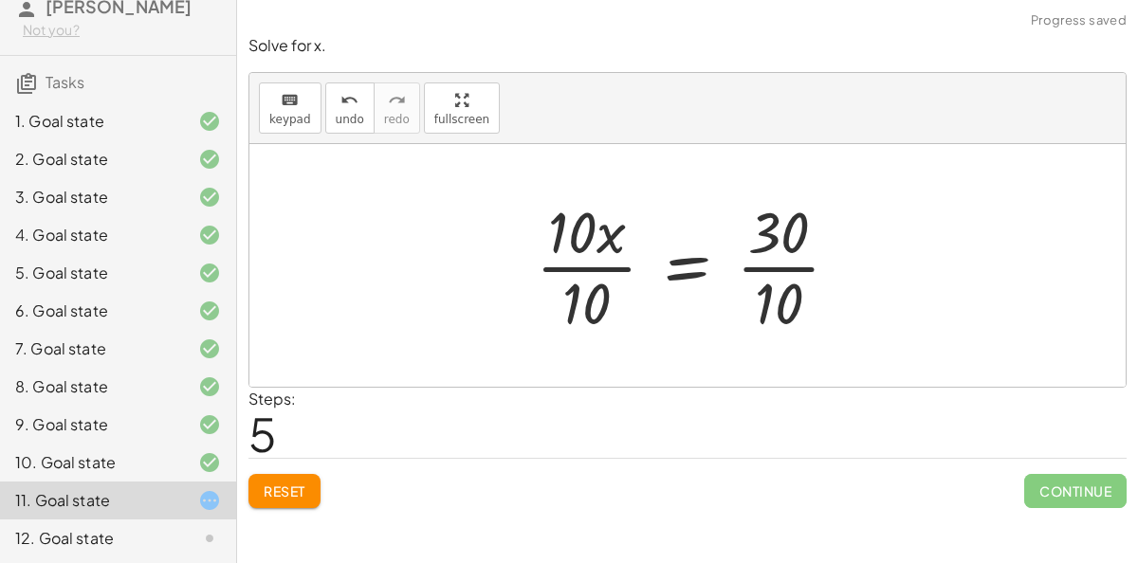
click at [595, 255] on div at bounding box center [695, 265] width 338 height 146
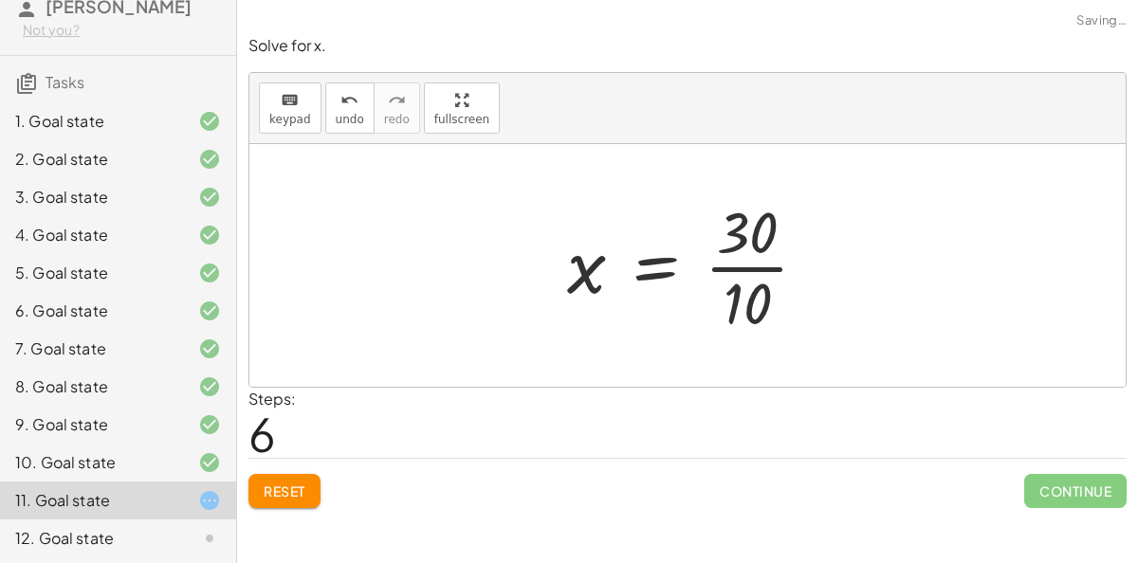
click at [750, 263] on div at bounding box center [694, 265] width 275 height 146
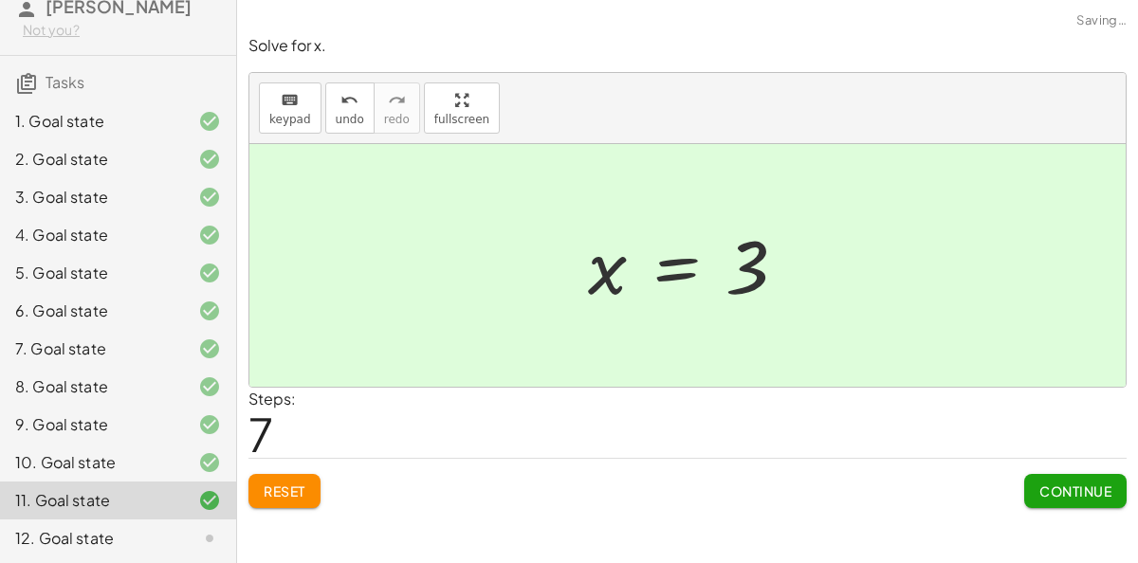
click at [1119, 484] on button "Continue" at bounding box center [1075, 491] width 102 height 34
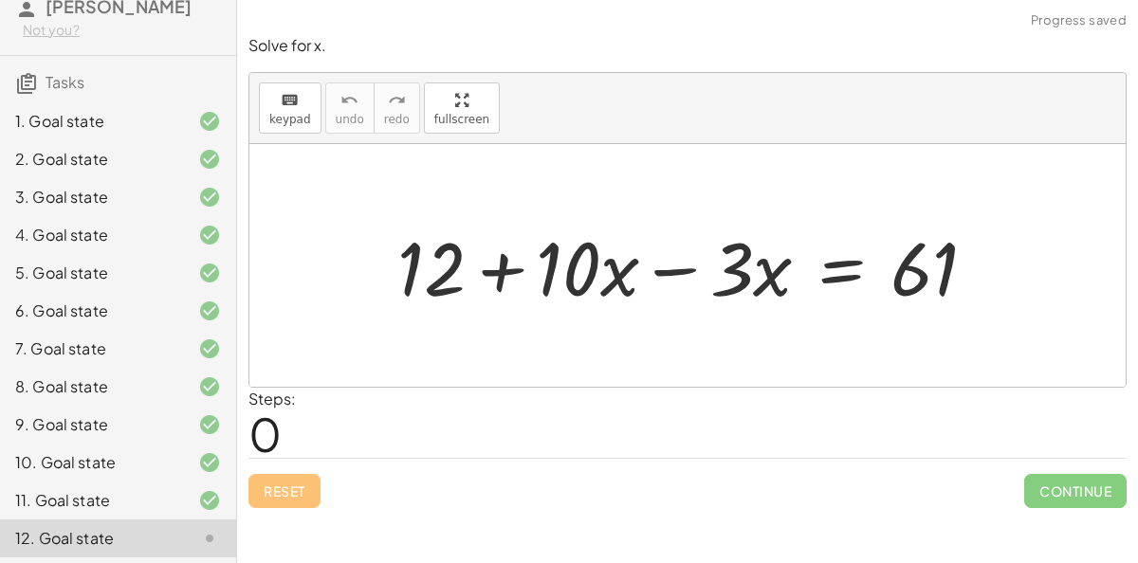
click at [678, 268] on div at bounding box center [695, 266] width 614 height 98
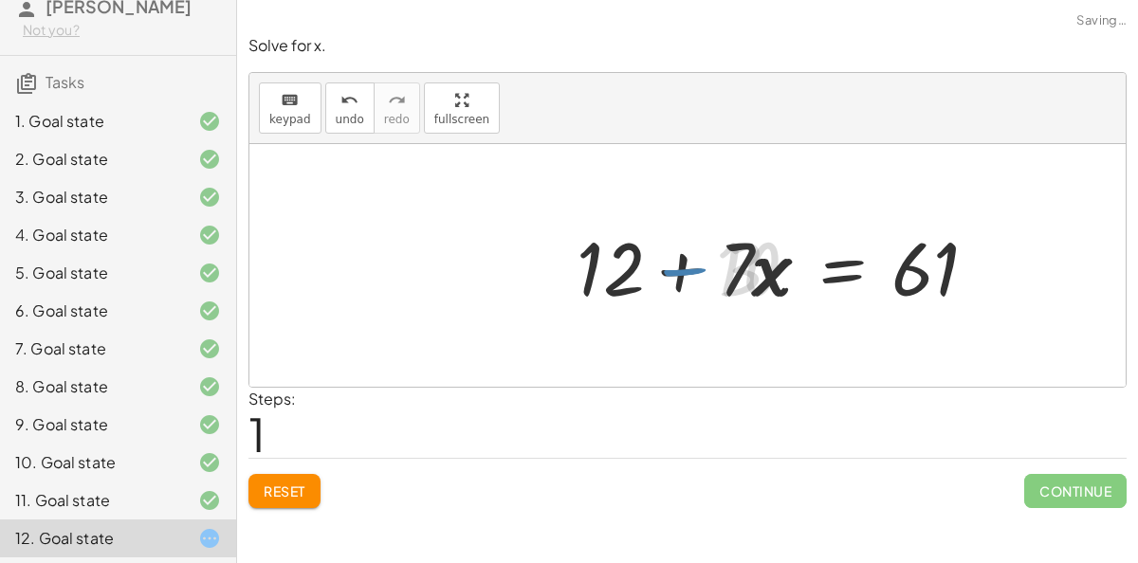
click at [835, 264] on div at bounding box center [786, 266] width 431 height 98
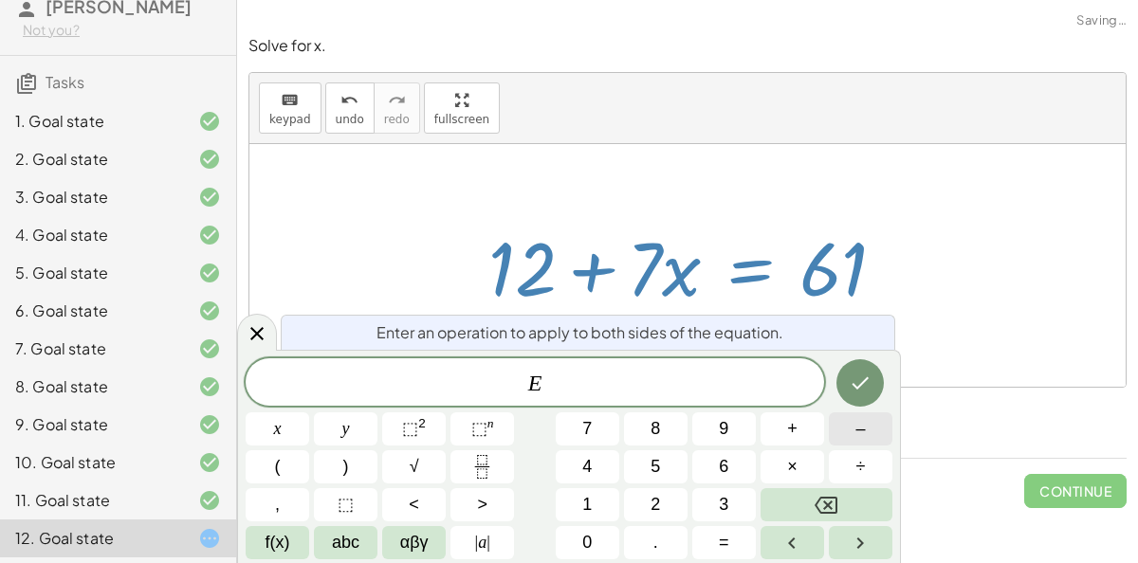
click at [848, 429] on button "–" at bounding box center [860, 428] width 64 height 33
click at [561, 506] on button "1" at bounding box center [587, 504] width 64 height 33
click at [673, 493] on button "2" at bounding box center [656, 504] width 64 height 33
click at [855, 389] on icon "Done" at bounding box center [859, 383] width 23 height 23
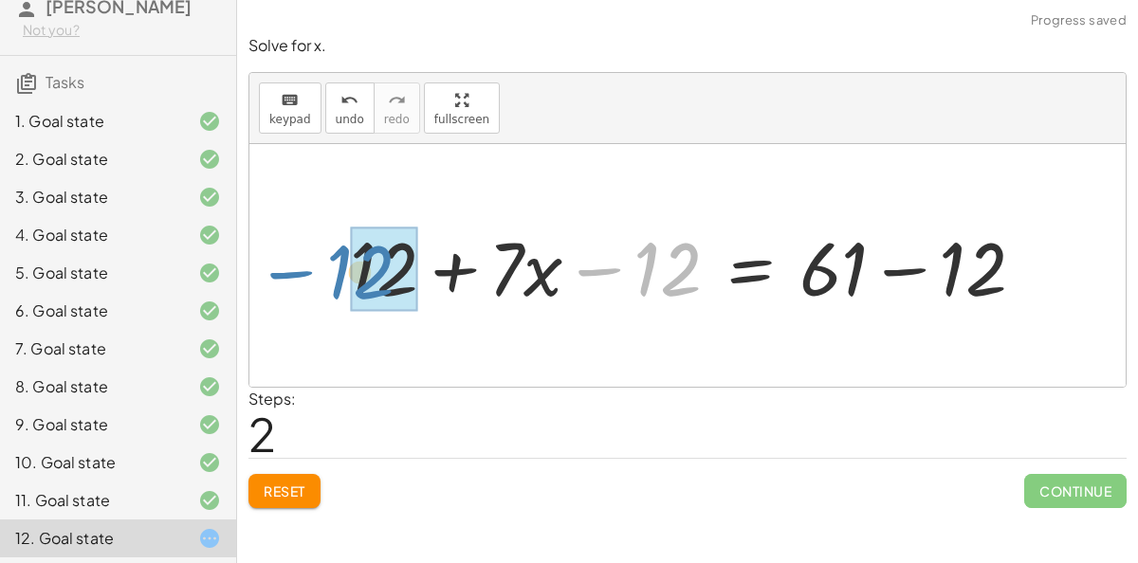
drag, startPoint x: 682, startPoint y: 266, endPoint x: 385, endPoint y: 269, distance: 296.7
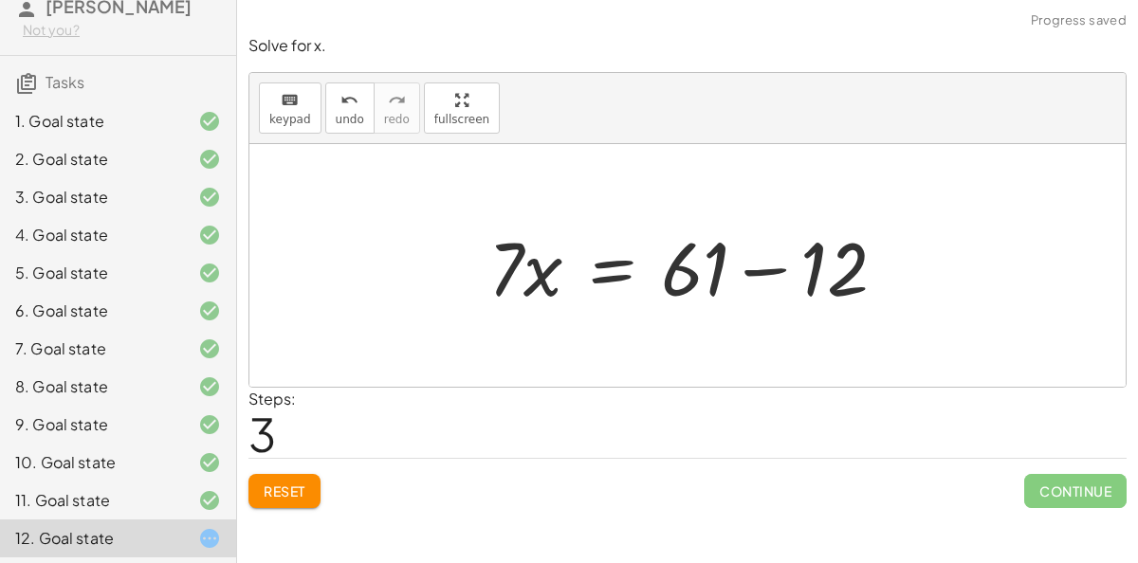
click at [782, 273] on div at bounding box center [694, 266] width 431 height 98
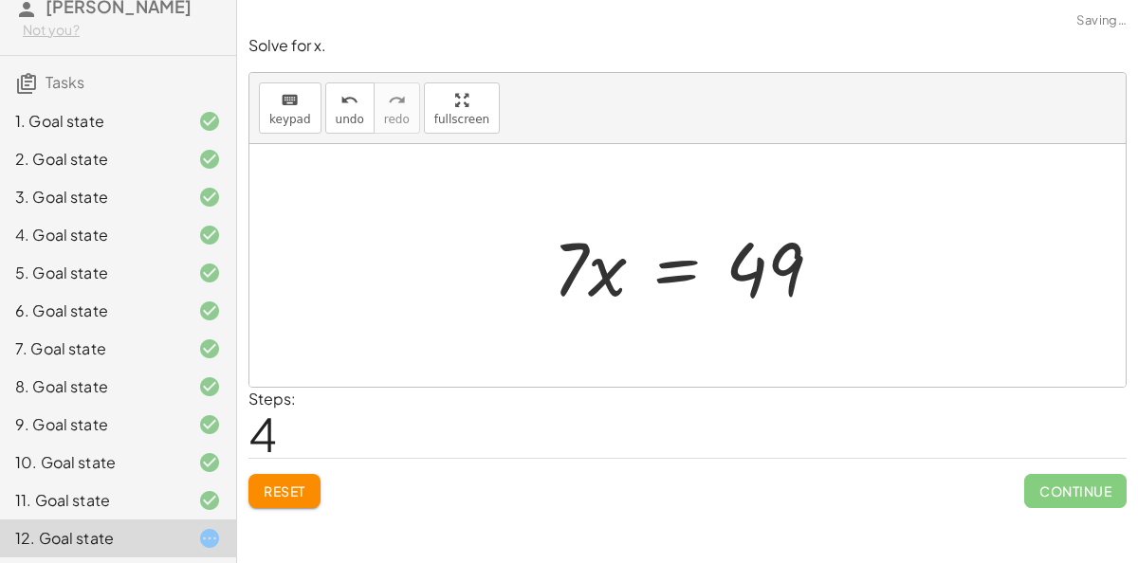
click at [689, 261] on div at bounding box center [694, 266] width 303 height 98
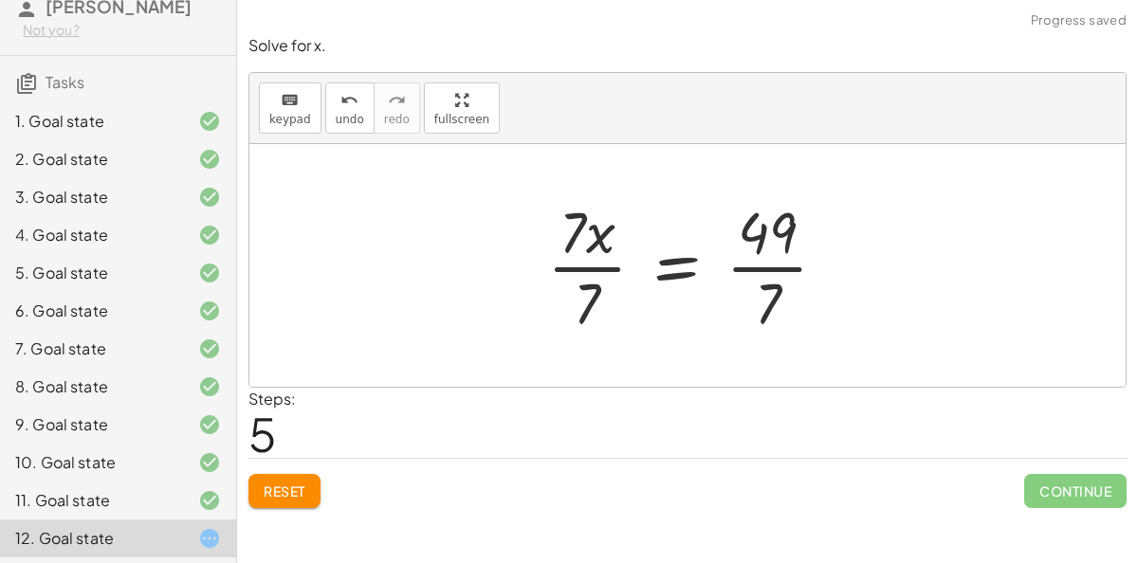
click at [601, 264] on div at bounding box center [694, 265] width 315 height 146
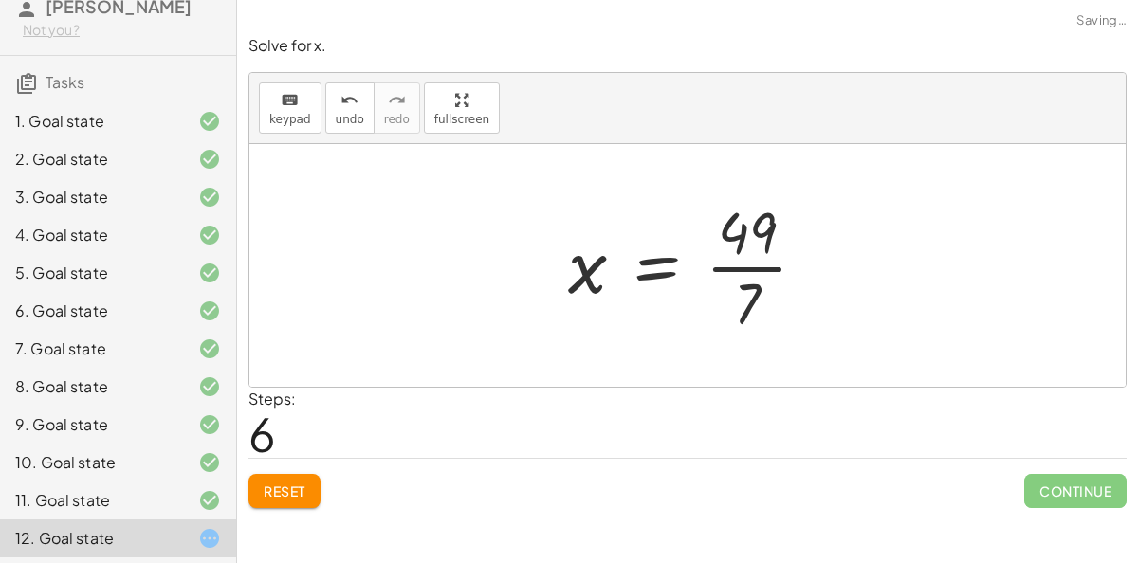
click at [747, 265] on div at bounding box center [694, 265] width 273 height 146
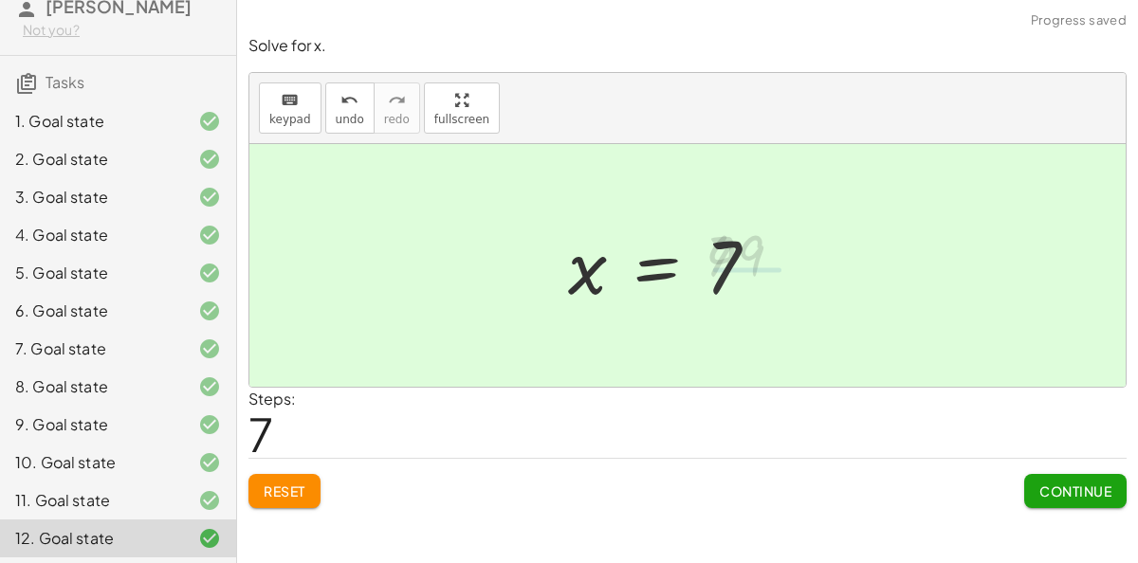
click at [1066, 479] on button "Continue" at bounding box center [1075, 491] width 102 height 34
